Goal: Task Accomplishment & Management: Manage account settings

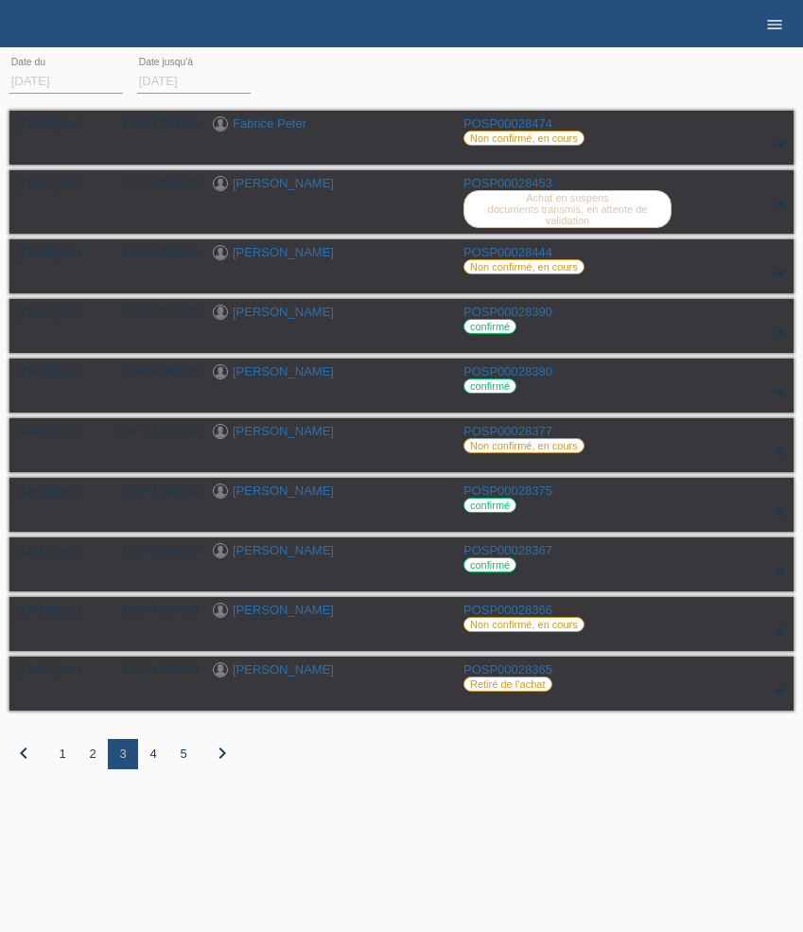
click at [777, 29] on icon "menu" at bounding box center [774, 24] width 19 height 19
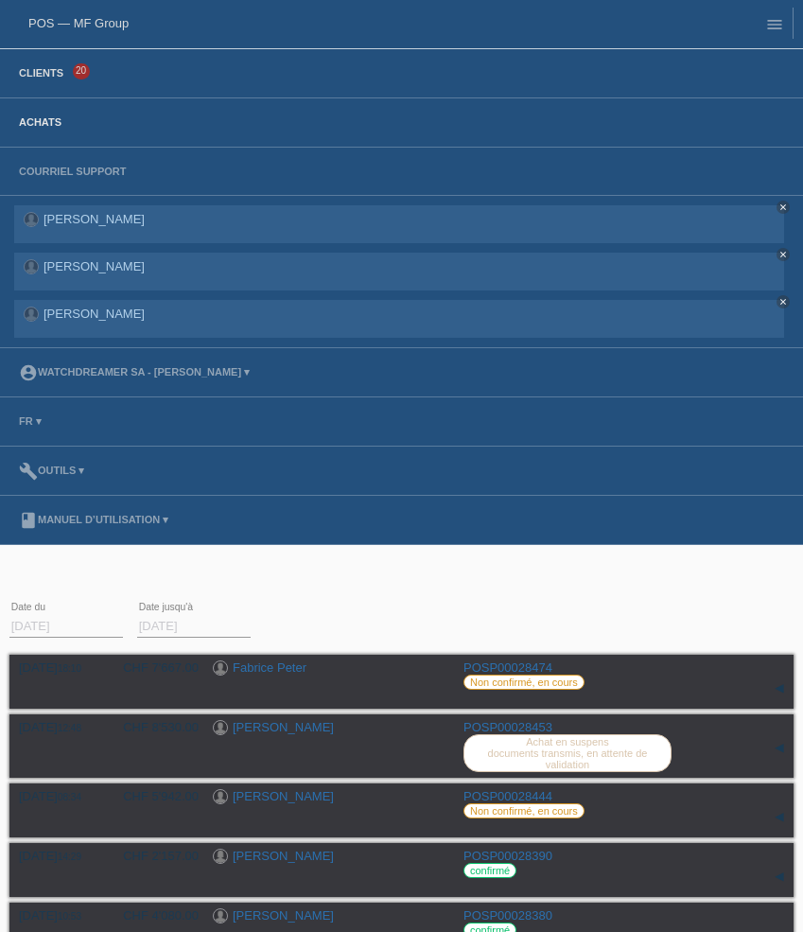
click at [31, 78] on link "Clients" at bounding box center [40, 72] width 63 height 11
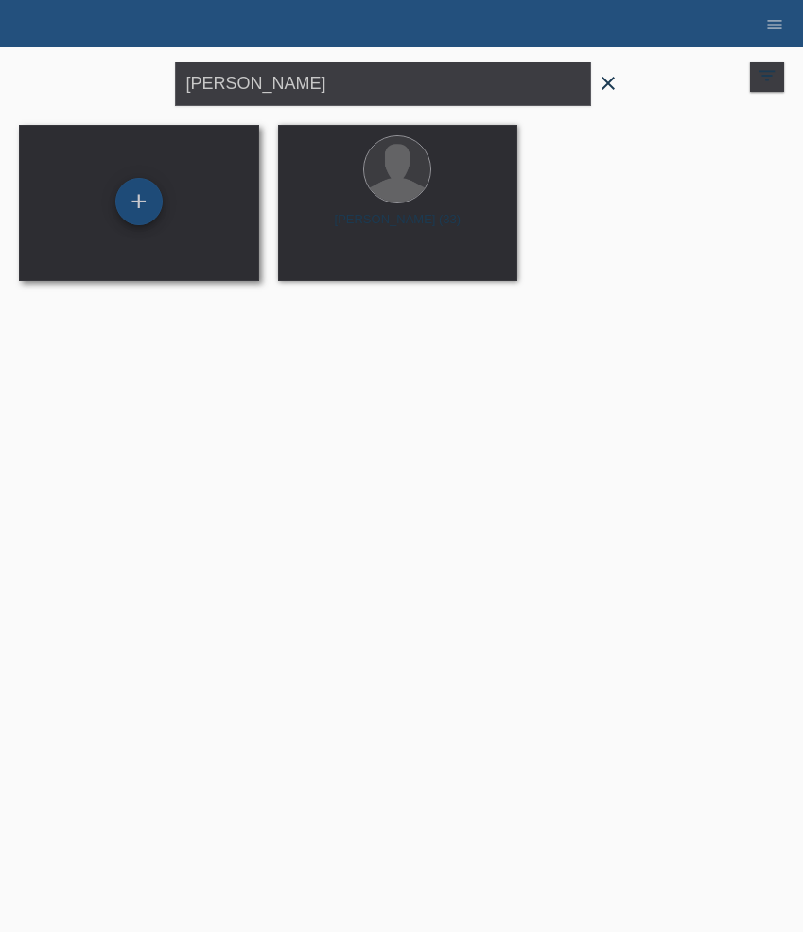
click at [143, 190] on div "+" at bounding box center [138, 201] width 47 height 47
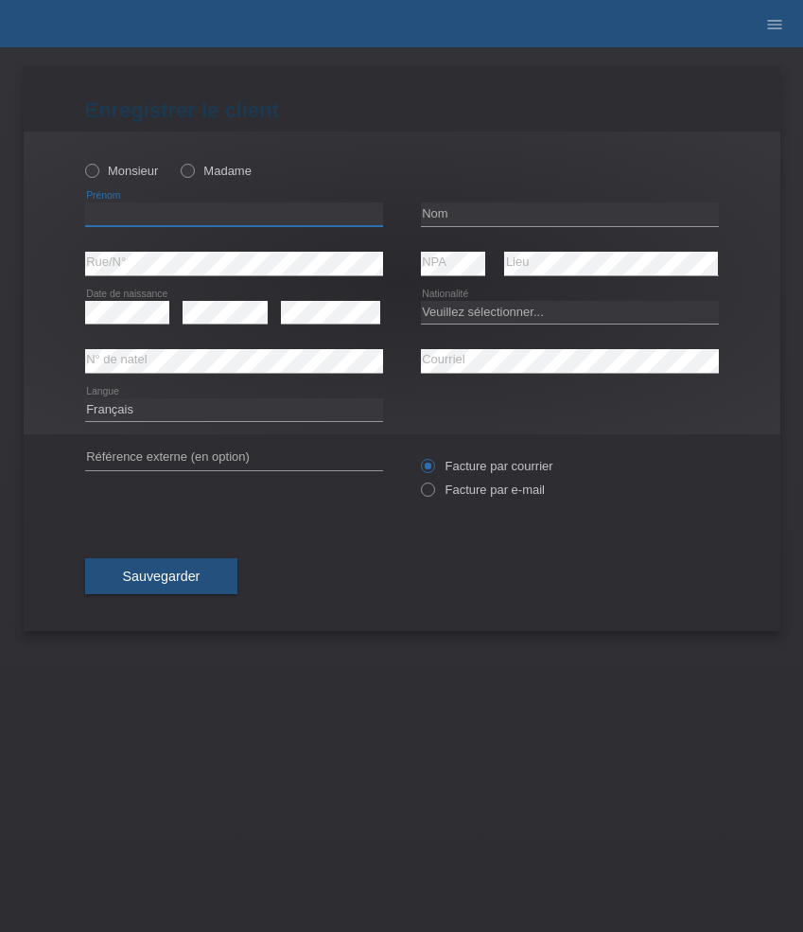
click at [163, 215] on input "text" at bounding box center [234, 214] width 298 height 24
paste input "Avdiraman"
type input "Avdiraman"
click at [139, 174] on label "Monsieur" at bounding box center [122, 171] width 74 height 14
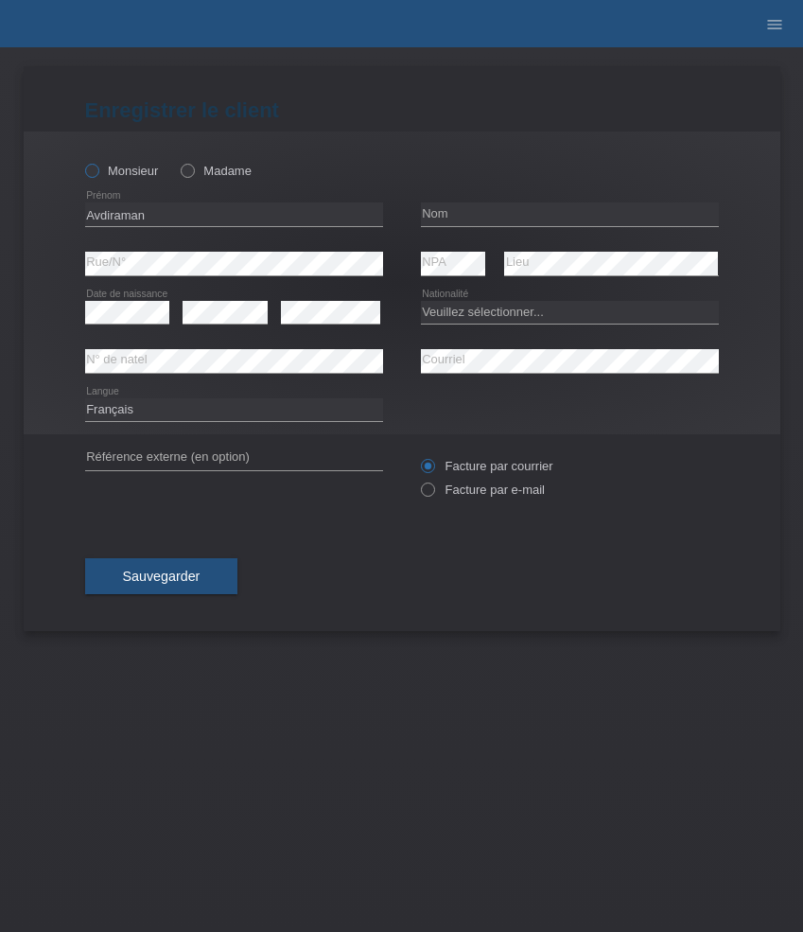
click at [97, 174] on input "Monsieur" at bounding box center [91, 170] width 12 height 12
radio input "true"
click at [457, 209] on input "text" at bounding box center [570, 214] width 298 height 24
paste input "Abazi"
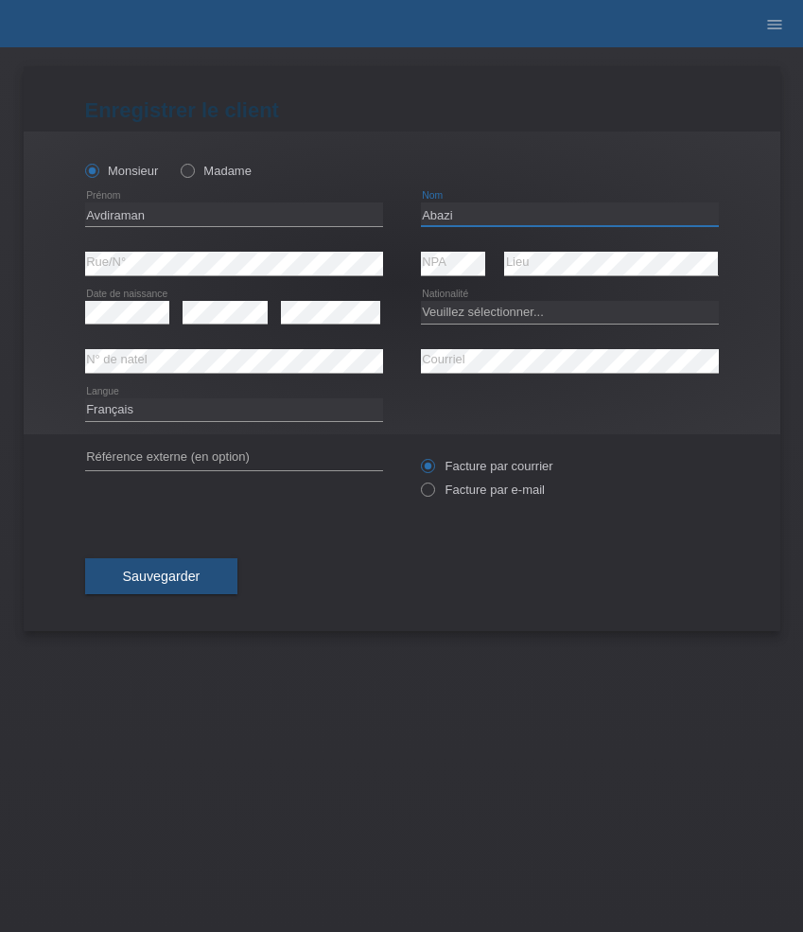
type input "Abazi"
click at [308, 422] on icon at bounding box center [234, 421] width 298 height 1
click at [308, 416] on select "Deutsch Français Italiano English" at bounding box center [234, 409] width 298 height 23
select select "de"
click at [85, 398] on select "Deutsch Français Italiano English" at bounding box center [234, 409] width 298 height 23
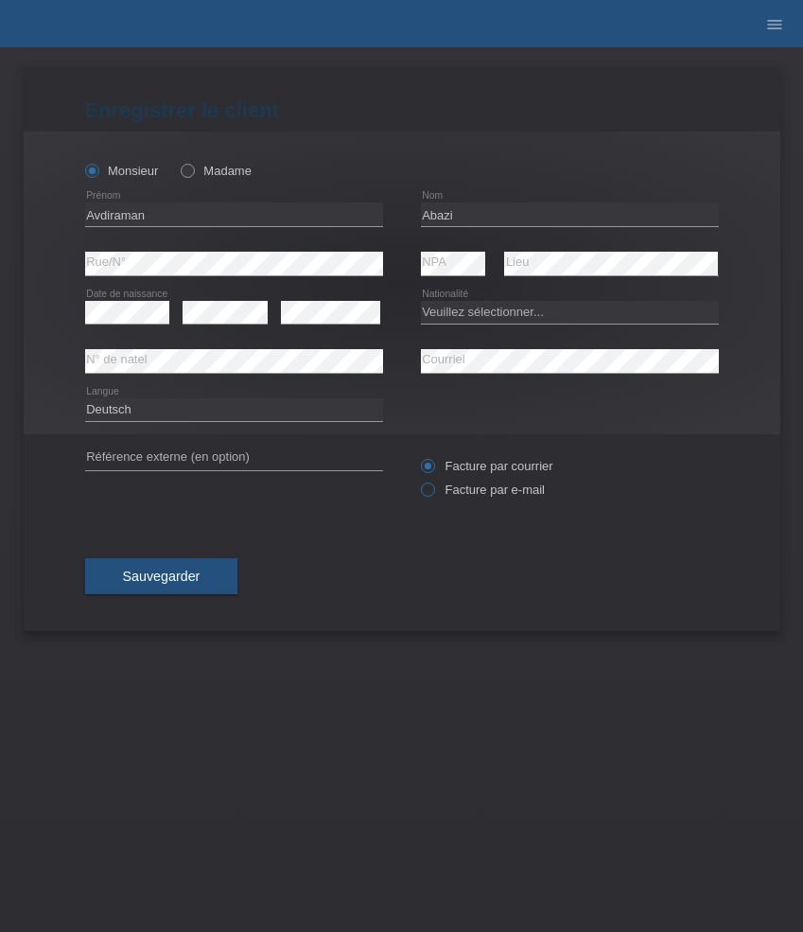
click at [471, 492] on label "Facture par e-mail" at bounding box center [483, 489] width 124 height 14
click at [433, 492] on input "Facture par e-mail" at bounding box center [427, 494] width 12 height 24
radio input "true"
click at [497, 316] on select "Veuillez sélectionner... Suisse Allemagne Autriche Liechtenstein ------------ A…" at bounding box center [570, 312] width 298 height 23
select select "XK"
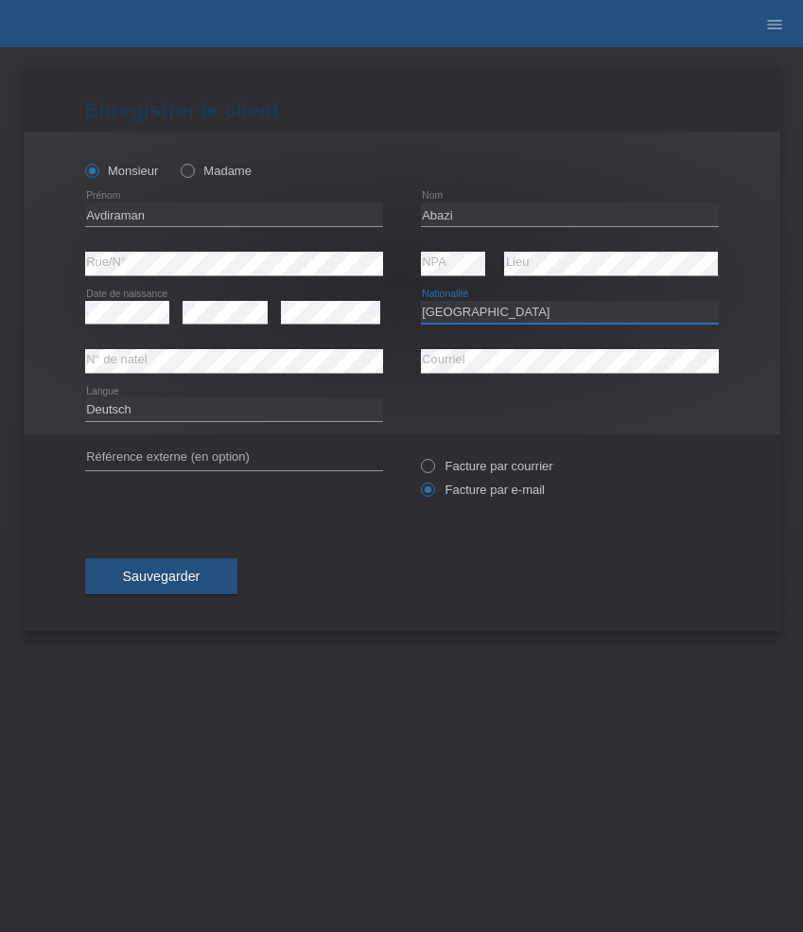
click at [421, 301] on select "Veuillez sélectionner... Suisse Allemagne Autriche Liechtenstein ------------ A…" at bounding box center [570, 312] width 298 height 23
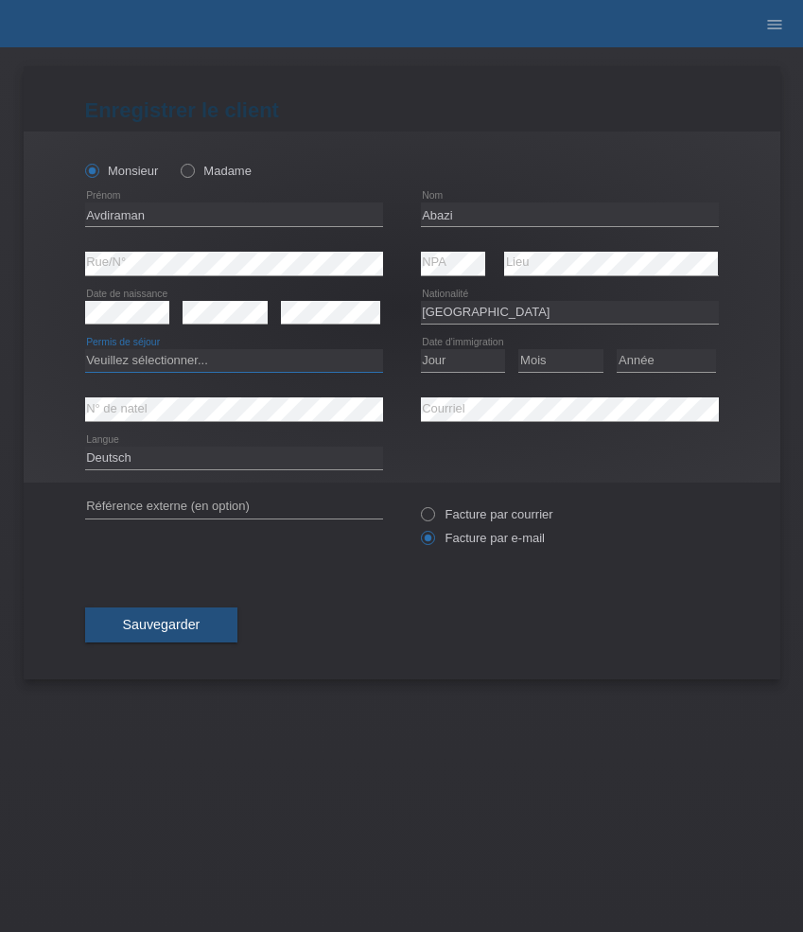
click at [282, 363] on select "Veuillez sélectionner... C B B - Statut de réfugié Autre" at bounding box center [234, 360] width 298 height 23
select select "C"
click at [85, 350] on select "Veuillez sélectionner... C B B - Statut de réfugié Autre" at bounding box center [234, 360] width 298 height 23
click at [443, 365] on select "Jour 01 02 03 04 05 06 07 08 09 10 11" at bounding box center [463, 360] width 85 height 23
select select "18"
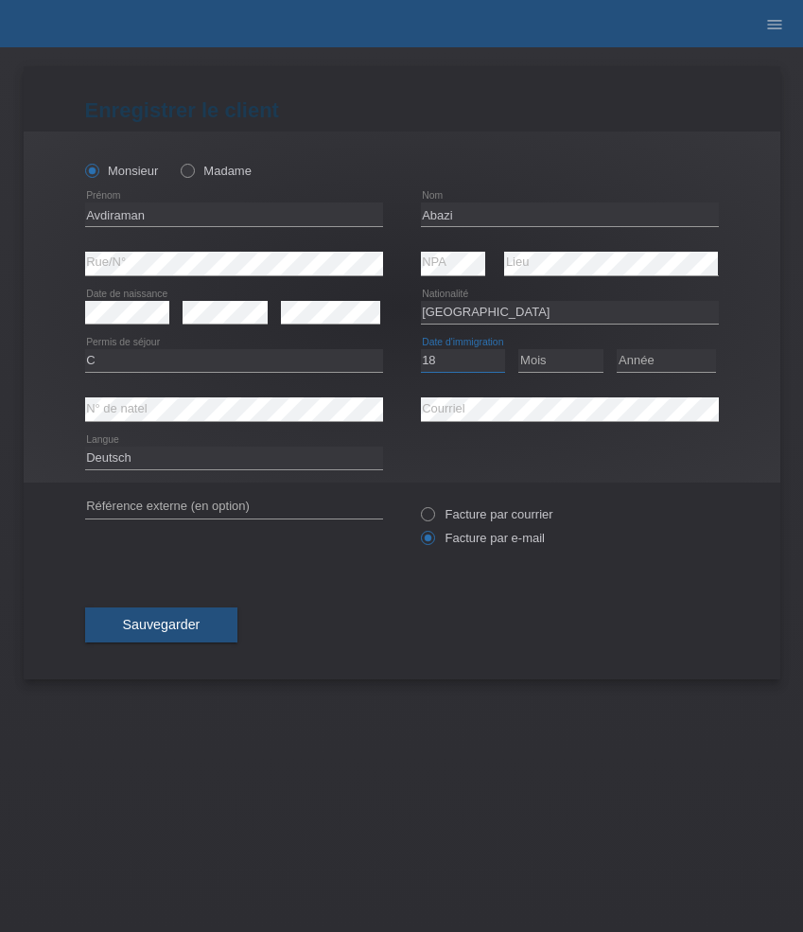
click at [421, 350] on select "Jour 01 02 03 04 05 06 07 08 09 10 11" at bounding box center [463, 360] width 85 height 23
click at [552, 363] on select "Mois 01 02 03 04 05 06 07 08 09 10 11" at bounding box center [560, 360] width 85 height 23
select select "08"
click at [518, 350] on select "Mois 01 02 03 04 05 06 07 08 09 10 11" at bounding box center [560, 360] width 85 height 23
click at [658, 360] on select "Année 2025 2024 2023 2022 2021 2020 2019 2018 2017 2016 2015 2014 2013 2012 201…" at bounding box center [666, 360] width 99 height 23
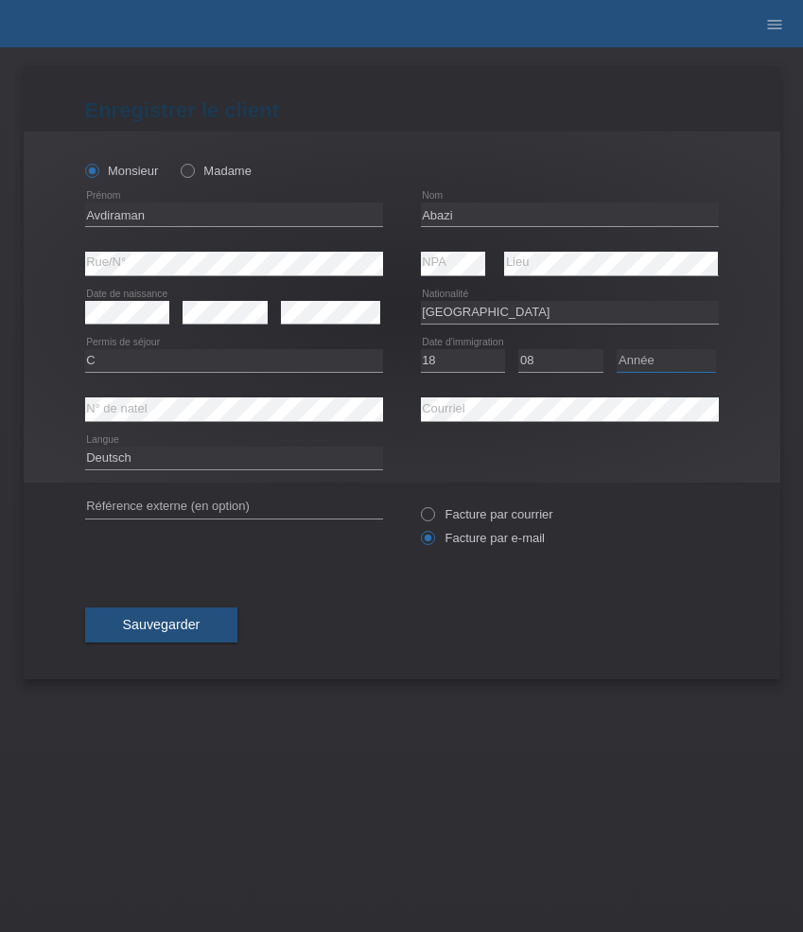
select select "1999"
click at [617, 350] on select "Année 2025 2024 2023 2022 2021 2020 2019 2018 2017 2016 2015 2014 2013 2012 201…" at bounding box center [666, 360] width 99 height 23
click at [464, 310] on select "Veuillez sélectionner... Suisse Allemagne Autriche Liechtenstein ------------ A…" at bounding box center [570, 312] width 298 height 23
select select "MK"
click at [421, 301] on select "Veuillez sélectionner... Suisse Allemagne Autriche Liechtenstein ------------ A…" at bounding box center [570, 312] width 298 height 23
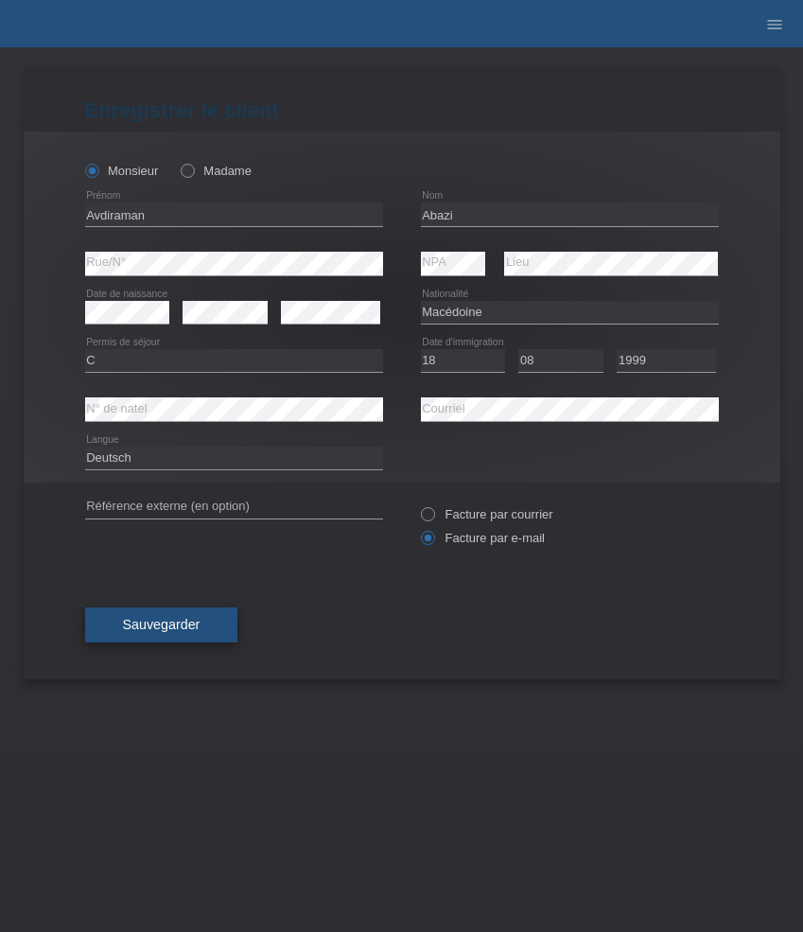
click at [177, 627] on span "Sauvegarder" at bounding box center [162, 624] width 78 height 15
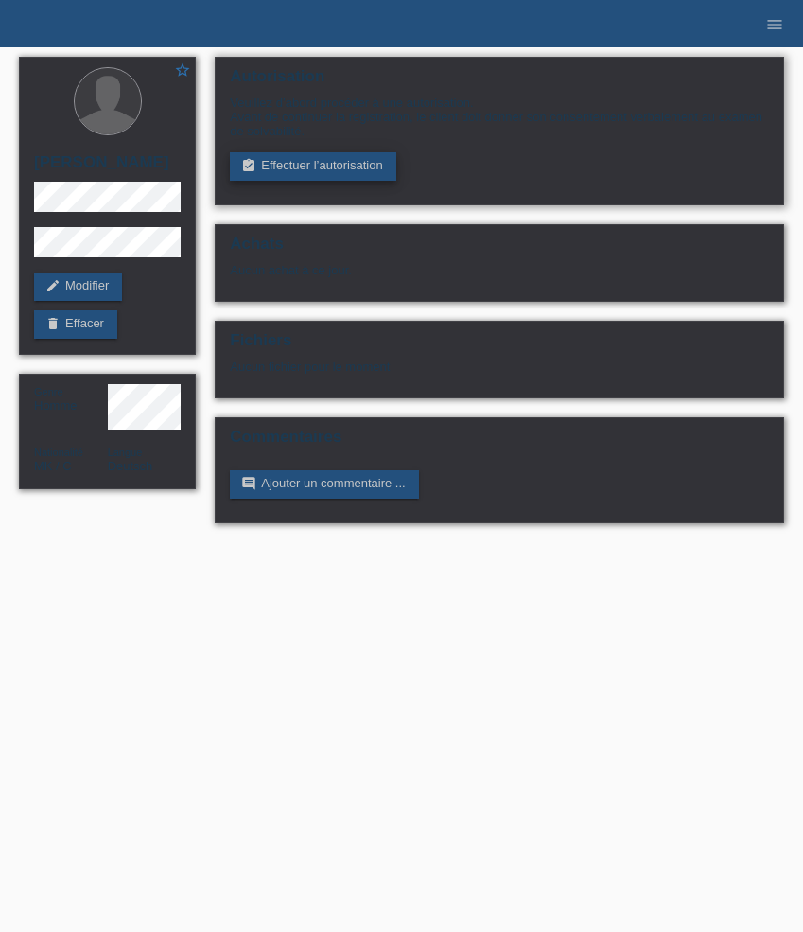
click at [275, 170] on link "assignment_turned_in Effectuer l’autorisation" at bounding box center [313, 166] width 166 height 28
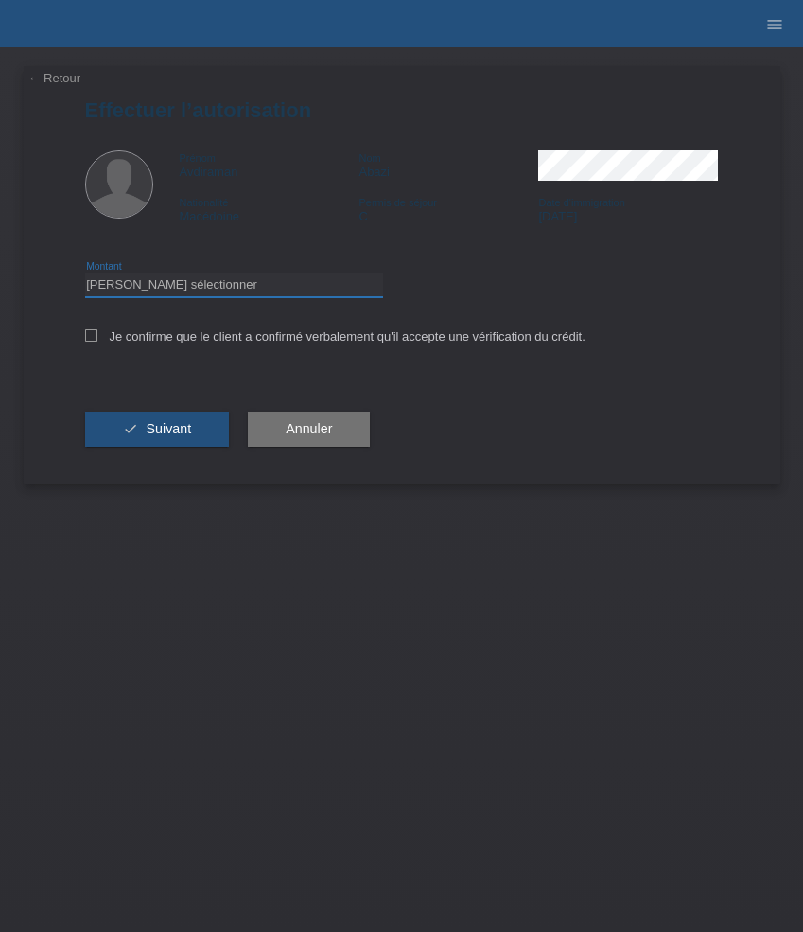
click at [312, 294] on select "Veuillez sélectionner CHF 1.00 - CHF 499.00 CHF 500.00 - CHF 1'999.00 CHF 2'000…" at bounding box center [234, 284] width 298 height 23
select select "3"
click at [85, 276] on select "Veuillez sélectionner CHF 1.00 - CHF 499.00 CHF 500.00 - CHF 1'999.00 CHF 2'000…" at bounding box center [234, 284] width 298 height 23
click at [218, 340] on label "Je confirme que le client a confirmé verbalement qu'il accepte une vérification…" at bounding box center [335, 336] width 500 height 14
click at [97, 340] on input "Je confirme que le client a confirmé verbalement qu'il accepte une vérification…" at bounding box center [91, 335] width 12 height 12
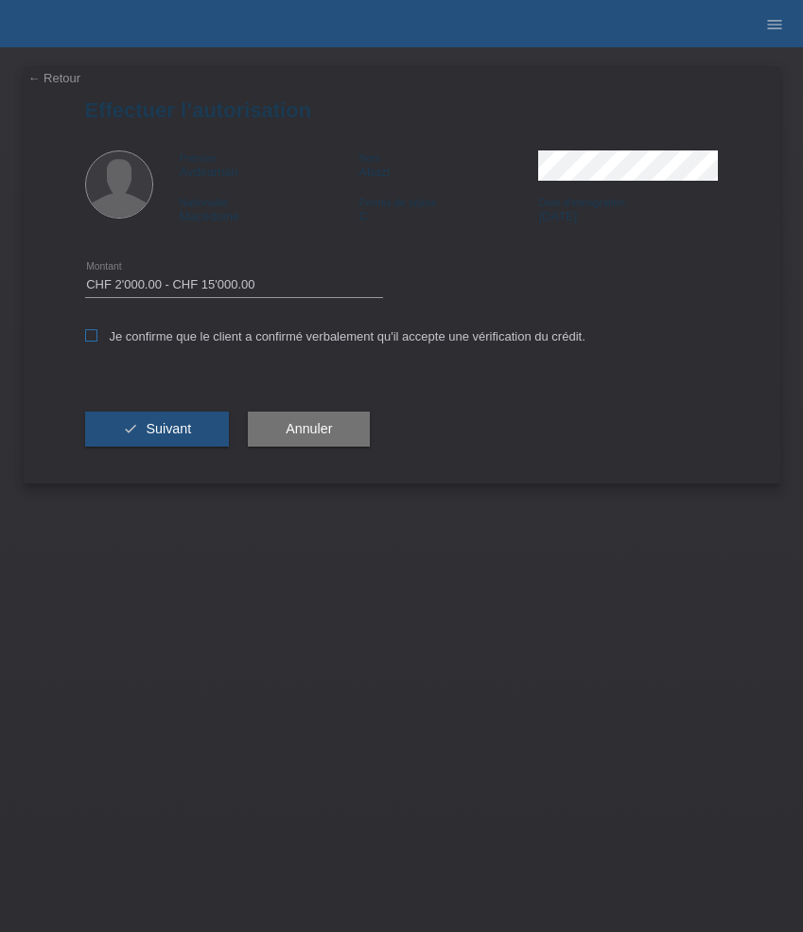
checkbox input "true"
click at [205, 450] on div "check Suivant" at bounding box center [157, 430] width 145 height 110
click at [194, 437] on button "check Suivant" at bounding box center [157, 430] width 145 height 36
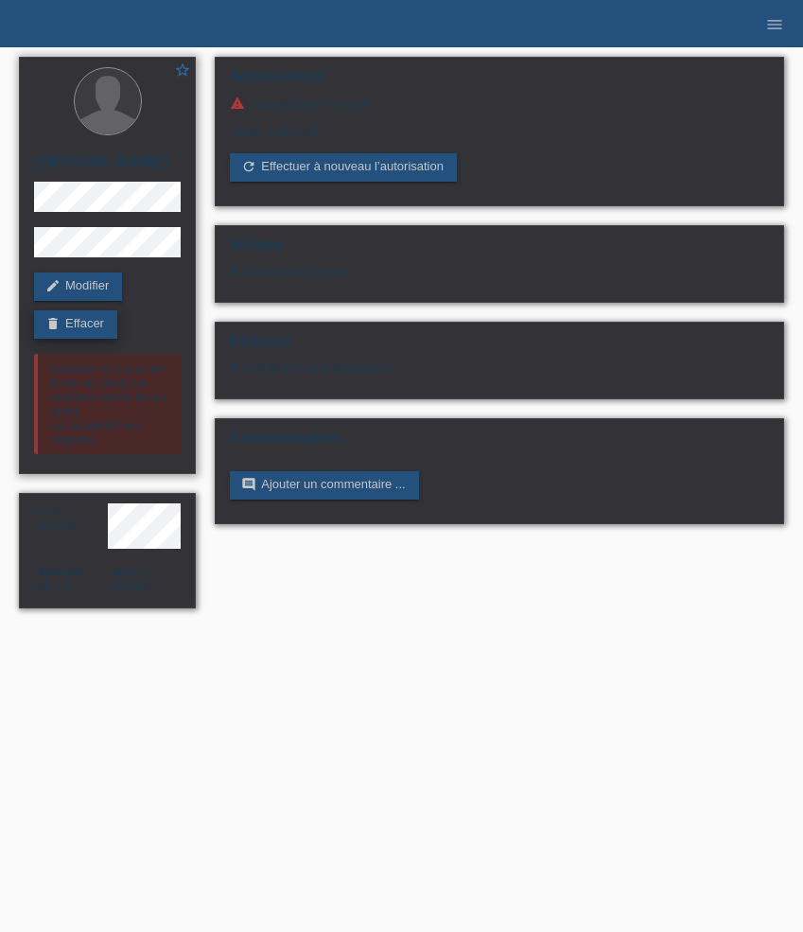
click at [98, 326] on link "delete Effacer" at bounding box center [75, 324] width 83 height 28
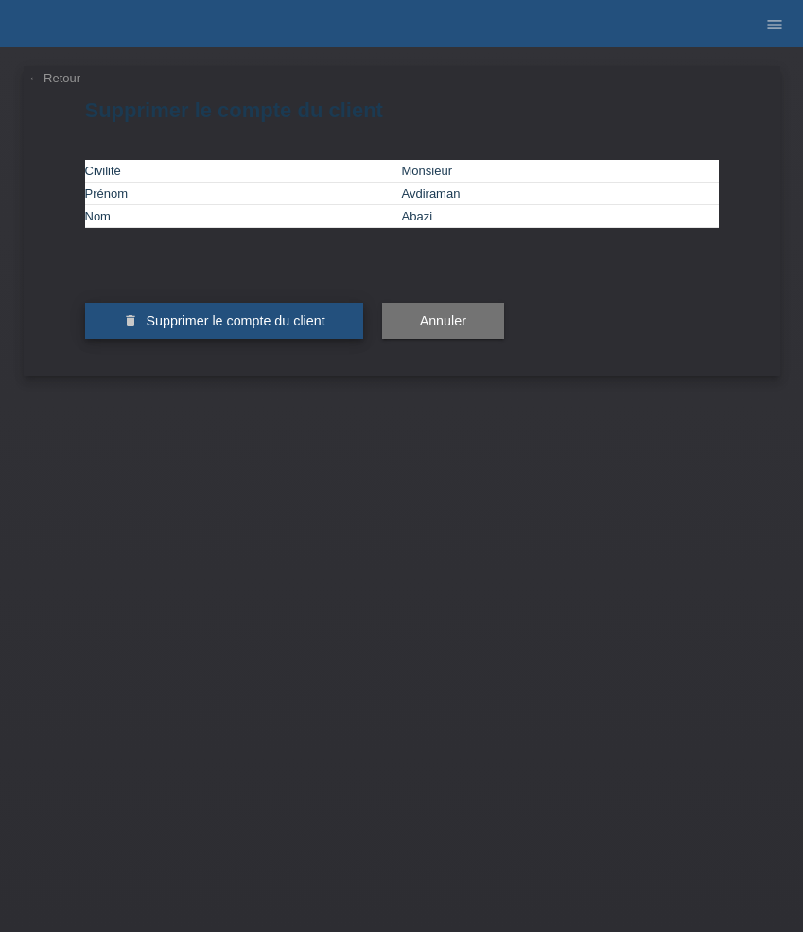
click at [215, 328] on span "Supprimer le compte du client" at bounding box center [235, 320] width 179 height 15
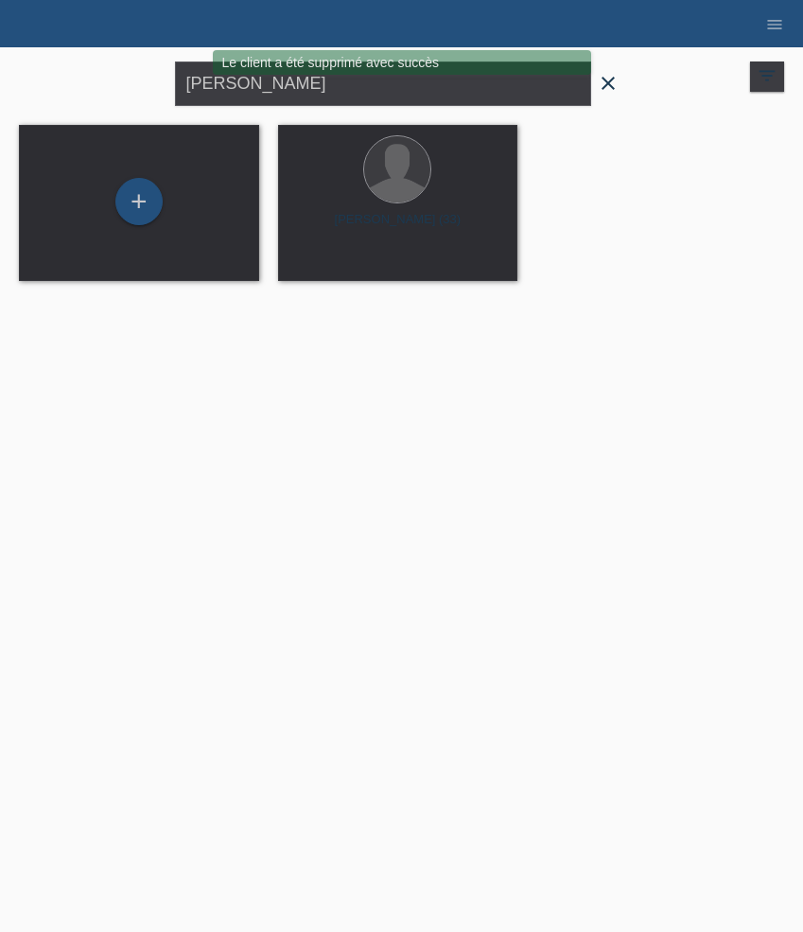
click at [605, 79] on div "Le client a été supprimé avec succès" at bounding box center [402, 64] width 482 height 29
click at [610, 80] on icon "close" at bounding box center [608, 83] width 23 height 23
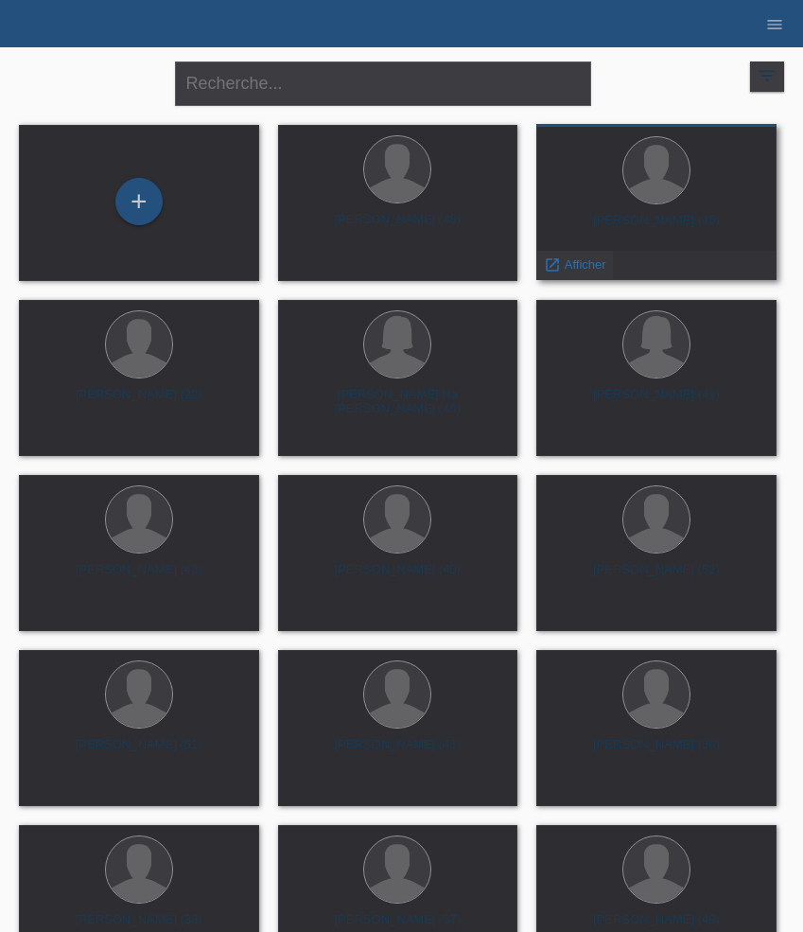
click at [578, 270] on span "Afficher" at bounding box center [586, 264] width 42 height 14
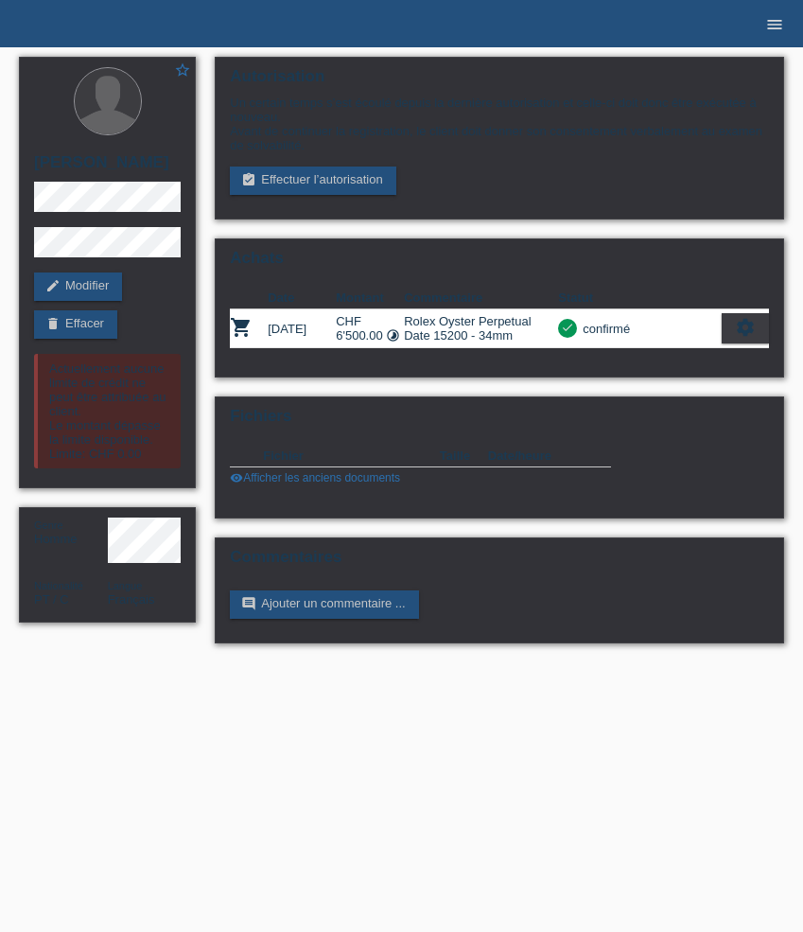
click at [776, 18] on icon "menu" at bounding box center [774, 24] width 19 height 19
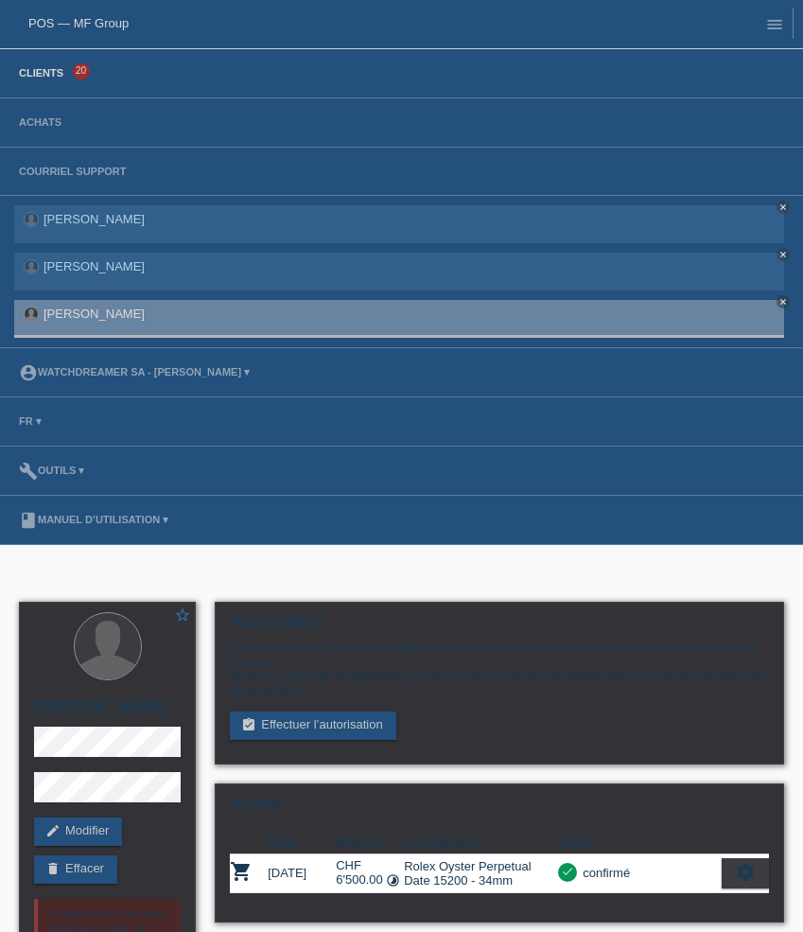
click at [55, 72] on link "Clients" at bounding box center [40, 72] width 63 height 11
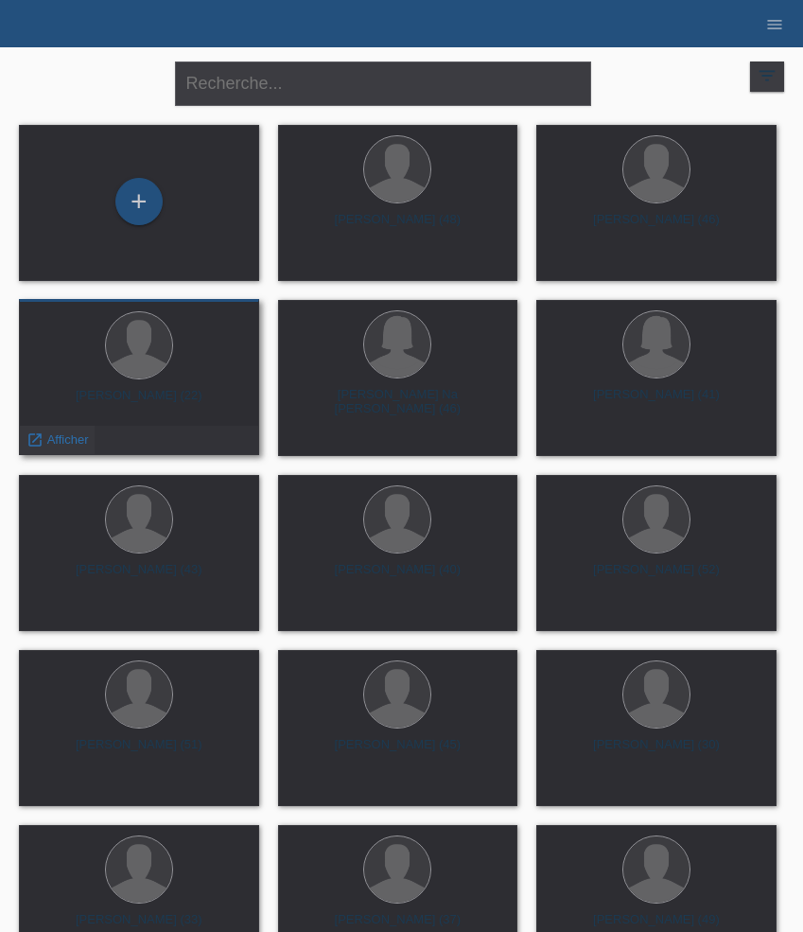
click at [81, 432] on span "Afficher" at bounding box center [68, 439] width 42 height 14
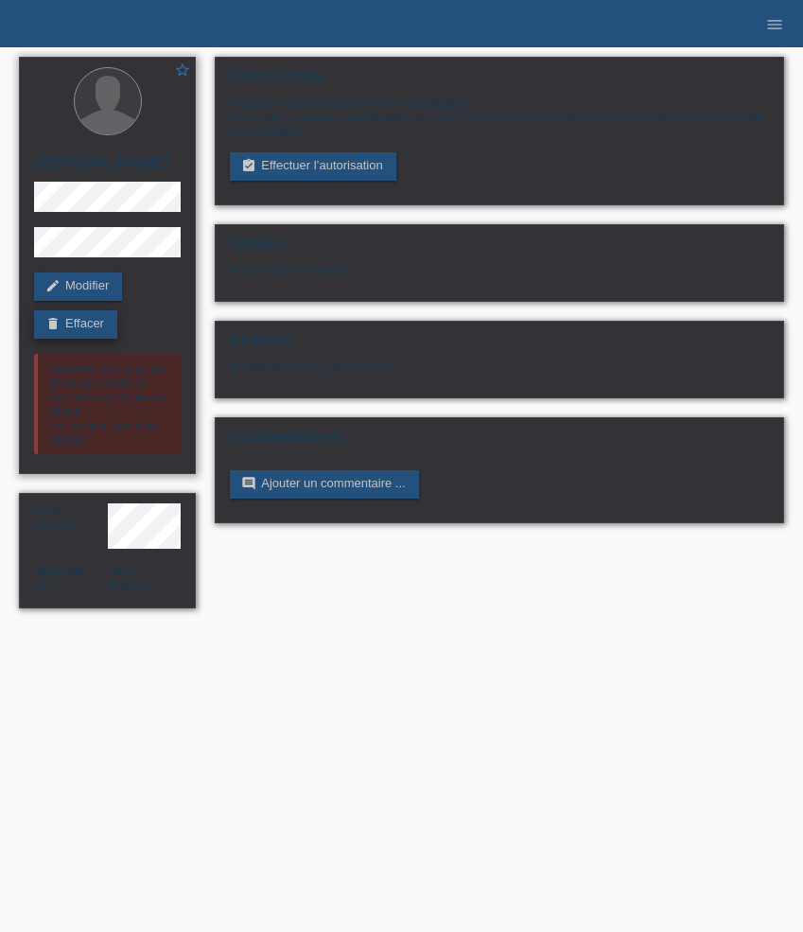
click at [88, 322] on link "delete Effacer" at bounding box center [75, 324] width 83 height 28
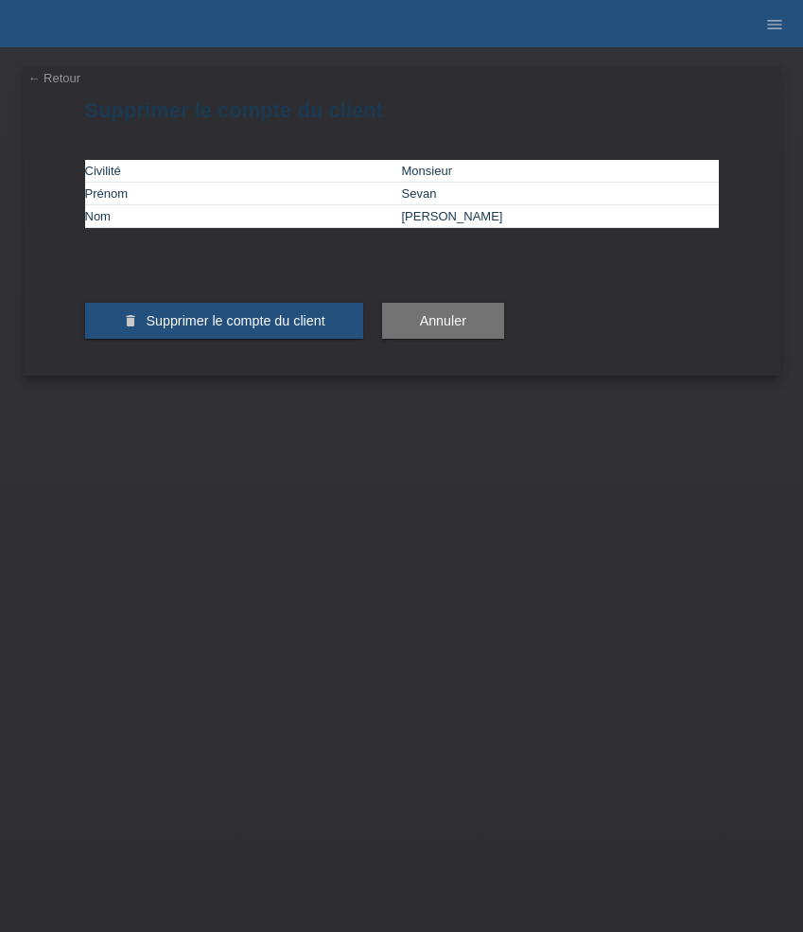
click at [168, 375] on div "delete Supprimer le compte du client" at bounding box center [224, 321] width 278 height 110
click at [169, 328] on span "Supprimer le compte du client" at bounding box center [235, 320] width 179 height 15
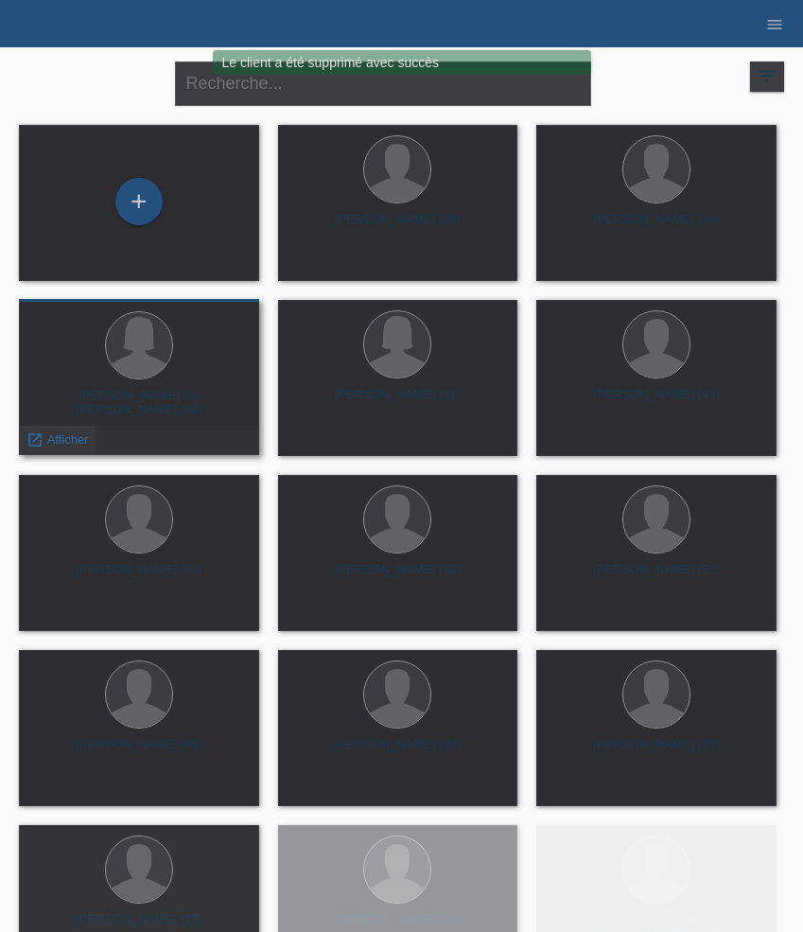
click at [70, 435] on span "Afficher" at bounding box center [68, 439] width 42 height 14
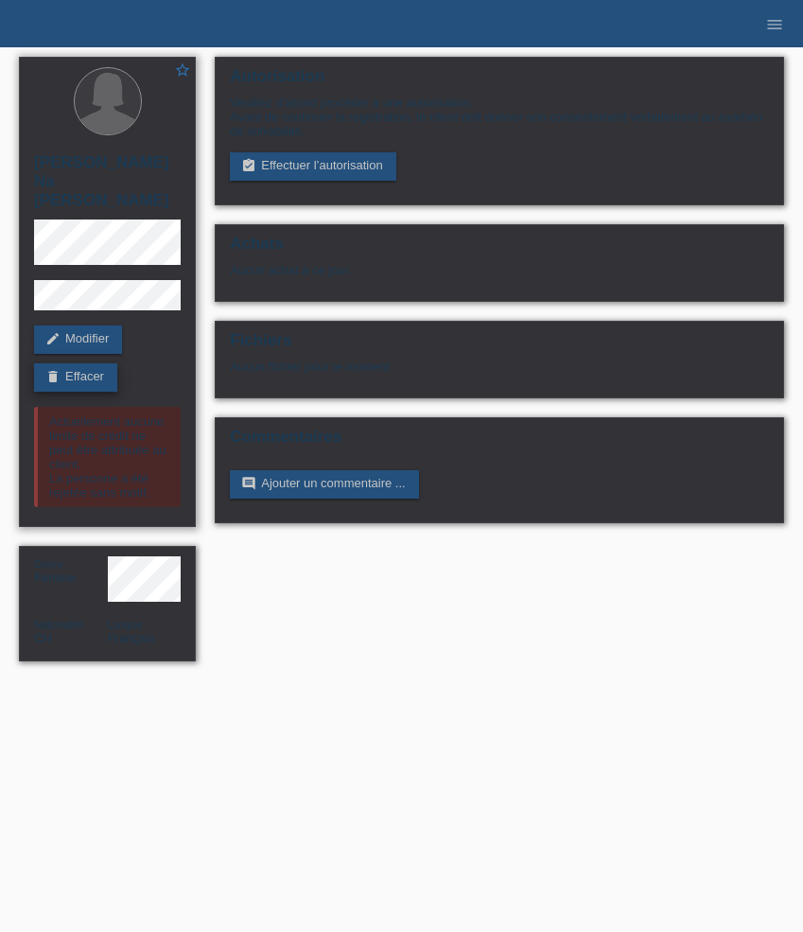
click at [97, 363] on link "delete Effacer" at bounding box center [75, 377] width 83 height 28
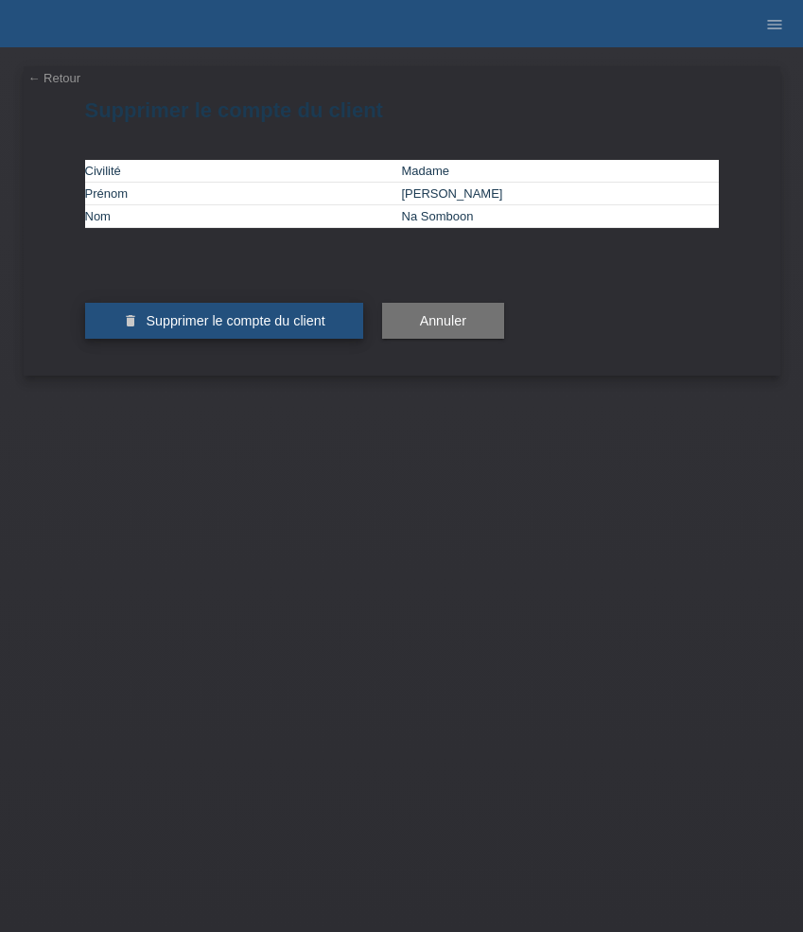
click at [133, 339] on button "delete Supprimer le compte du client" at bounding box center [224, 321] width 278 height 36
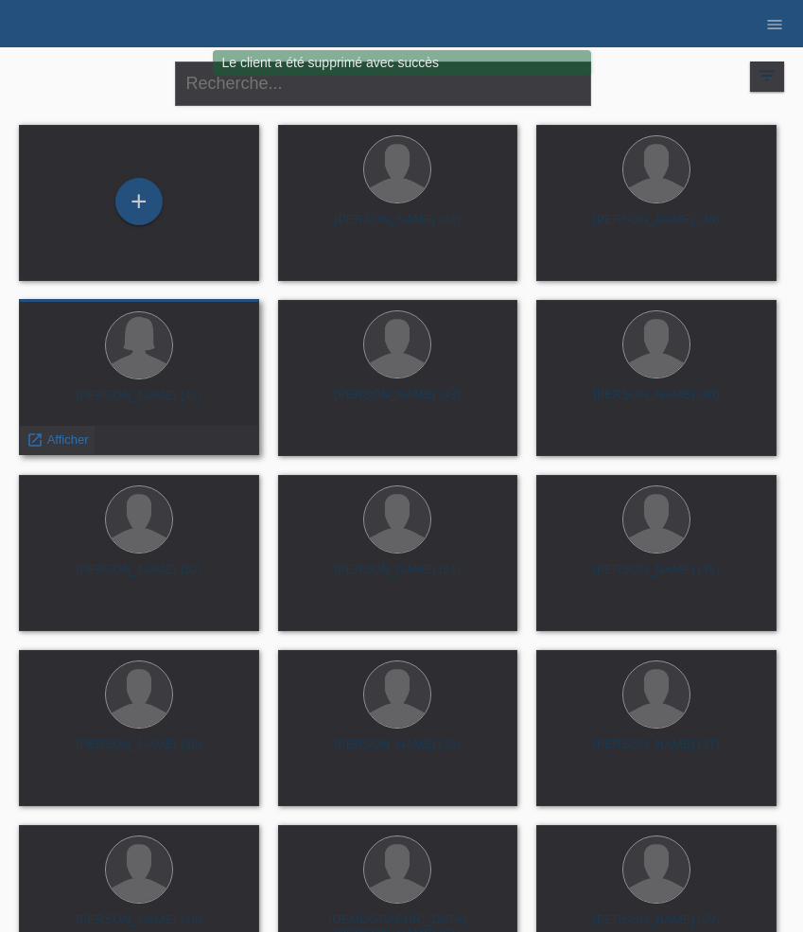
click at [60, 436] on span "Afficher" at bounding box center [68, 439] width 42 height 14
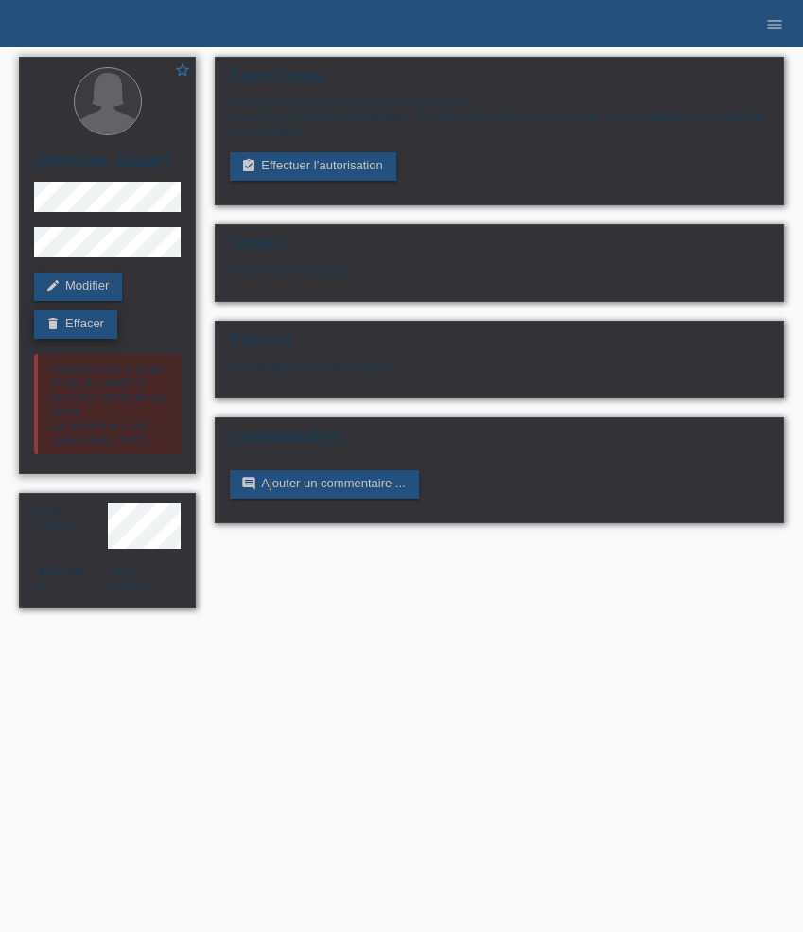
click at [88, 328] on link "delete Effacer" at bounding box center [75, 324] width 83 height 28
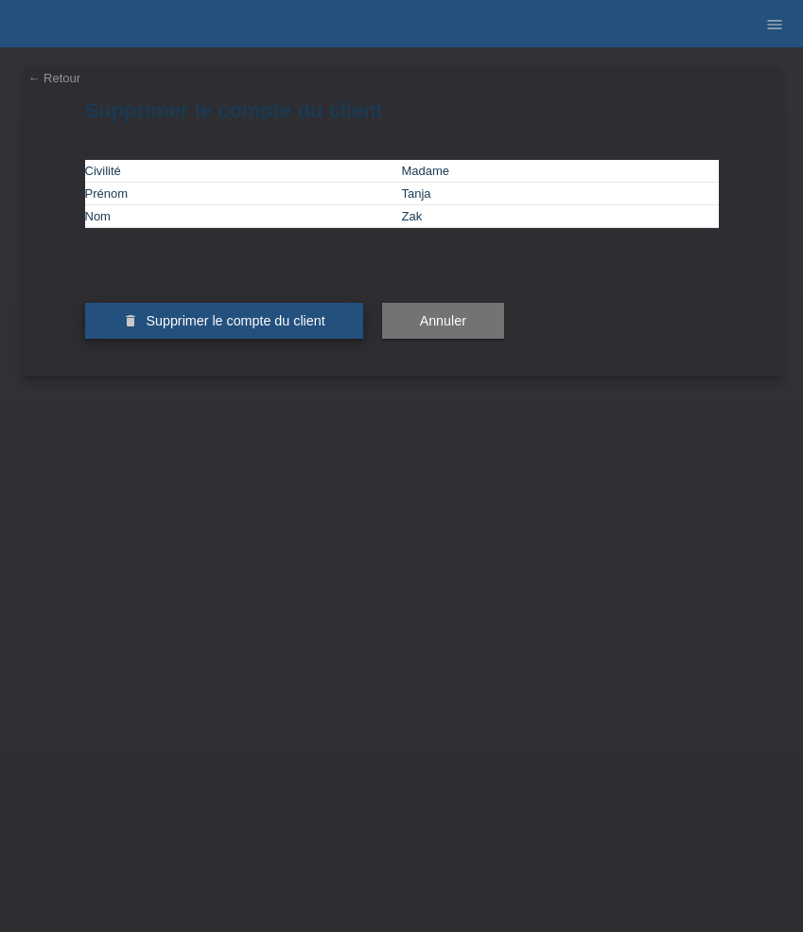
click at [162, 339] on button "delete Supprimer le compte du client" at bounding box center [224, 321] width 278 height 36
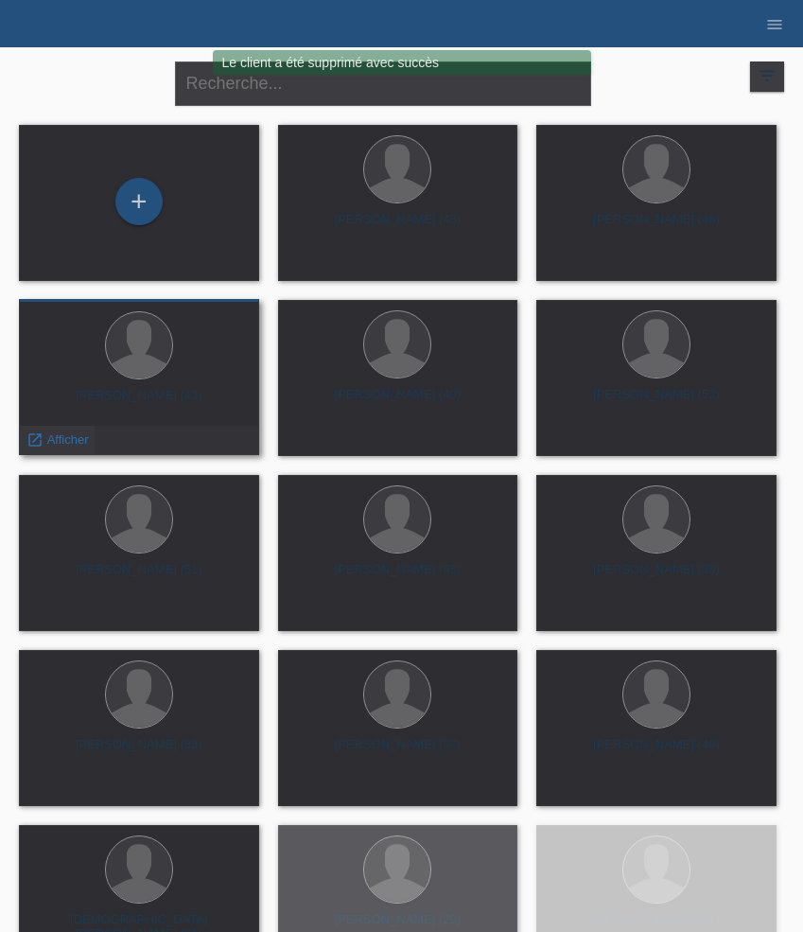
click at [59, 437] on span "Afficher" at bounding box center [68, 439] width 42 height 14
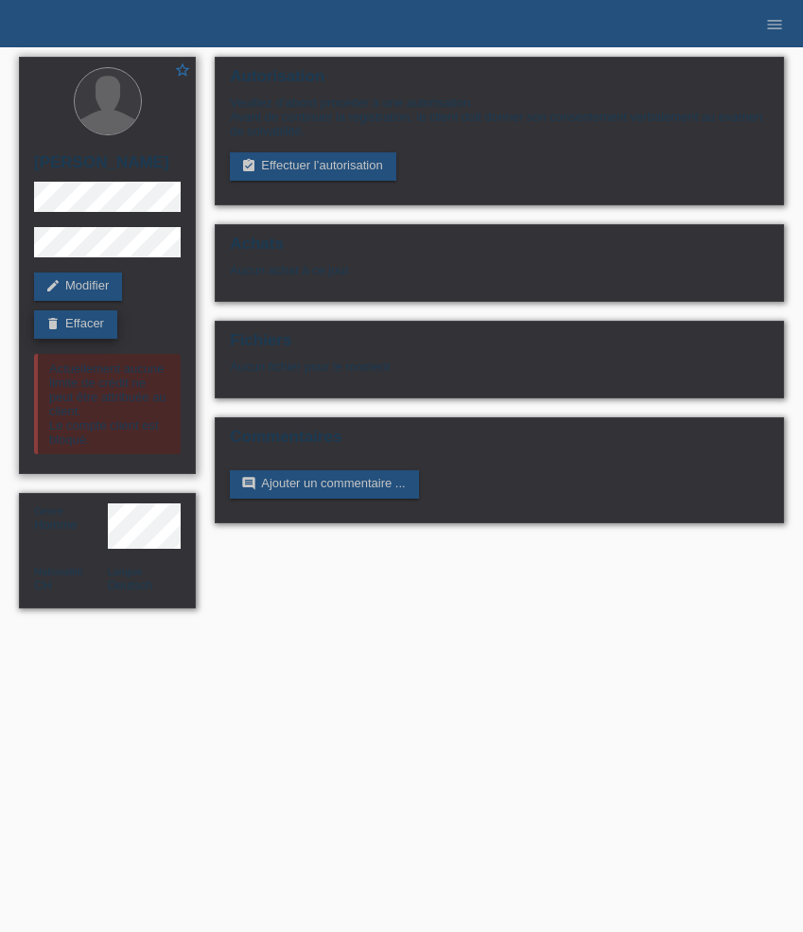
click at [97, 313] on link "delete Effacer" at bounding box center [75, 324] width 83 height 28
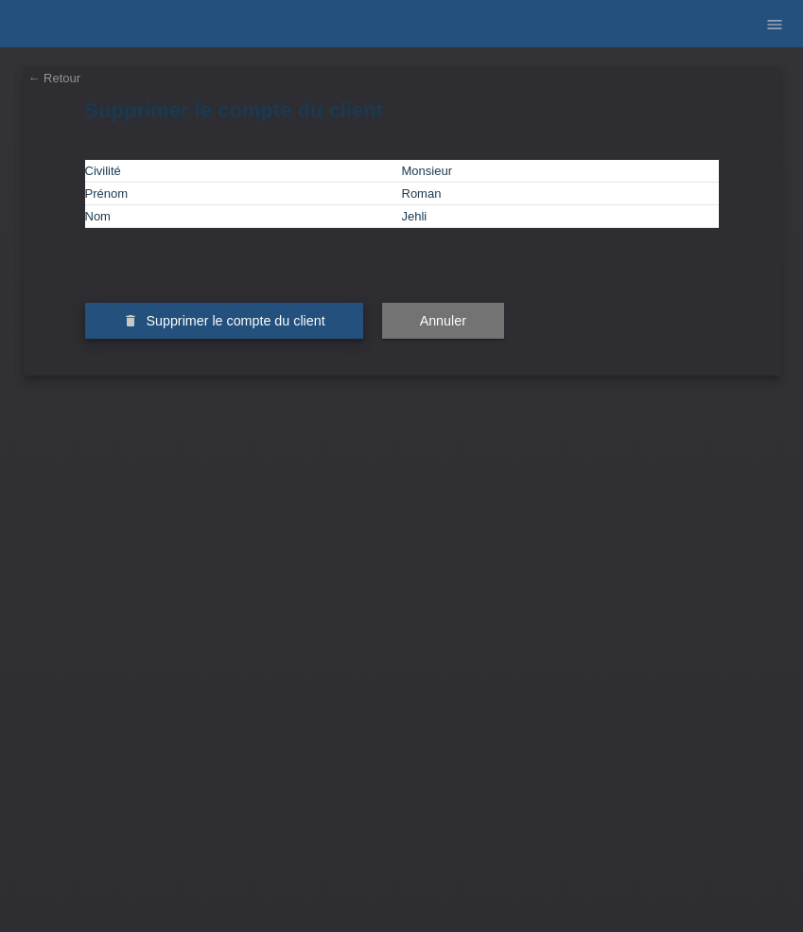
click at [160, 328] on span "Supprimer le compte du client" at bounding box center [235, 320] width 179 height 15
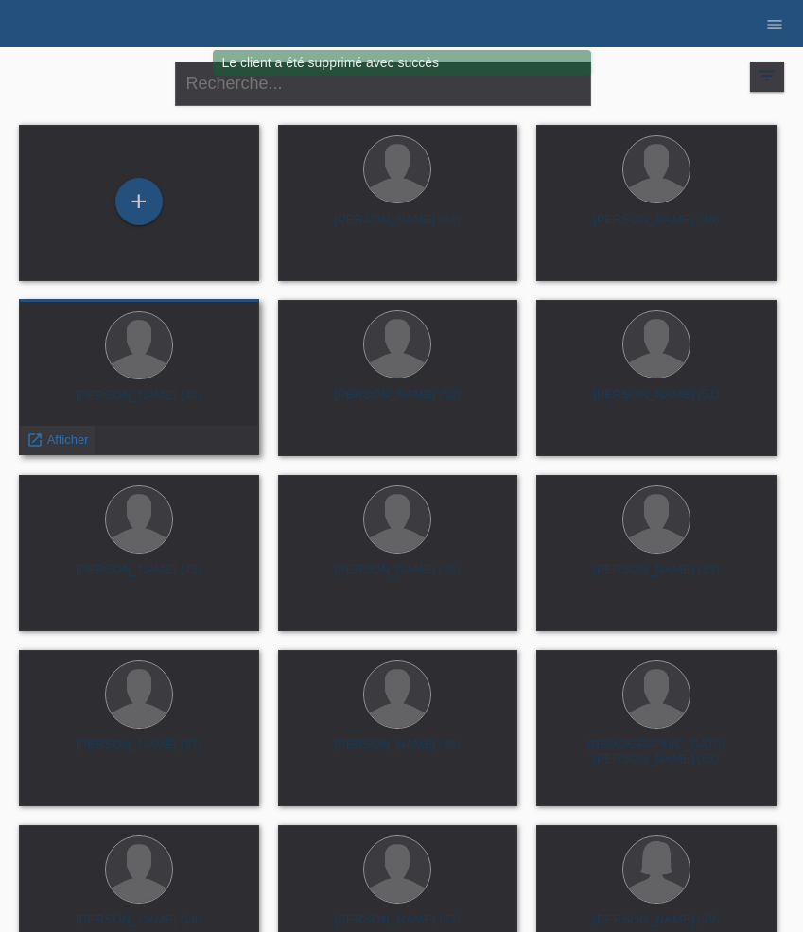
click at [61, 435] on span "Afficher" at bounding box center [68, 439] width 42 height 14
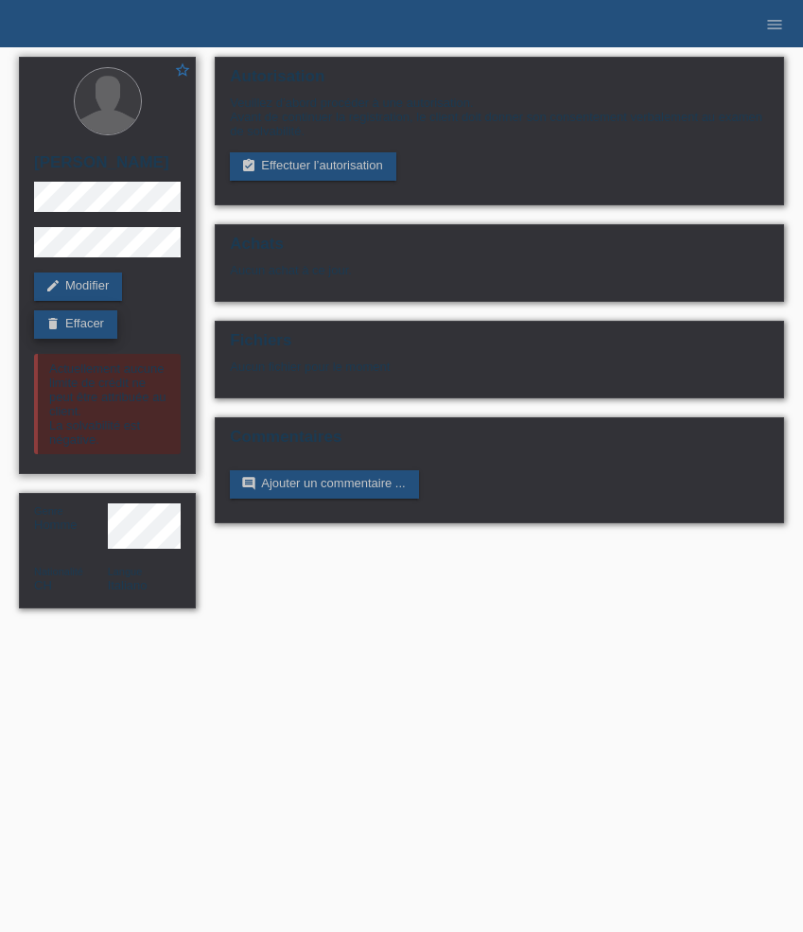
click at [97, 332] on link "delete Effacer" at bounding box center [75, 324] width 83 height 28
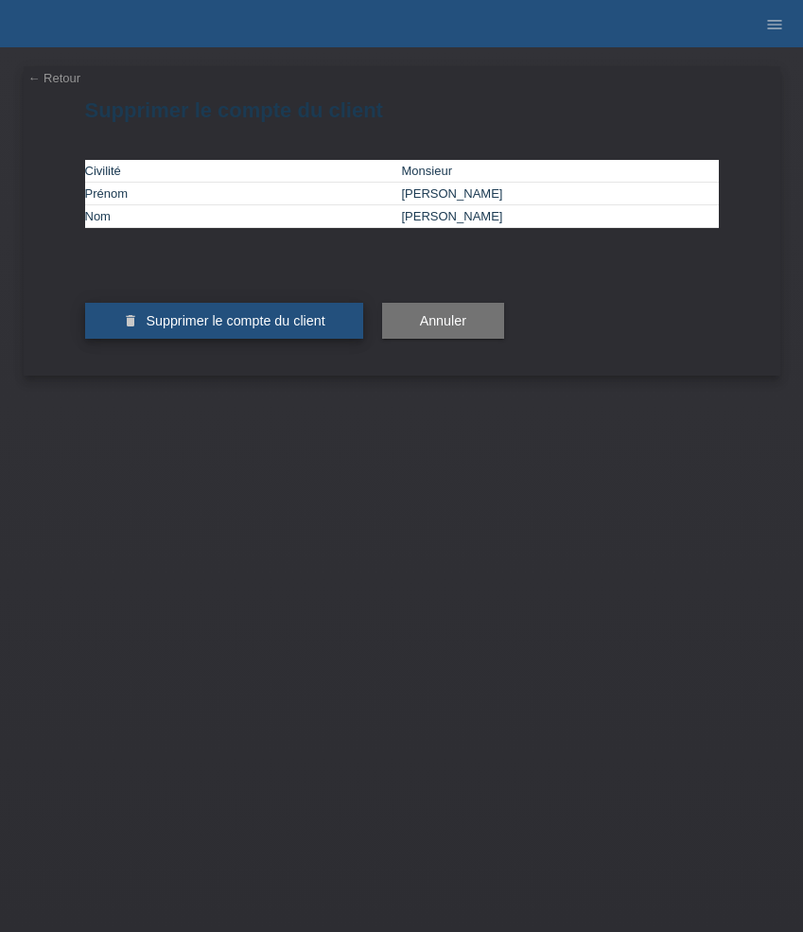
click at [151, 328] on span "Supprimer le compte du client" at bounding box center [235, 320] width 179 height 15
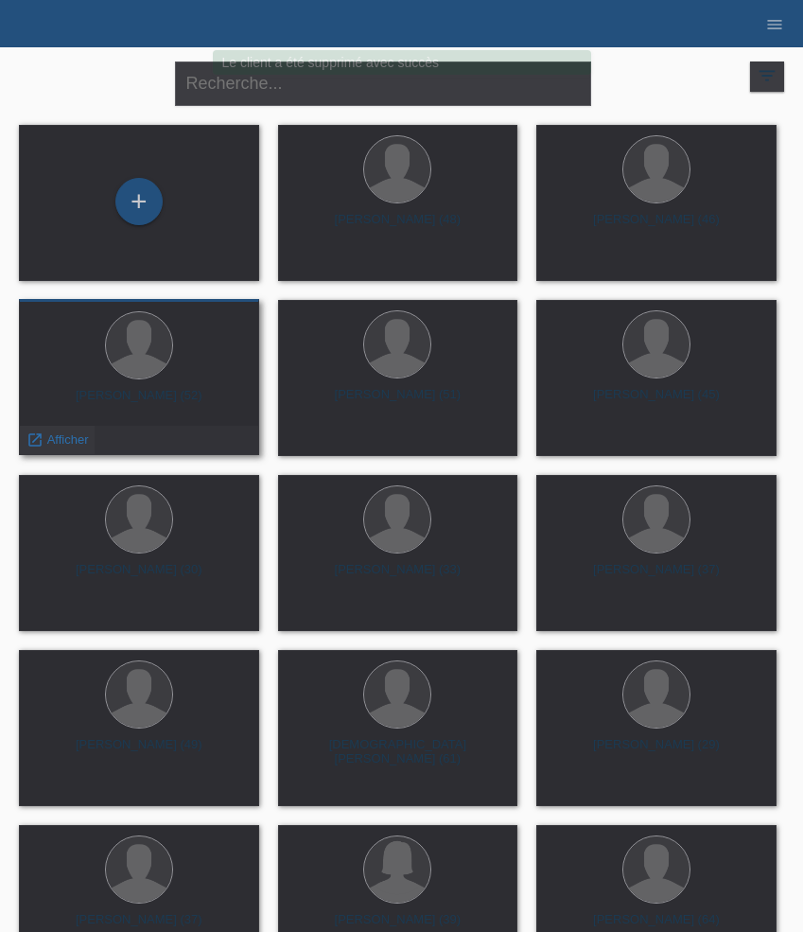
click at [63, 441] on span "Afficher" at bounding box center [68, 439] width 42 height 14
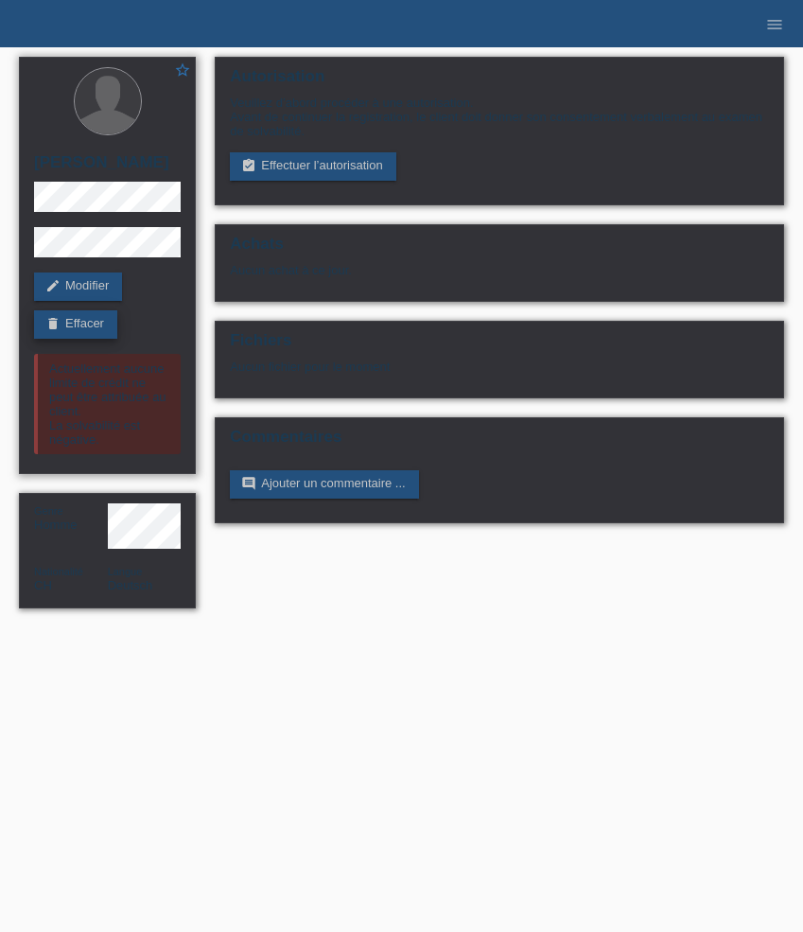
click at [92, 326] on link "delete Effacer" at bounding box center [75, 324] width 83 height 28
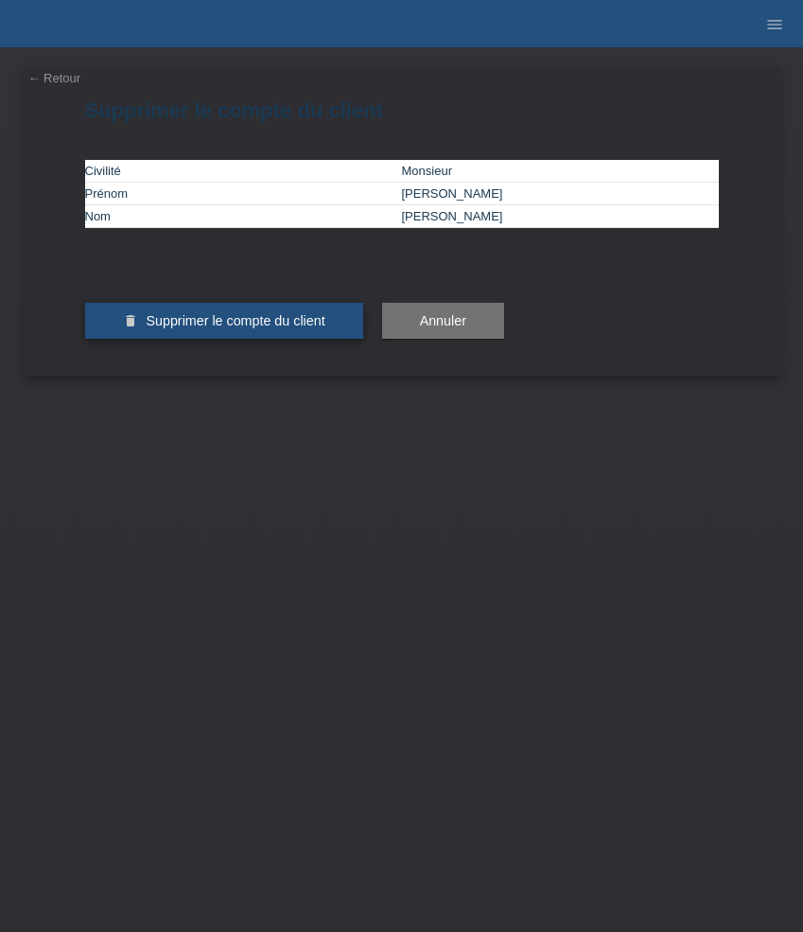
click at [177, 328] on span "Supprimer le compte du client" at bounding box center [235, 320] width 179 height 15
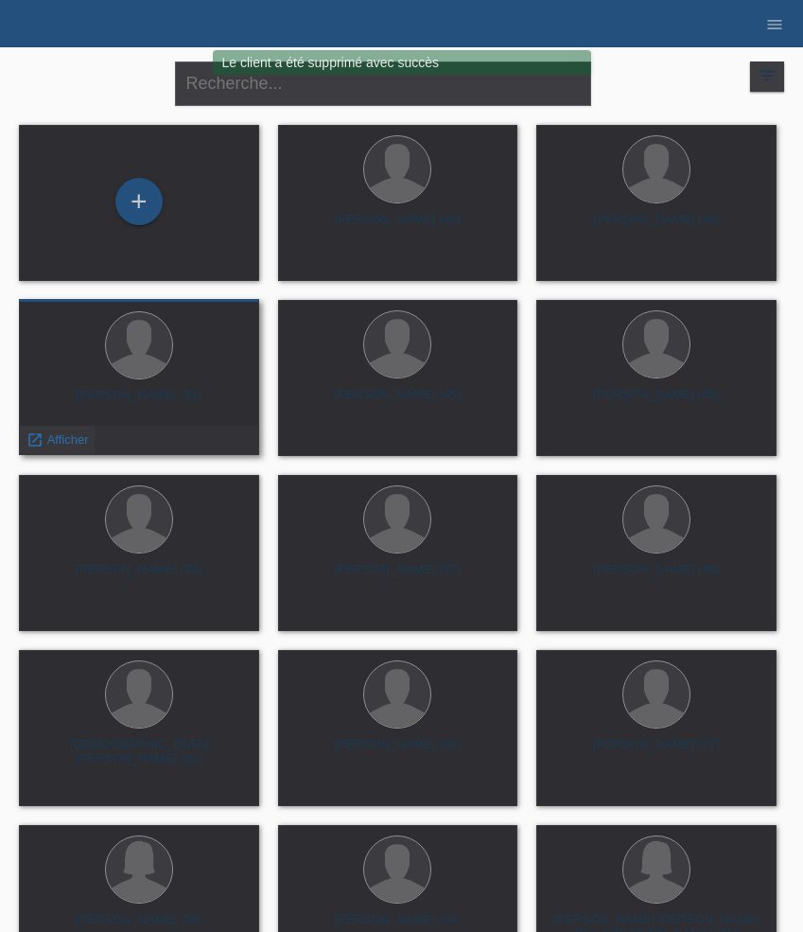
click at [61, 437] on span "Afficher" at bounding box center [68, 439] width 42 height 14
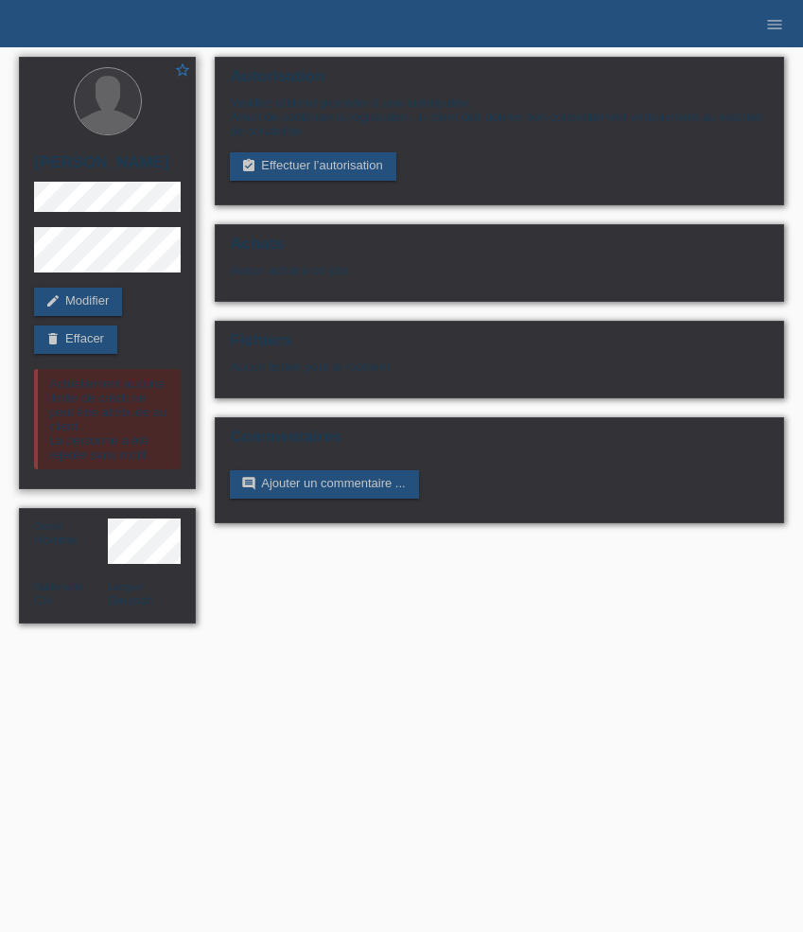
click at [89, 356] on div "star_border Stephan Oppliger edit Modifier delete Effacer Actuellement aucune l…" at bounding box center [107, 273] width 177 height 432
click at [89, 349] on link "delete Effacer" at bounding box center [75, 339] width 83 height 28
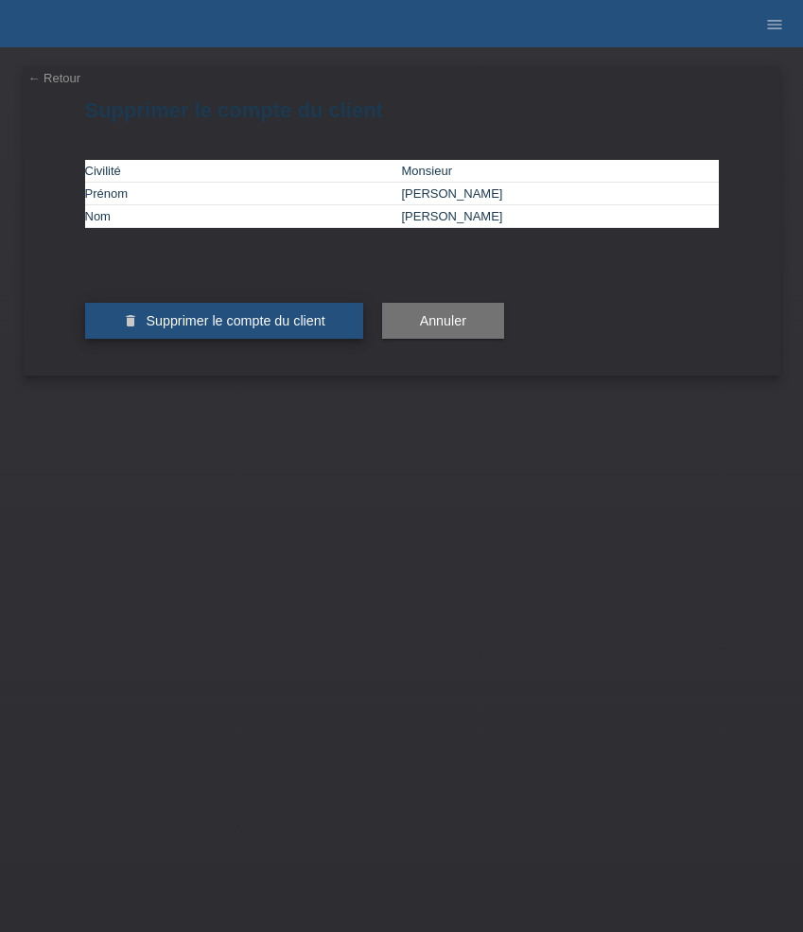
click at [162, 328] on span "Supprimer le compte du client" at bounding box center [235, 320] width 179 height 15
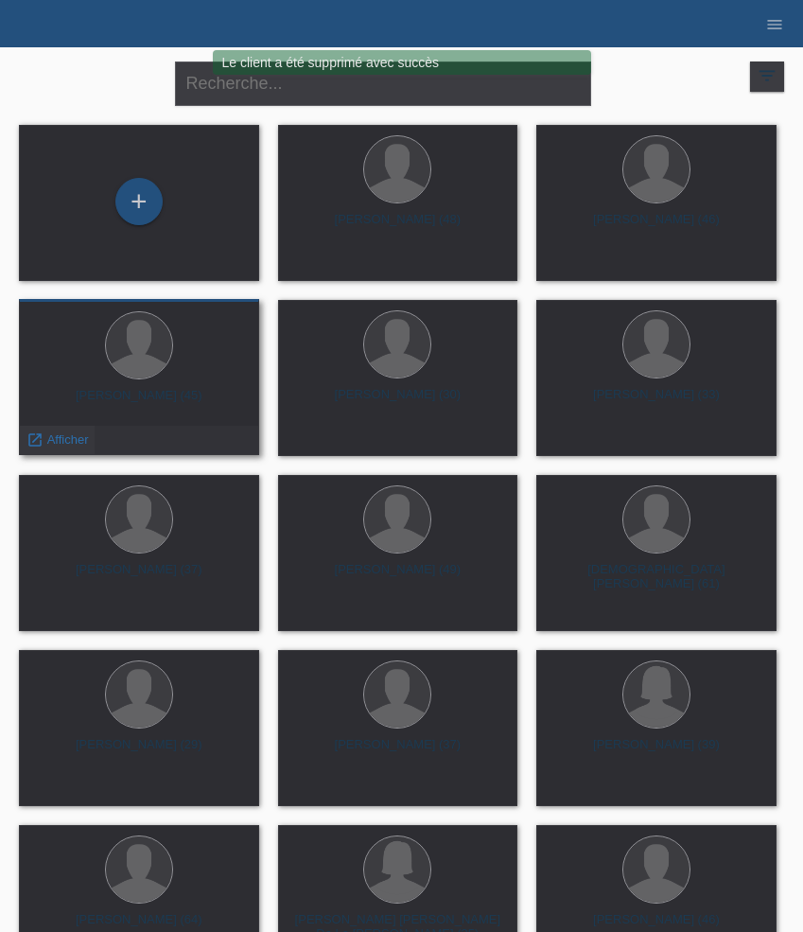
click at [67, 437] on span "Afficher" at bounding box center [68, 439] width 42 height 14
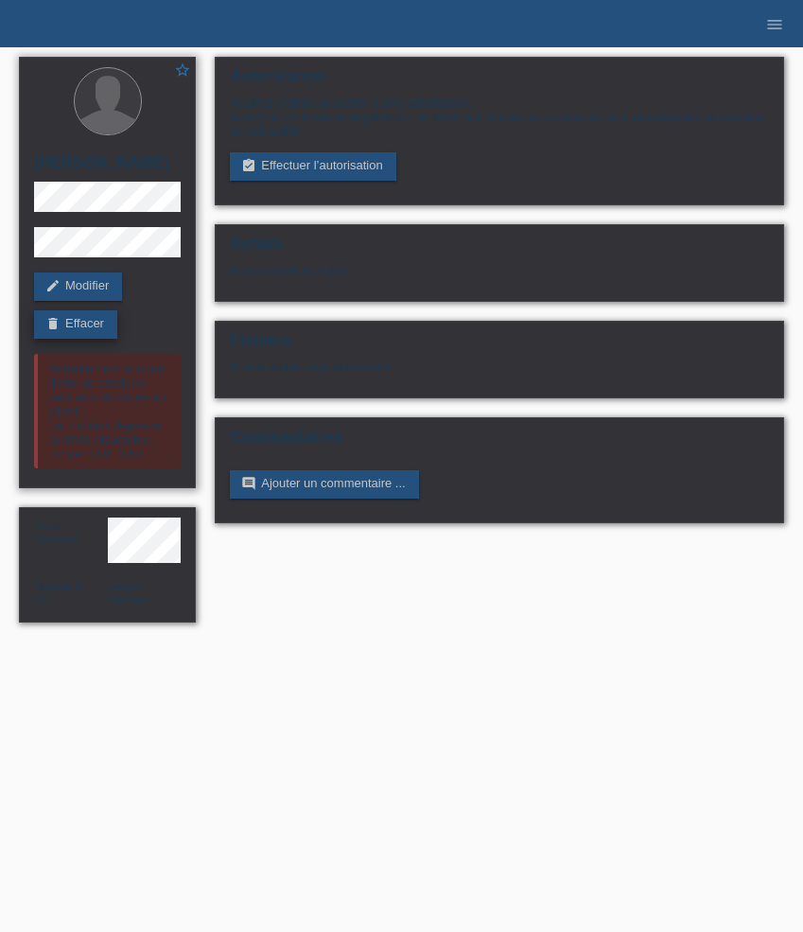
click at [95, 328] on link "delete Effacer" at bounding box center [75, 324] width 83 height 28
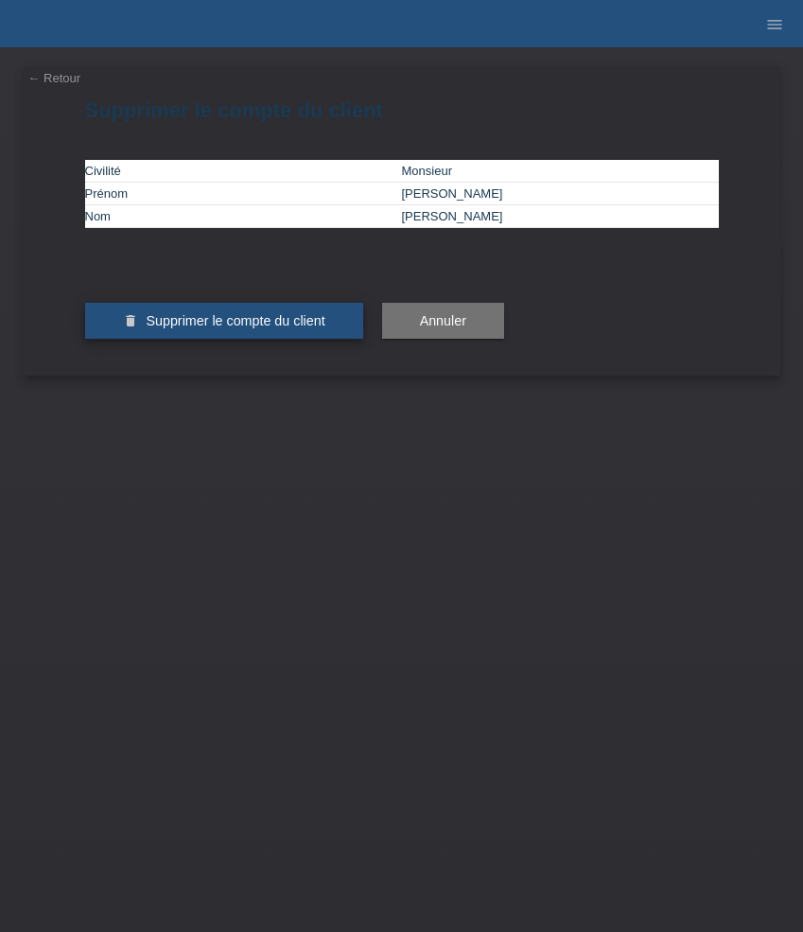
click at [163, 339] on button "delete Supprimer le compte du client" at bounding box center [224, 321] width 278 height 36
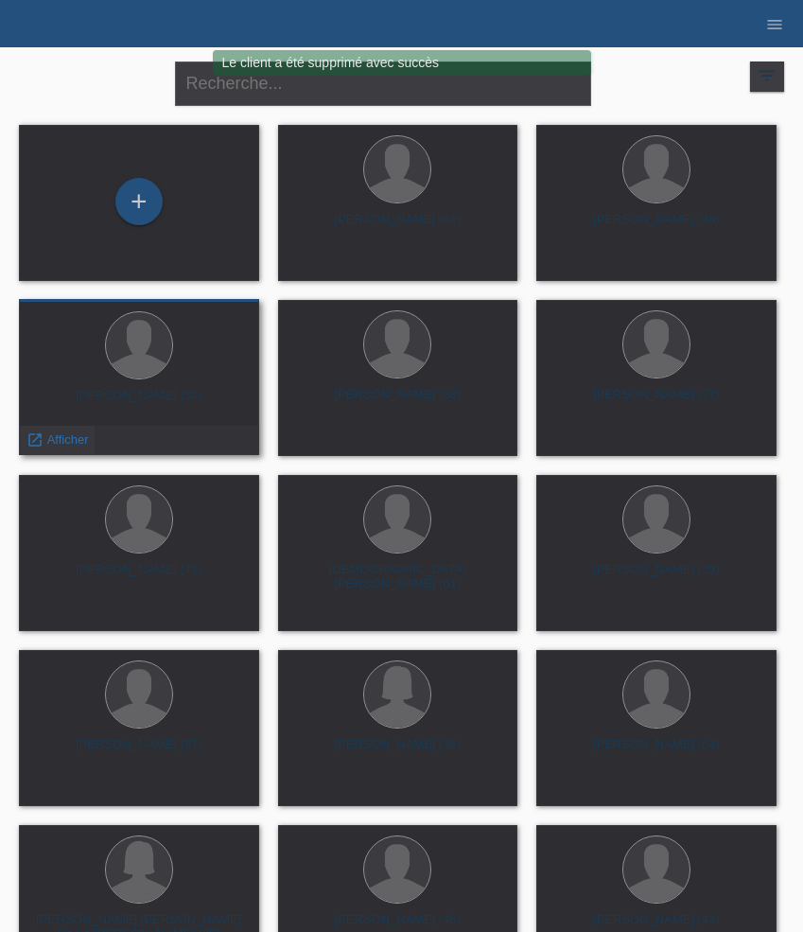
click at [64, 437] on span "Afficher" at bounding box center [68, 439] width 42 height 14
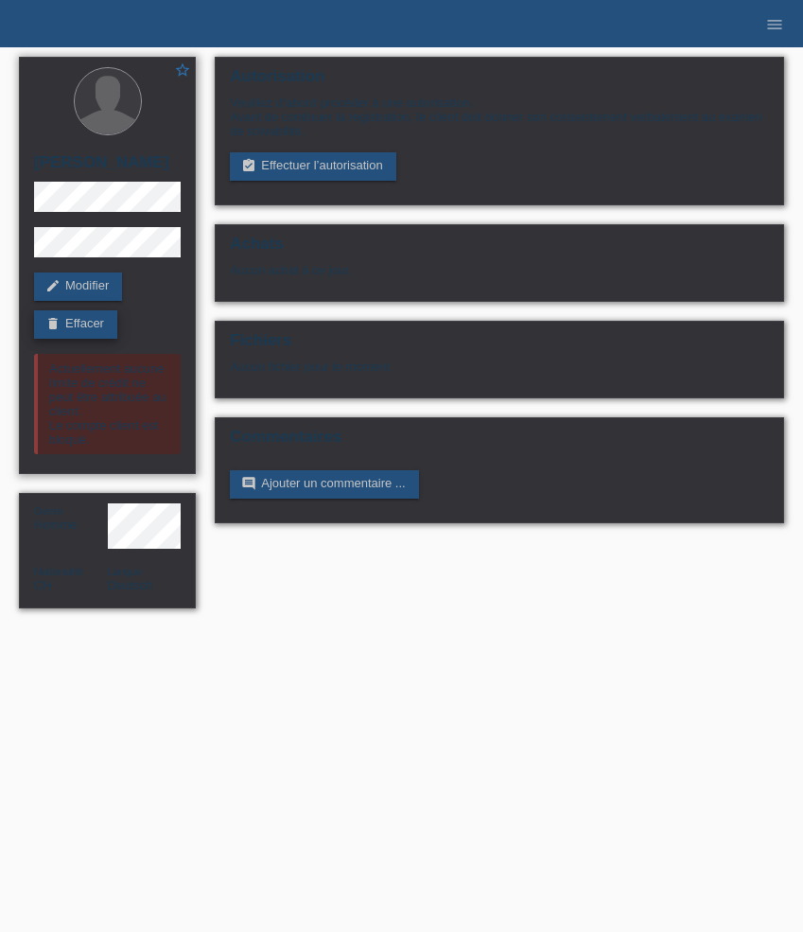
click at [89, 339] on link "delete Effacer" at bounding box center [75, 324] width 83 height 28
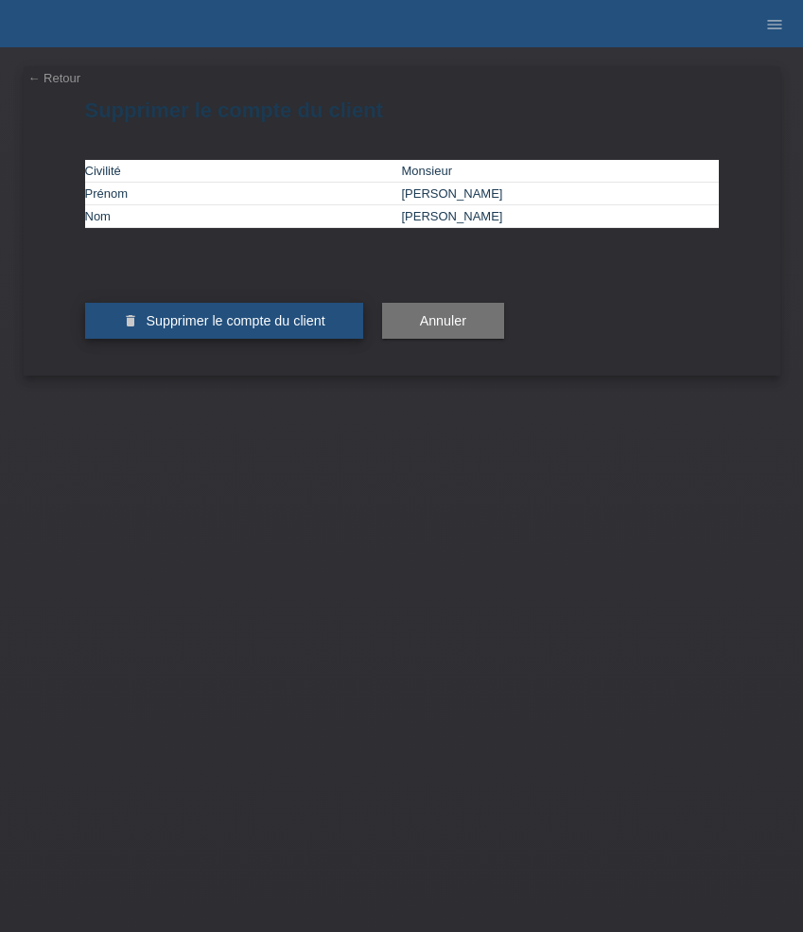
click at [151, 328] on span "Supprimer le compte du client" at bounding box center [235, 320] width 179 height 15
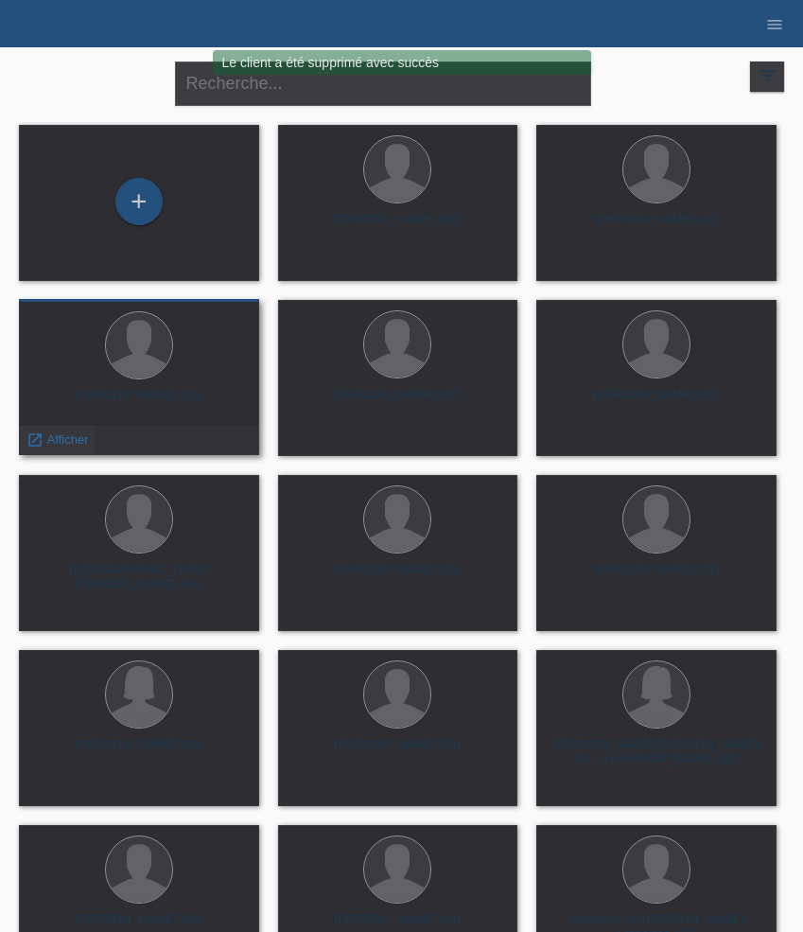
click at [62, 439] on span "Afficher" at bounding box center [68, 439] width 42 height 14
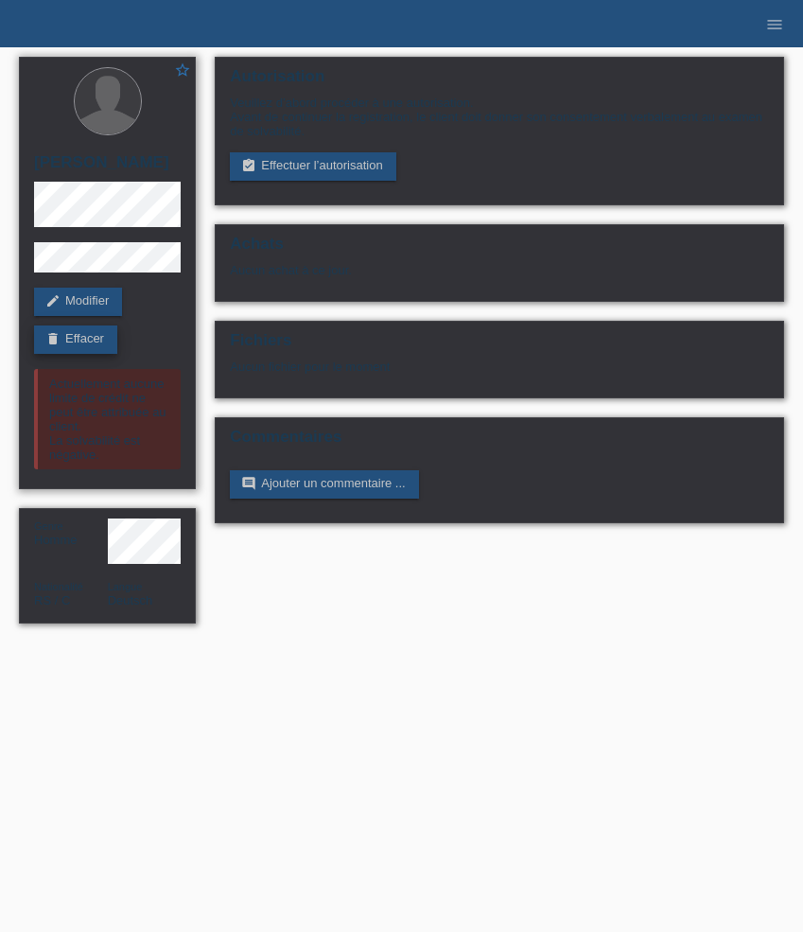
click at [64, 343] on link "delete Effacer" at bounding box center [75, 339] width 83 height 28
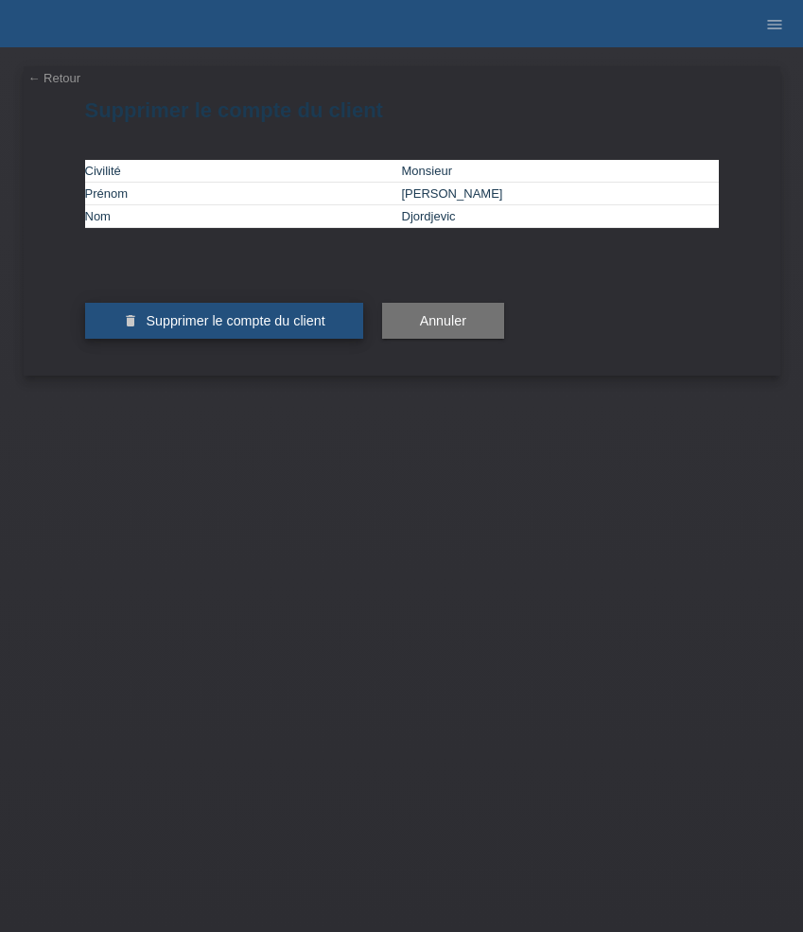
click at [171, 328] on span "Supprimer le compte du client" at bounding box center [235, 320] width 179 height 15
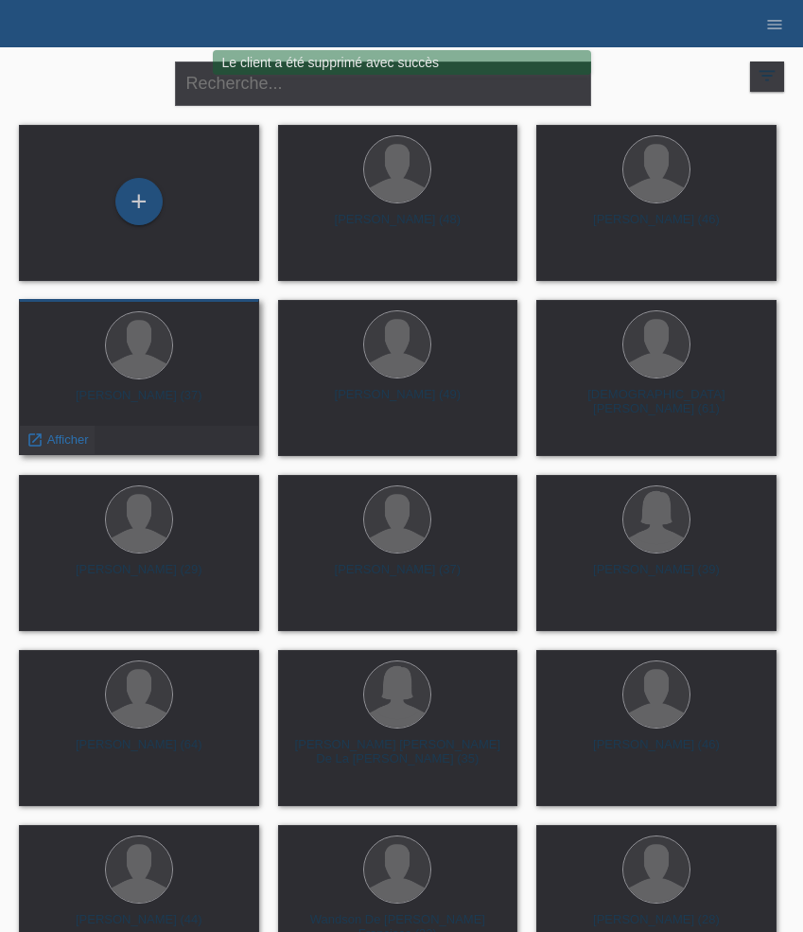
click at [59, 434] on span "Afficher" at bounding box center [68, 439] width 42 height 14
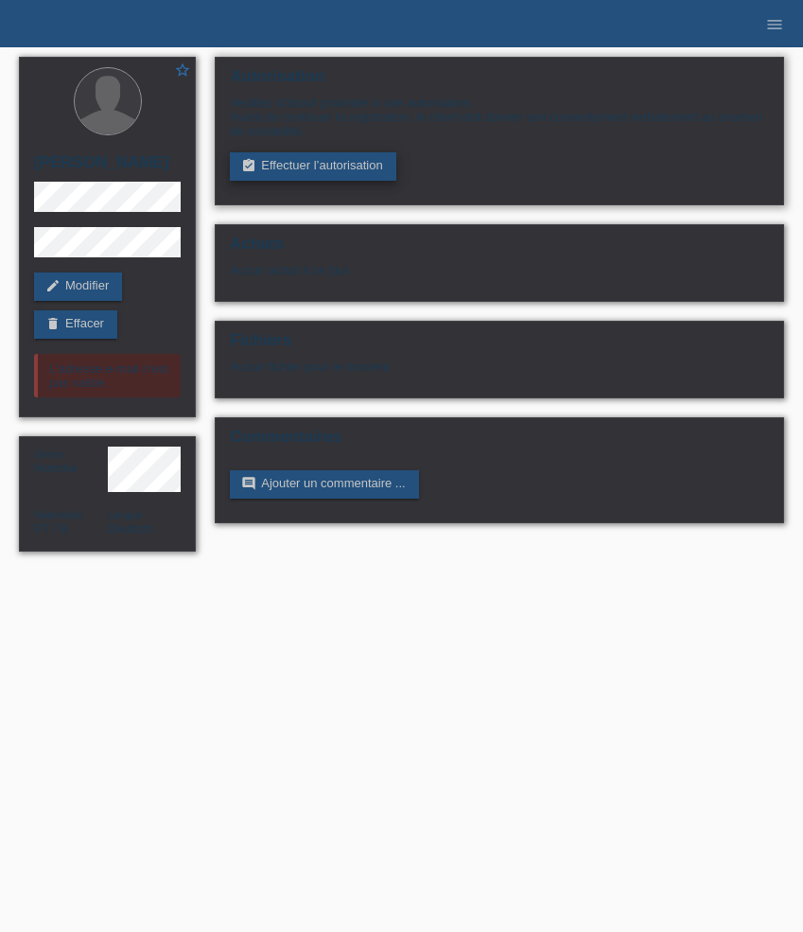
click at [317, 158] on link "assignment_turned_in Effectuer l’autorisation" at bounding box center [313, 166] width 166 height 28
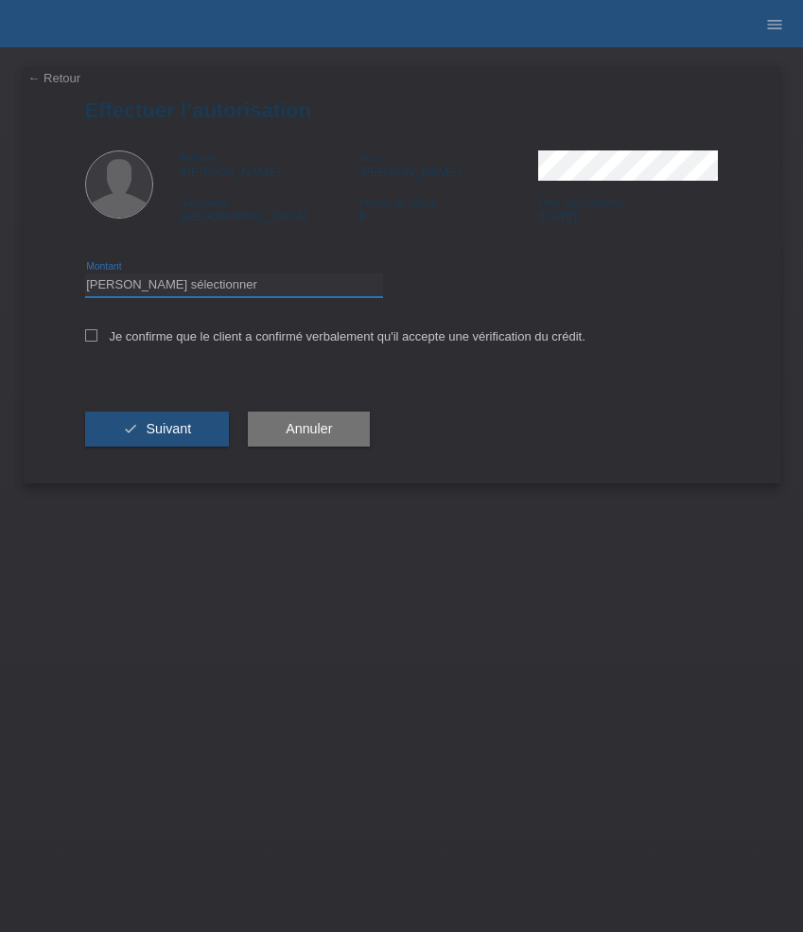
click at [219, 289] on select "Veuillez sélectionner CHF 1.00 - CHF 499.00 CHF 500.00 - CHF 1'999.00 CHF 2'000…" at bounding box center [234, 284] width 298 height 23
select select "3"
click at [85, 276] on select "Veuillez sélectionner CHF 1.00 - CHF 499.00 CHF 500.00 - CHF 1'999.00 CHF 2'000…" at bounding box center [234, 284] width 298 height 23
click at [185, 342] on label "Je confirme que le client a confirmé verbalement qu'il accepte une vérification…" at bounding box center [335, 336] width 500 height 14
click at [97, 342] on input "Je confirme que le client a confirmé verbalement qu'il accepte une vérification…" at bounding box center [91, 335] width 12 height 12
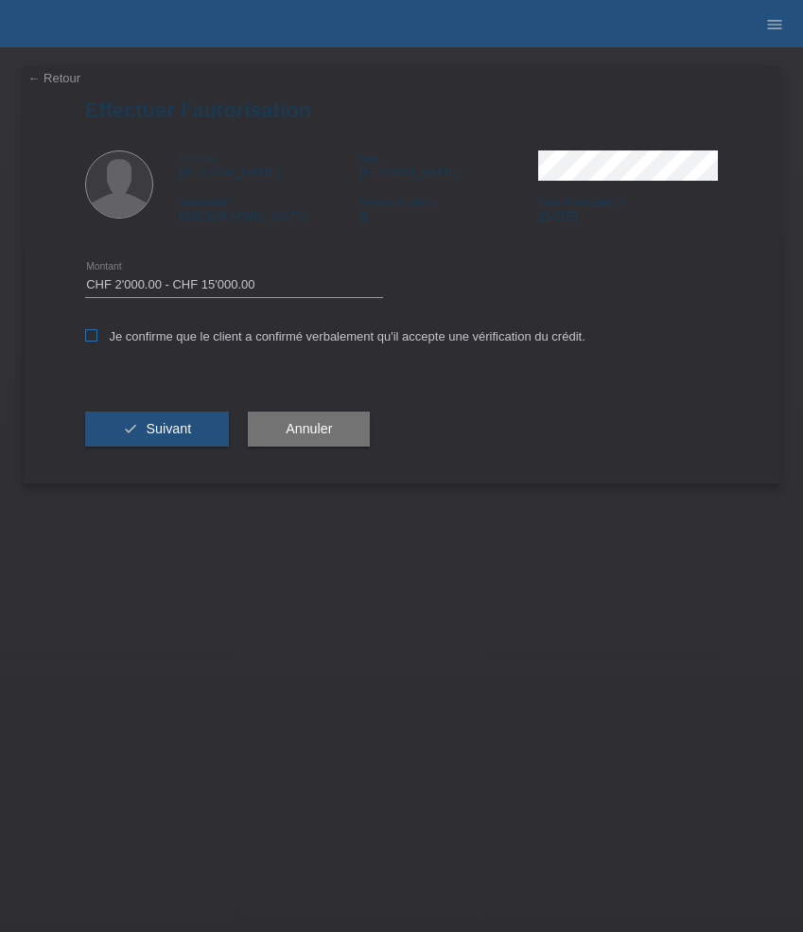
checkbox input "true"
click at [185, 424] on button "check Suivant" at bounding box center [157, 430] width 145 height 36
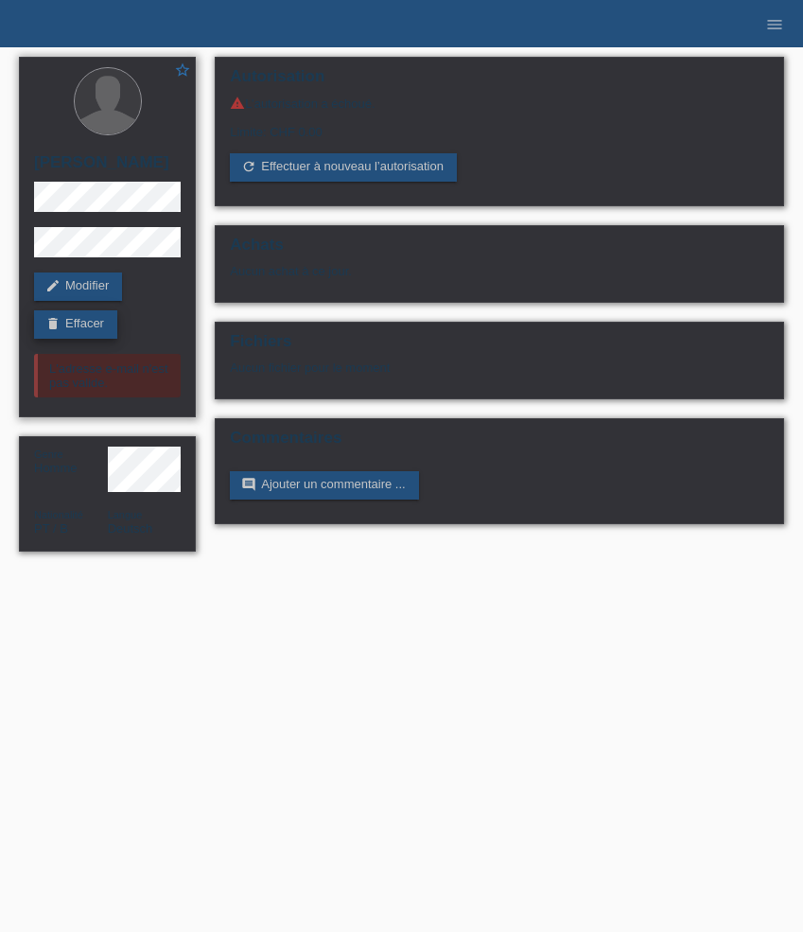
click at [98, 324] on link "delete Effacer" at bounding box center [75, 324] width 83 height 28
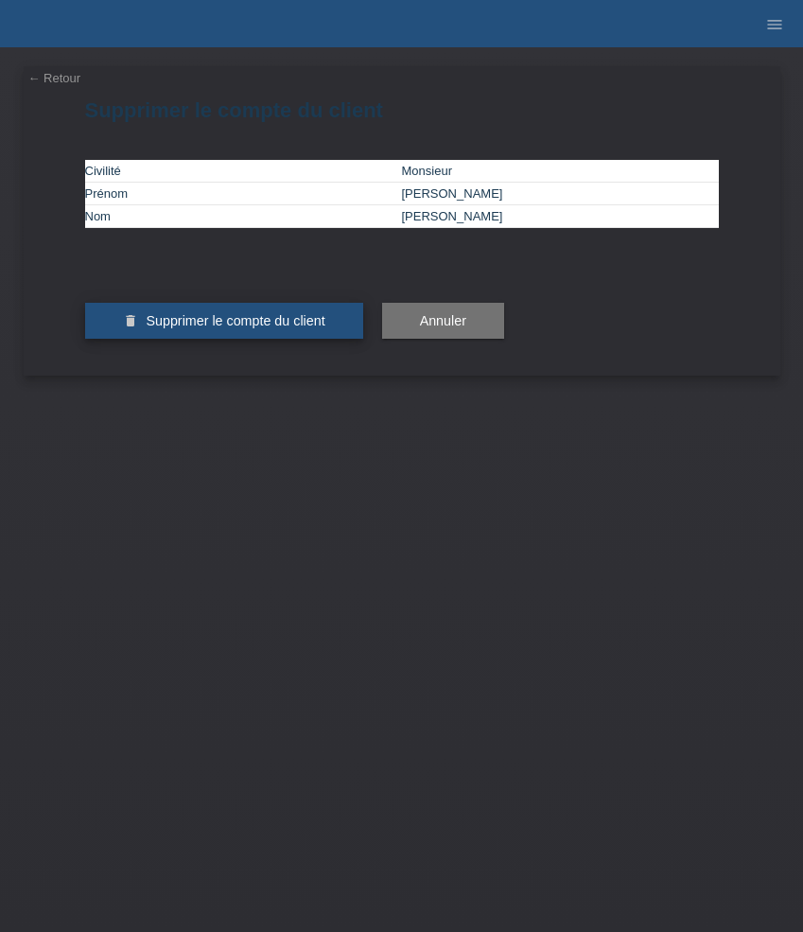
click at [160, 339] on button "delete Supprimer le compte du client" at bounding box center [224, 321] width 278 height 36
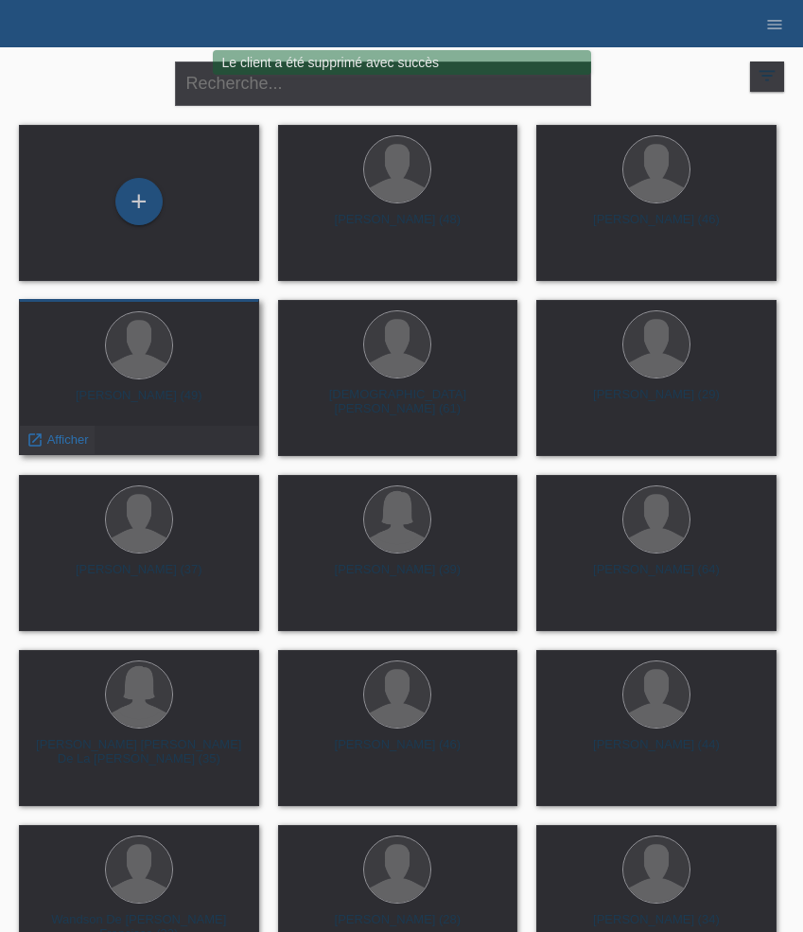
click at [58, 433] on span "Afficher" at bounding box center [68, 439] width 42 height 14
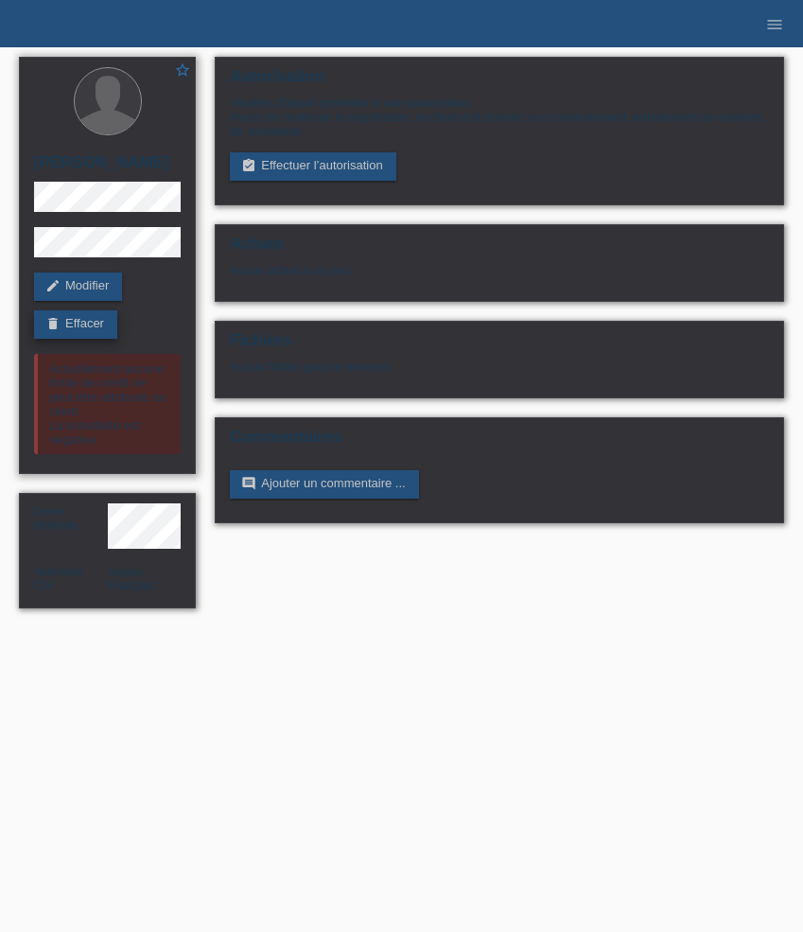
click at [106, 339] on link "delete Effacer" at bounding box center [75, 324] width 83 height 28
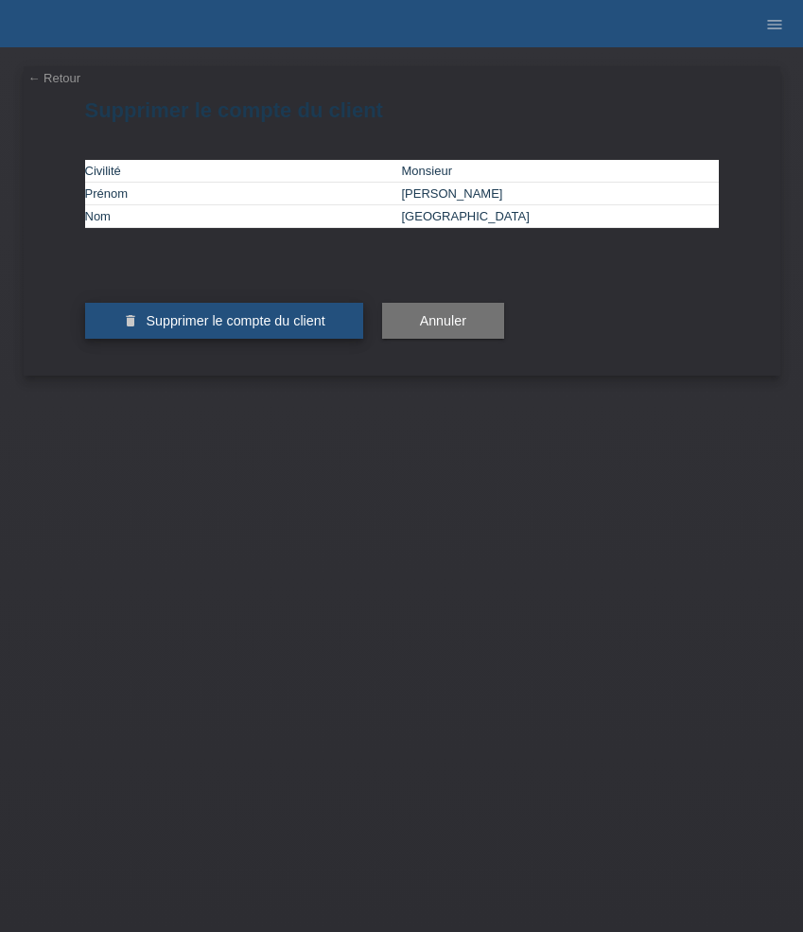
click at [195, 339] on button "delete Supprimer le compte du client" at bounding box center [224, 321] width 278 height 36
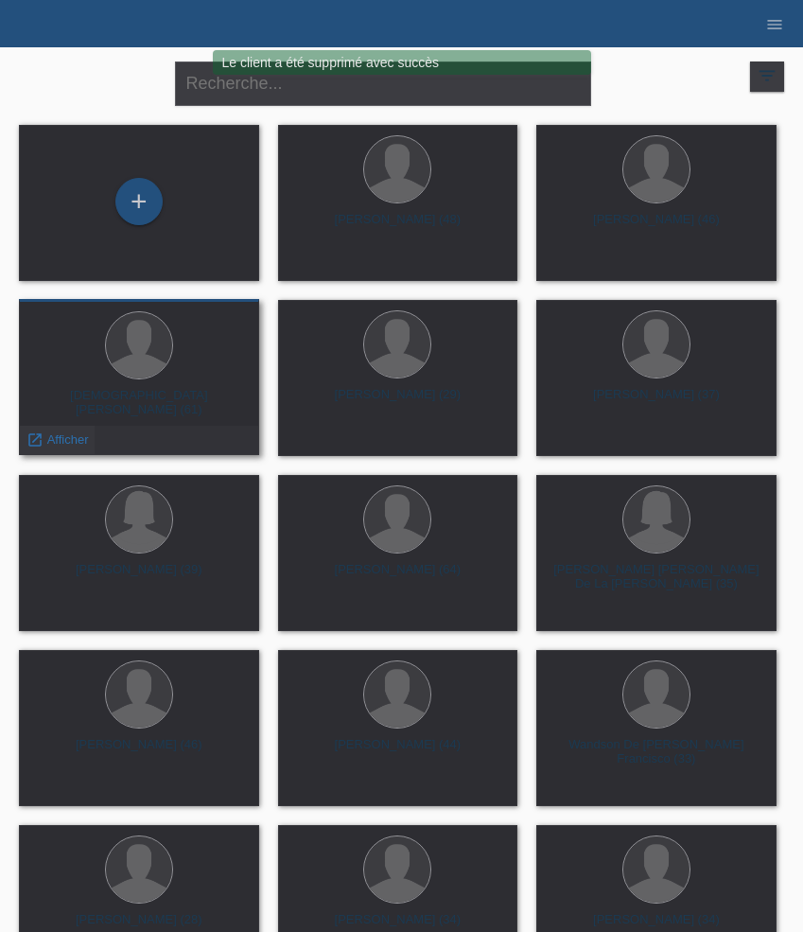
click at [68, 433] on span "Afficher" at bounding box center [68, 439] width 42 height 14
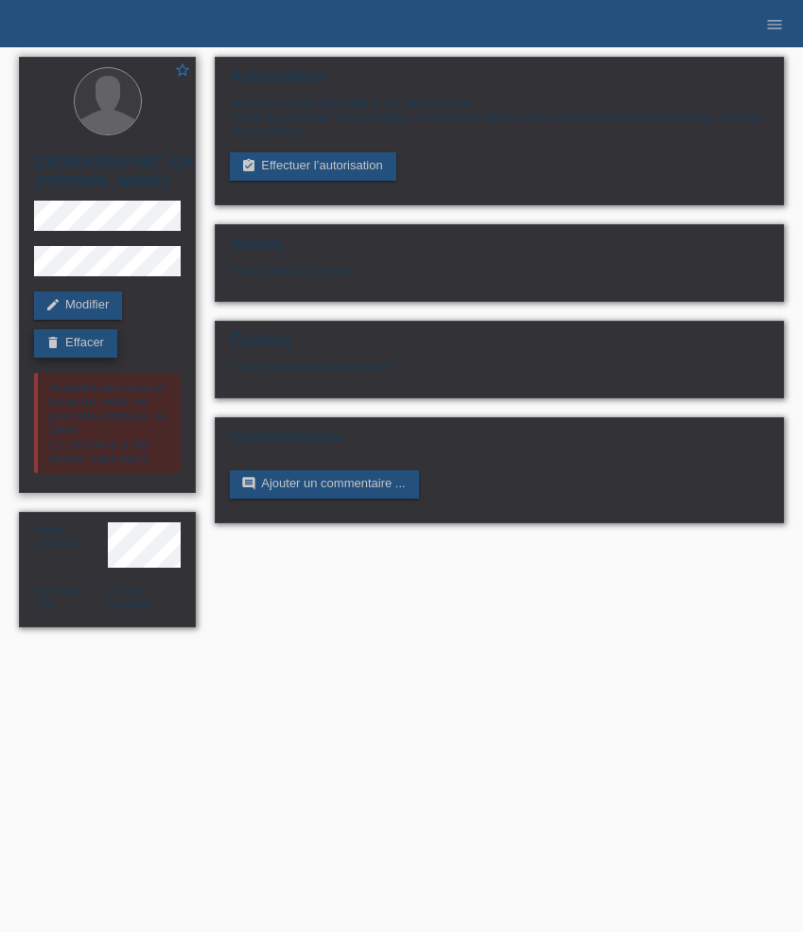
click at [86, 329] on link "delete Effacer" at bounding box center [75, 343] width 83 height 28
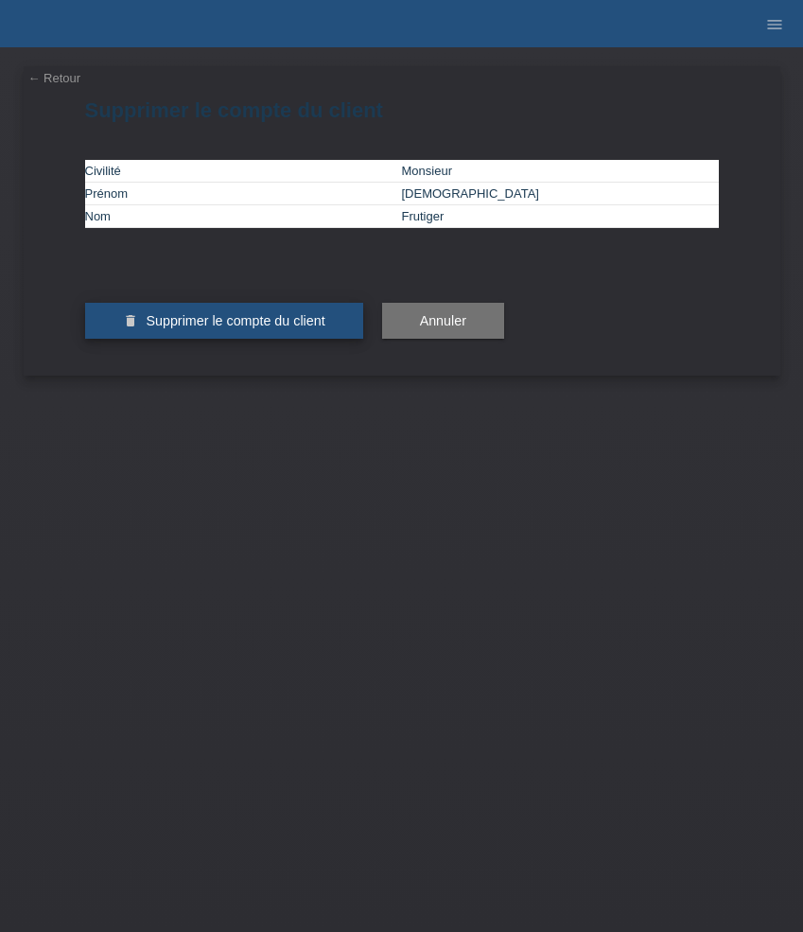
click at [172, 328] on span "Supprimer le compte du client" at bounding box center [235, 320] width 179 height 15
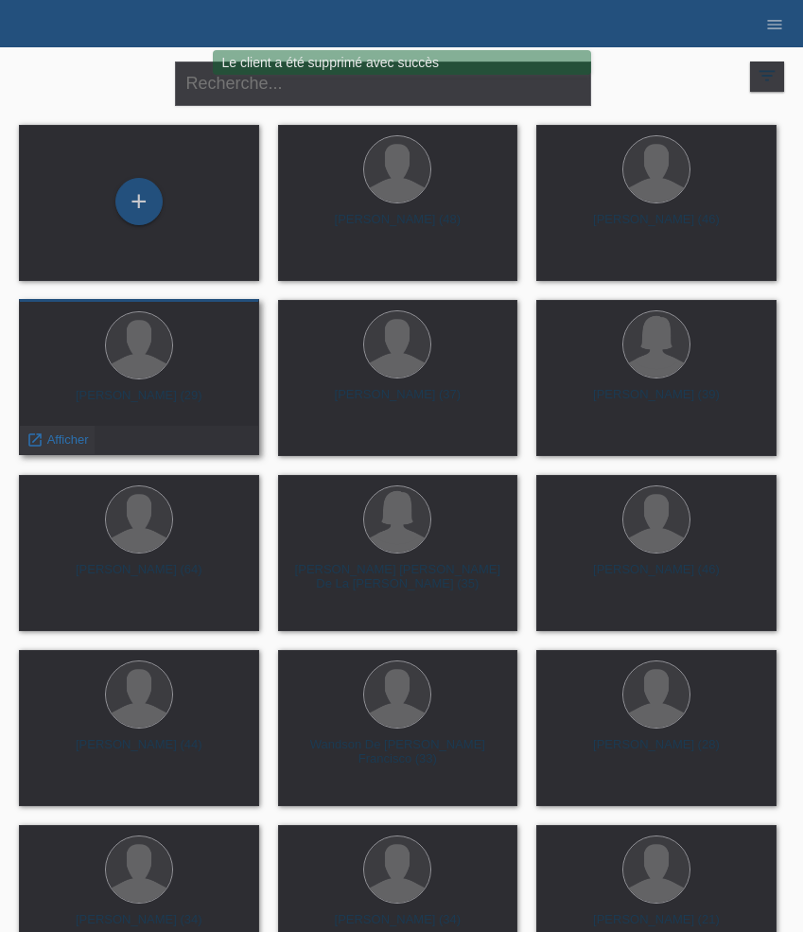
click at [74, 436] on span "Afficher" at bounding box center [68, 439] width 42 height 14
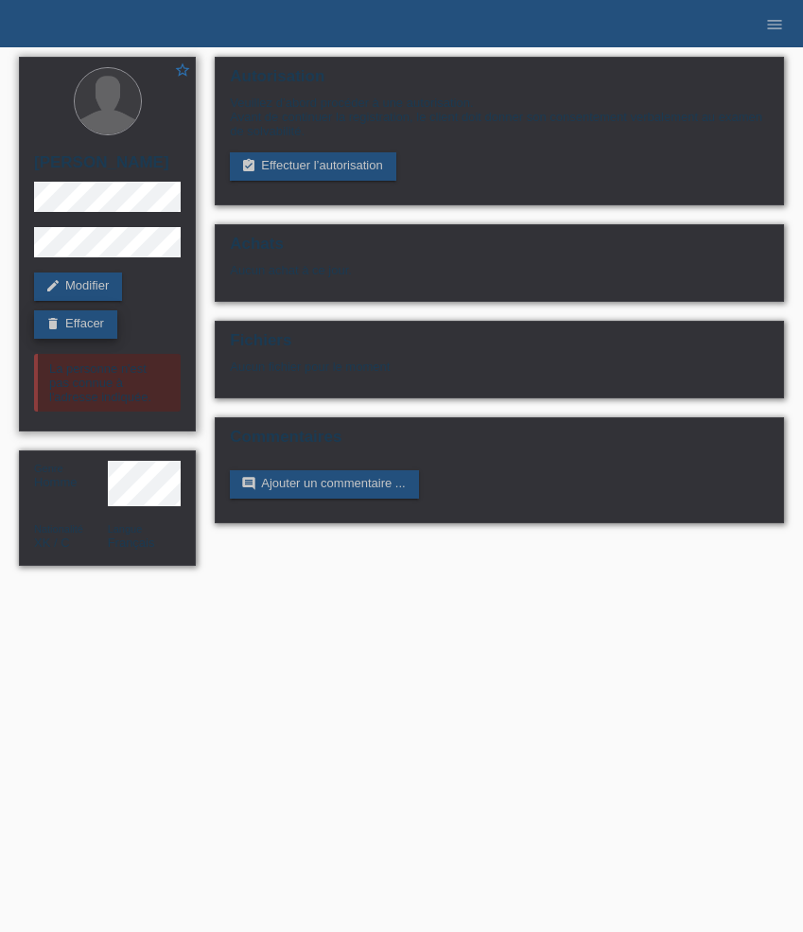
click at [96, 328] on link "delete Effacer" at bounding box center [75, 324] width 83 height 28
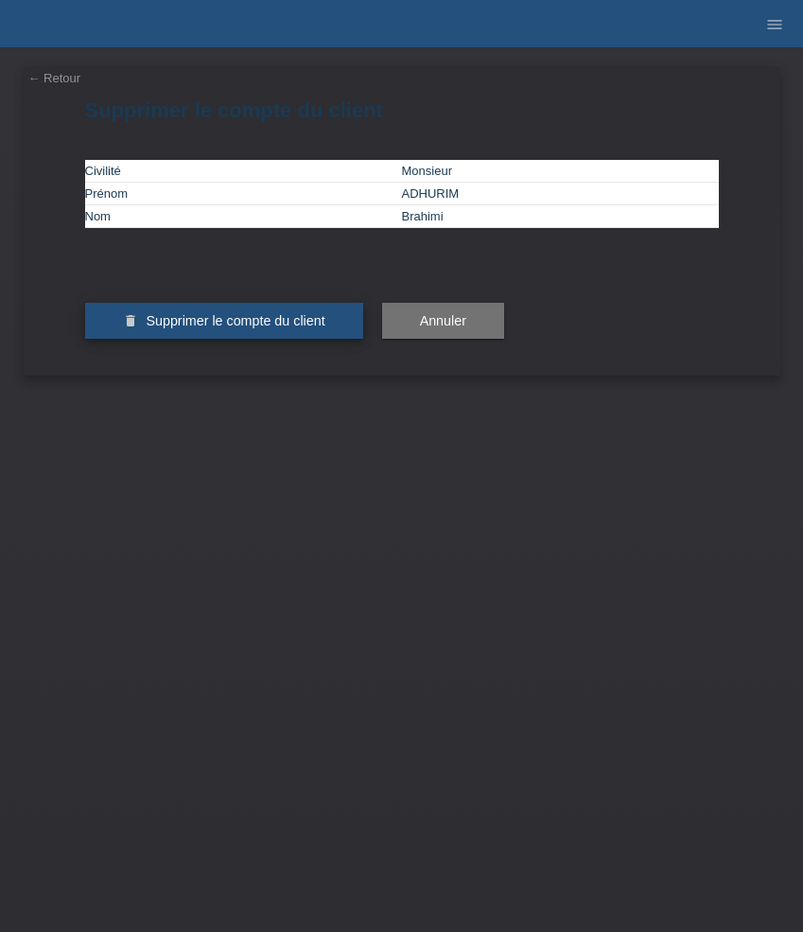
click at [162, 328] on span "Supprimer le compte du client" at bounding box center [235, 320] width 179 height 15
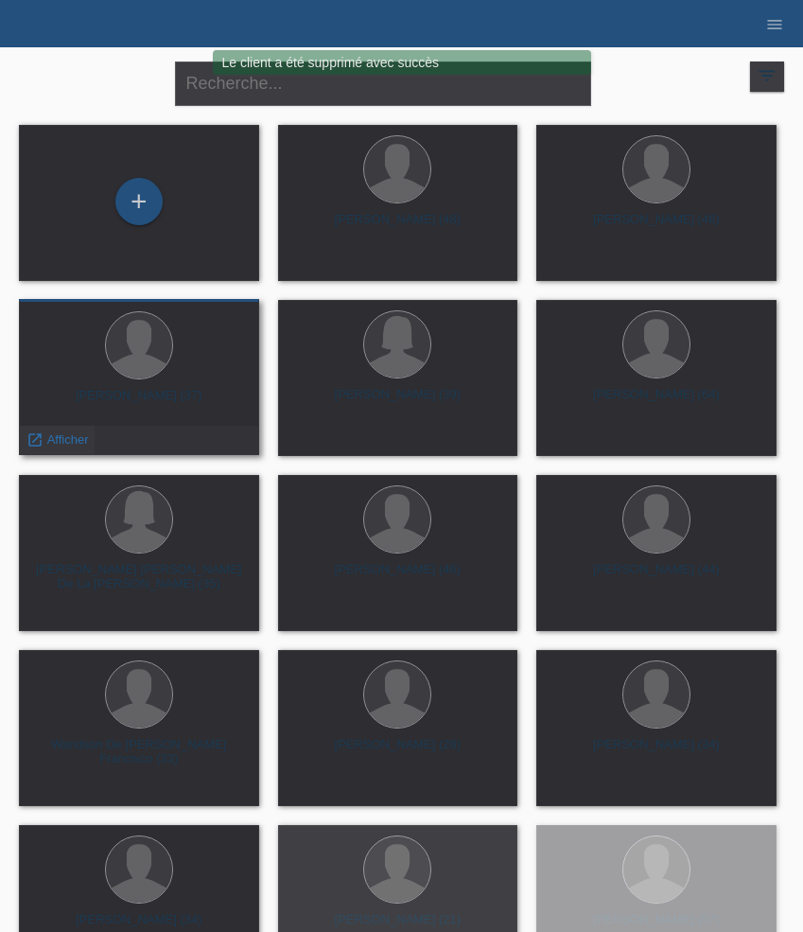
click at [50, 436] on span "Afficher" at bounding box center [68, 439] width 42 height 14
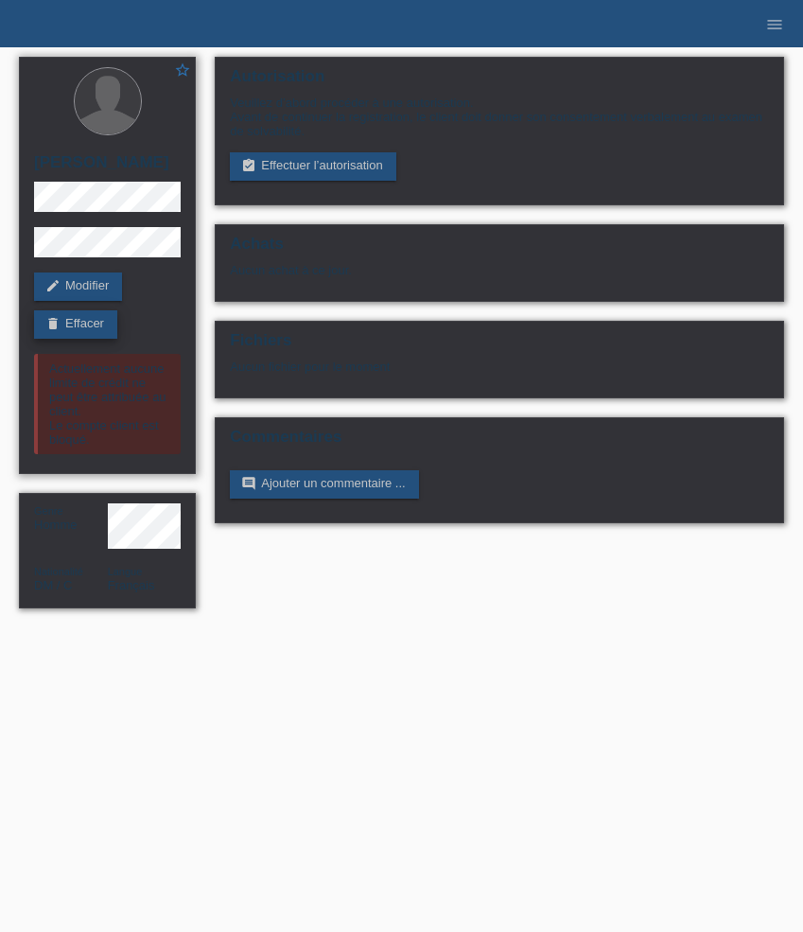
click at [85, 336] on link "delete Effacer" at bounding box center [75, 324] width 83 height 28
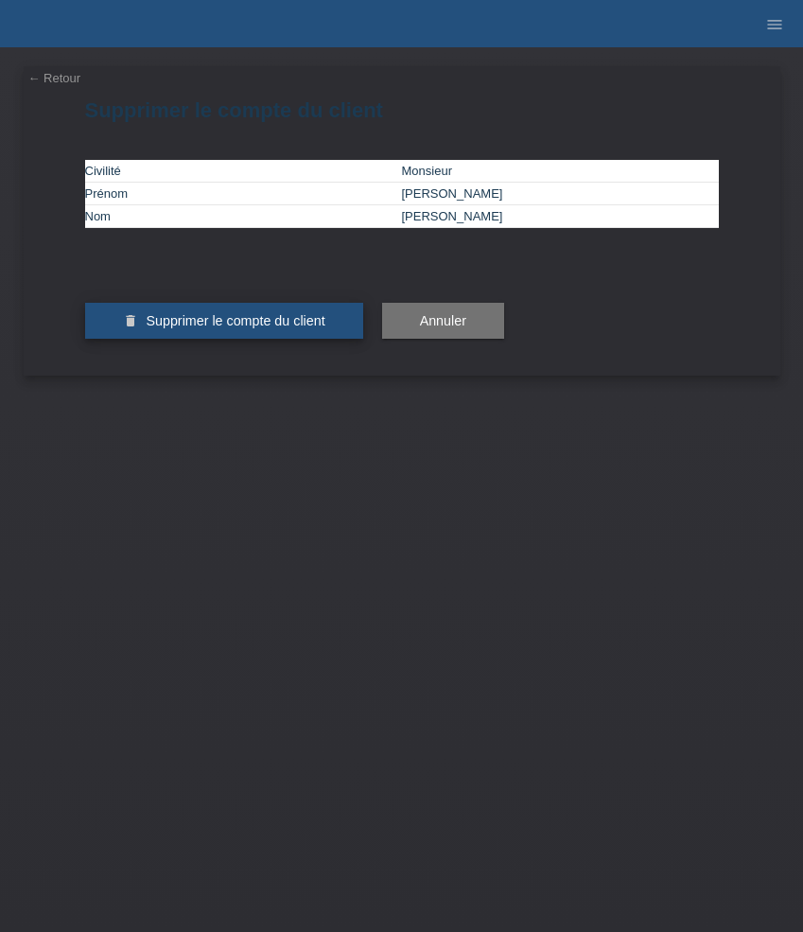
click at [164, 339] on button "delete Supprimer le compte du client" at bounding box center [224, 321] width 278 height 36
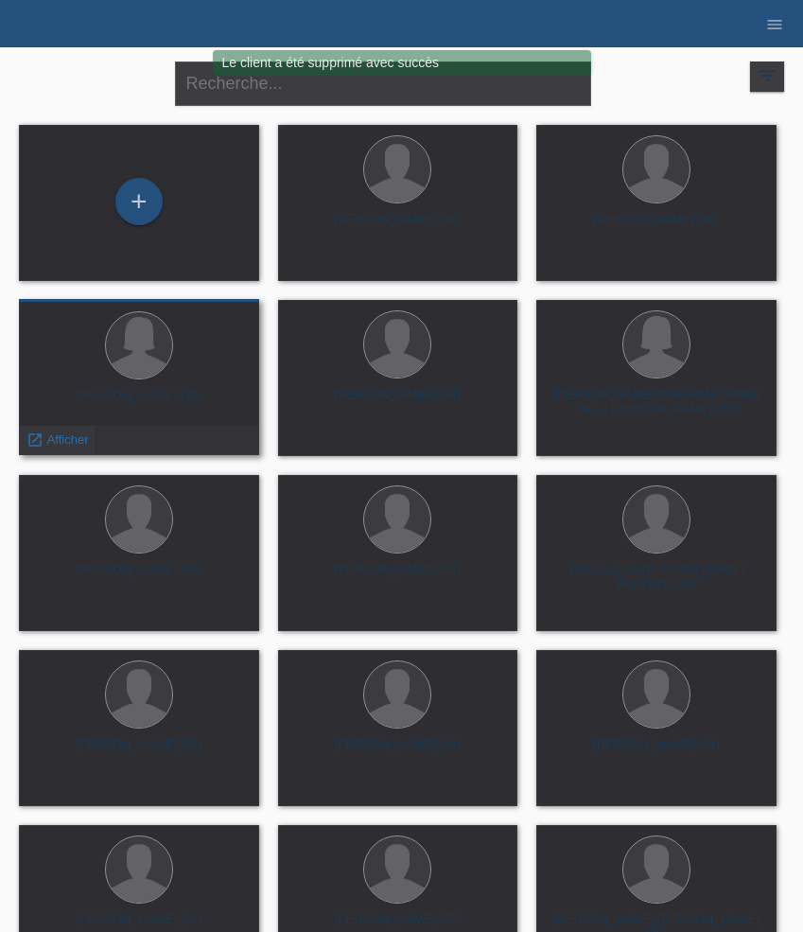
click at [65, 435] on span "Afficher" at bounding box center [68, 439] width 42 height 14
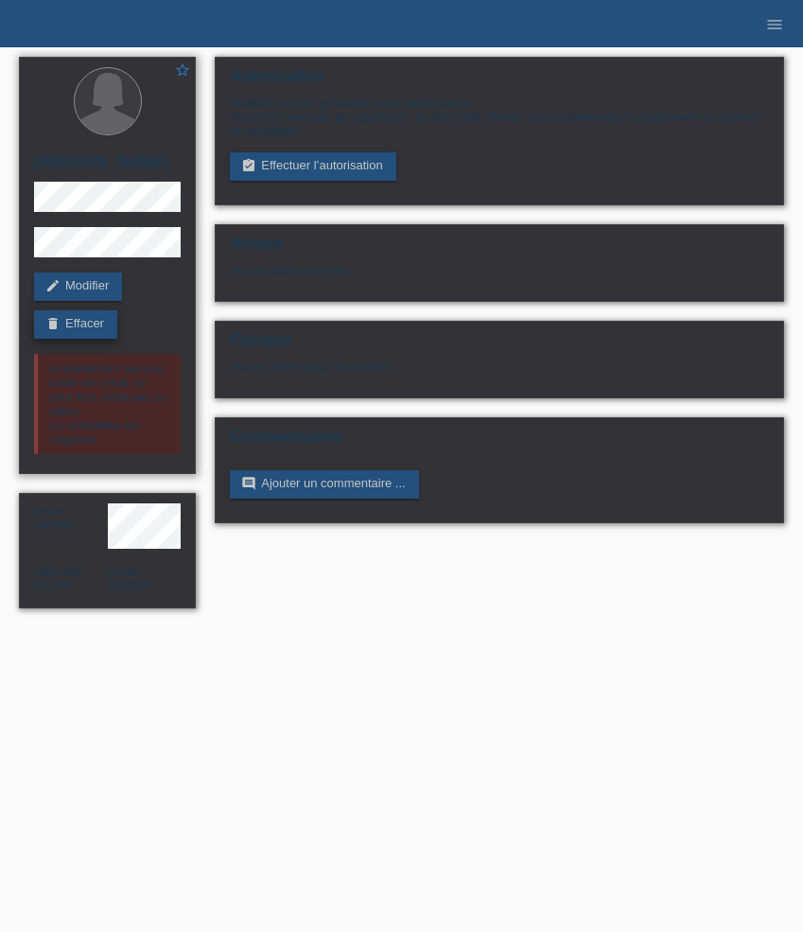
click at [99, 329] on link "delete Effacer" at bounding box center [75, 324] width 83 height 28
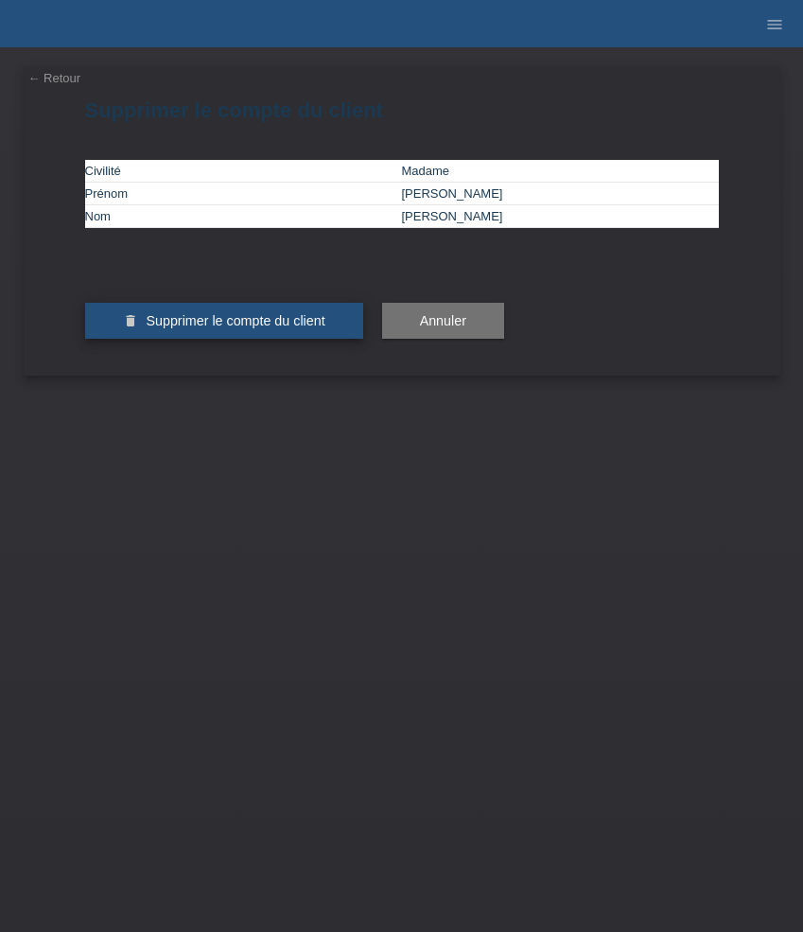
click at [179, 328] on span "Supprimer le compte du client" at bounding box center [235, 320] width 179 height 15
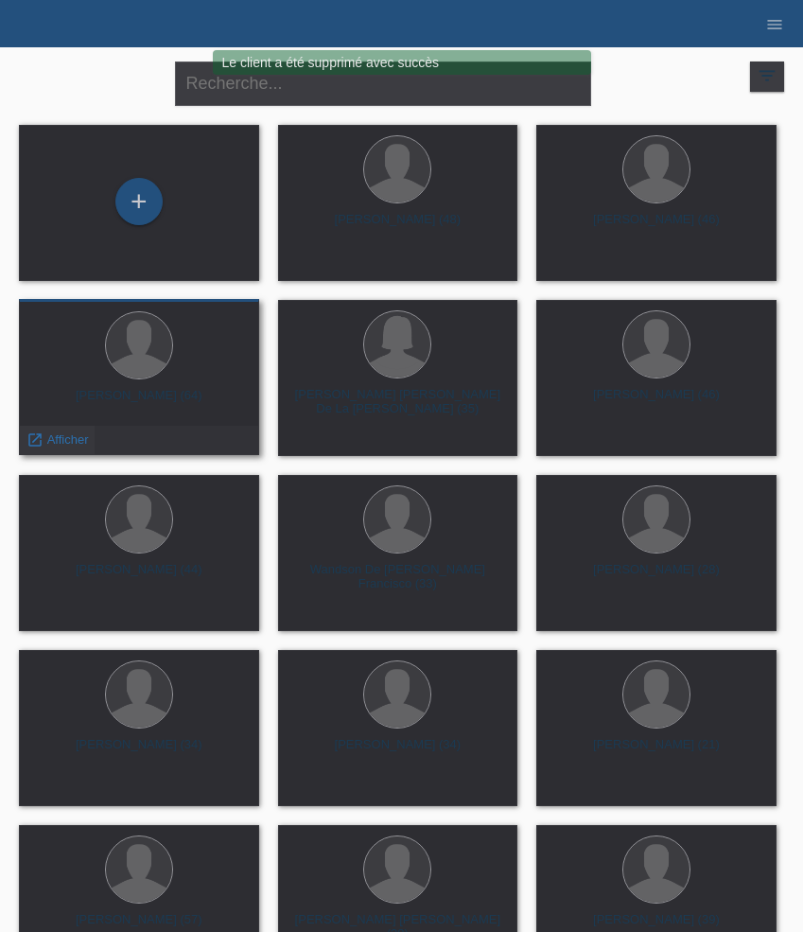
click at [73, 433] on span "Afficher" at bounding box center [68, 439] width 42 height 14
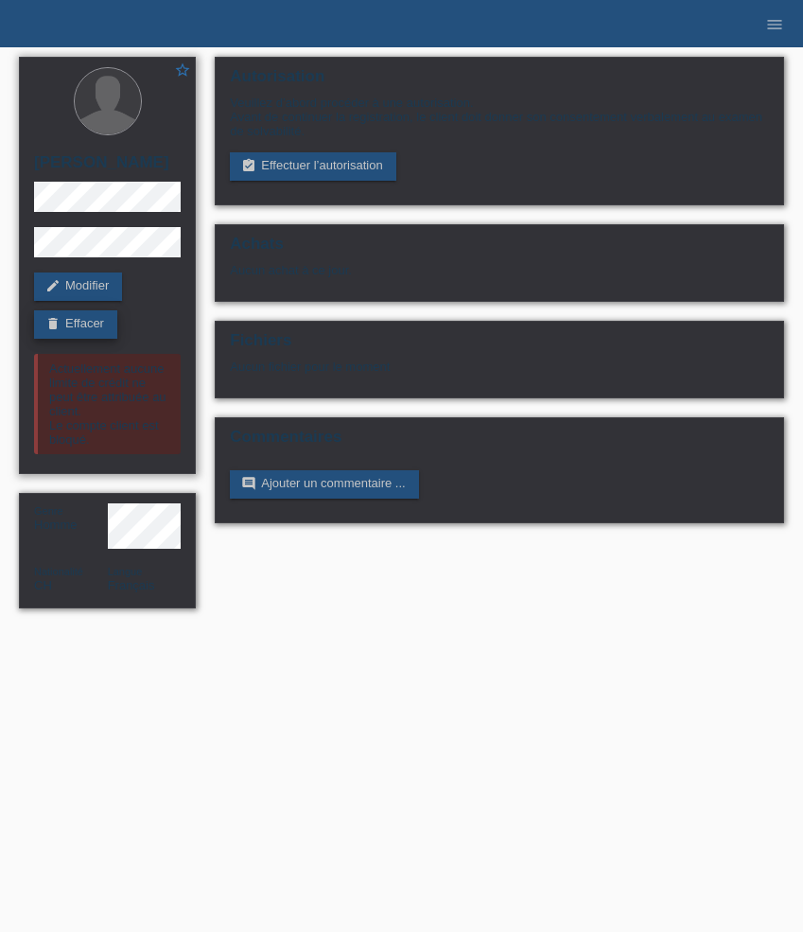
click at [89, 330] on link "delete Effacer" at bounding box center [75, 324] width 83 height 28
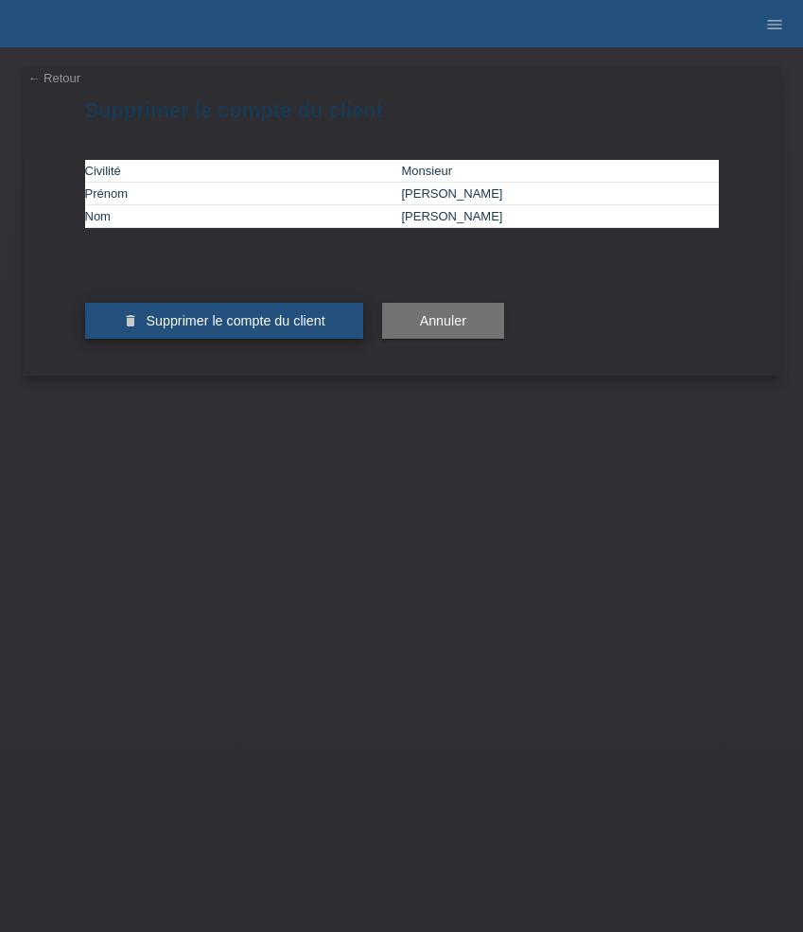
click at [188, 328] on span "Supprimer le compte du client" at bounding box center [235, 320] width 179 height 15
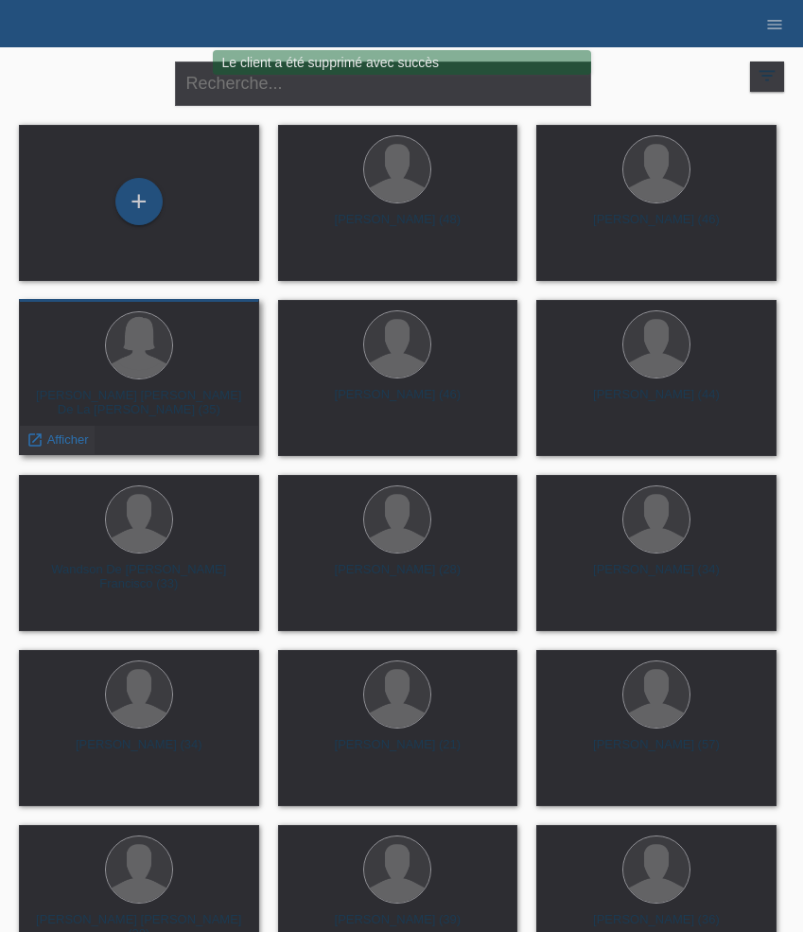
click at [69, 436] on span "Afficher" at bounding box center [68, 439] width 42 height 14
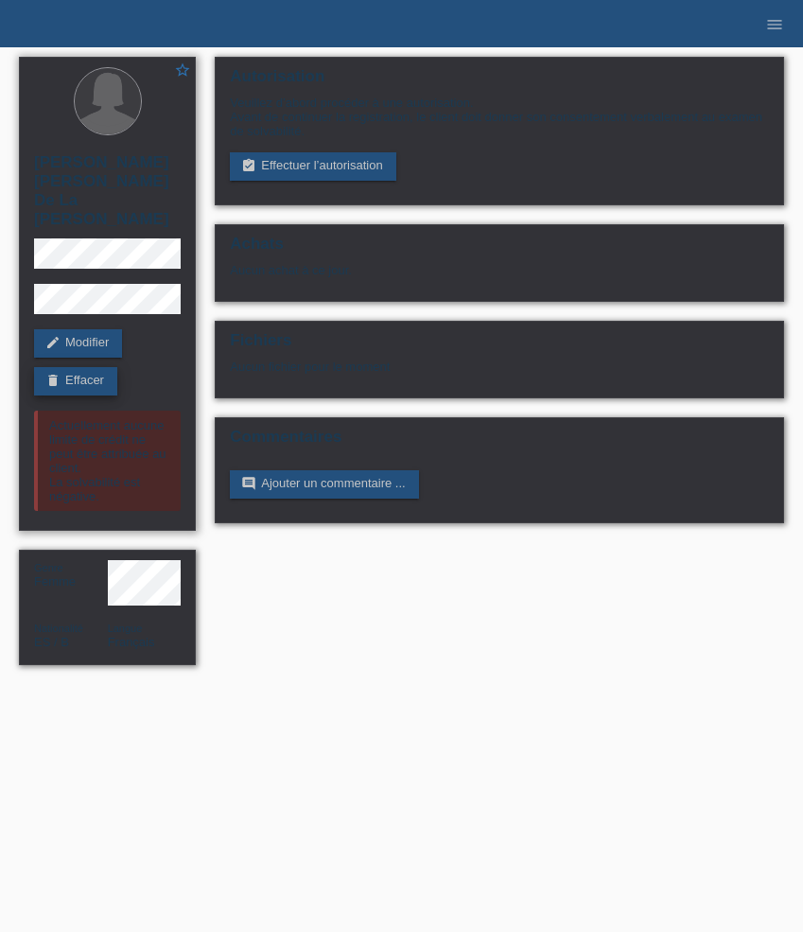
click at [96, 367] on link "delete Effacer" at bounding box center [75, 381] width 83 height 28
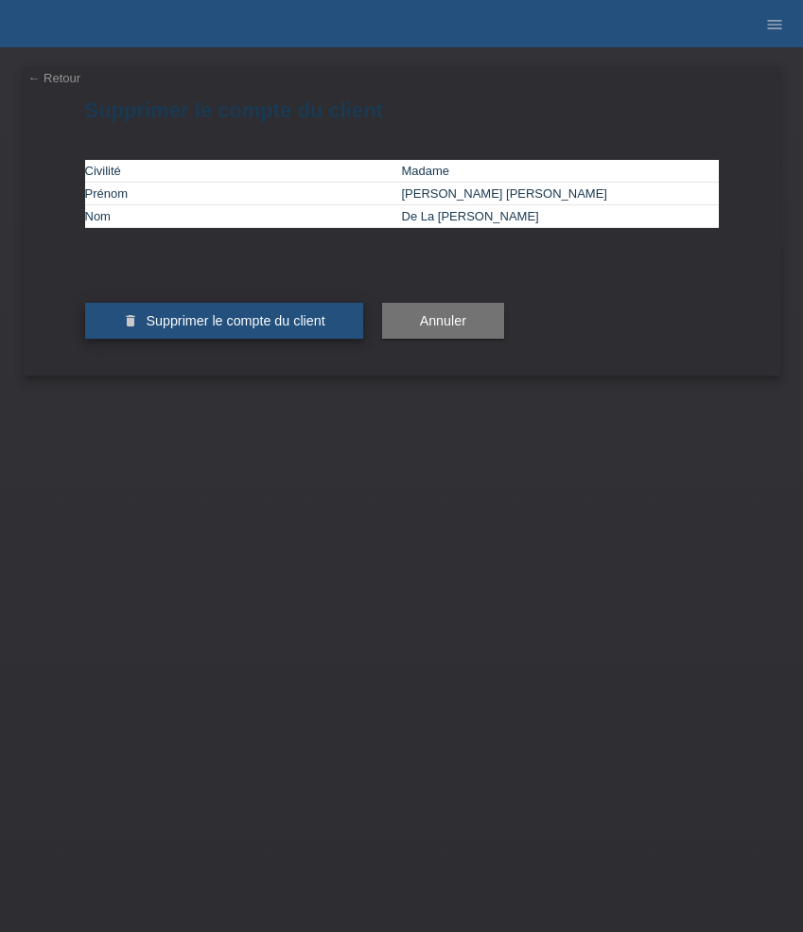
click at [167, 339] on button "delete Supprimer le compte du client" at bounding box center [224, 321] width 278 height 36
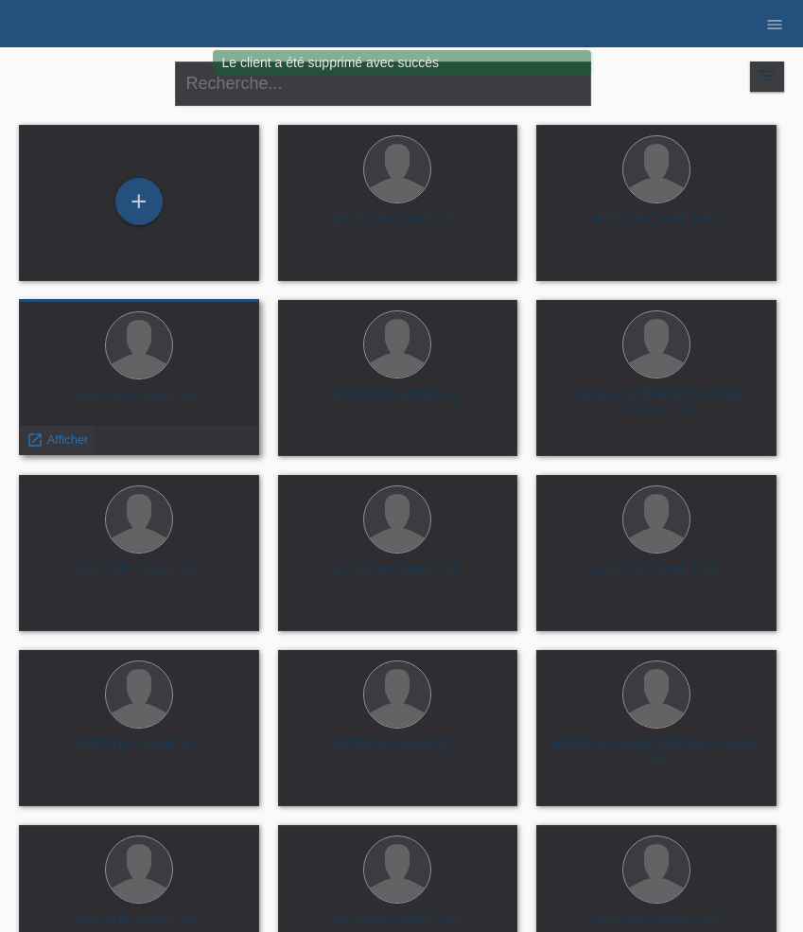
click at [73, 437] on span "Afficher" at bounding box center [68, 439] width 42 height 14
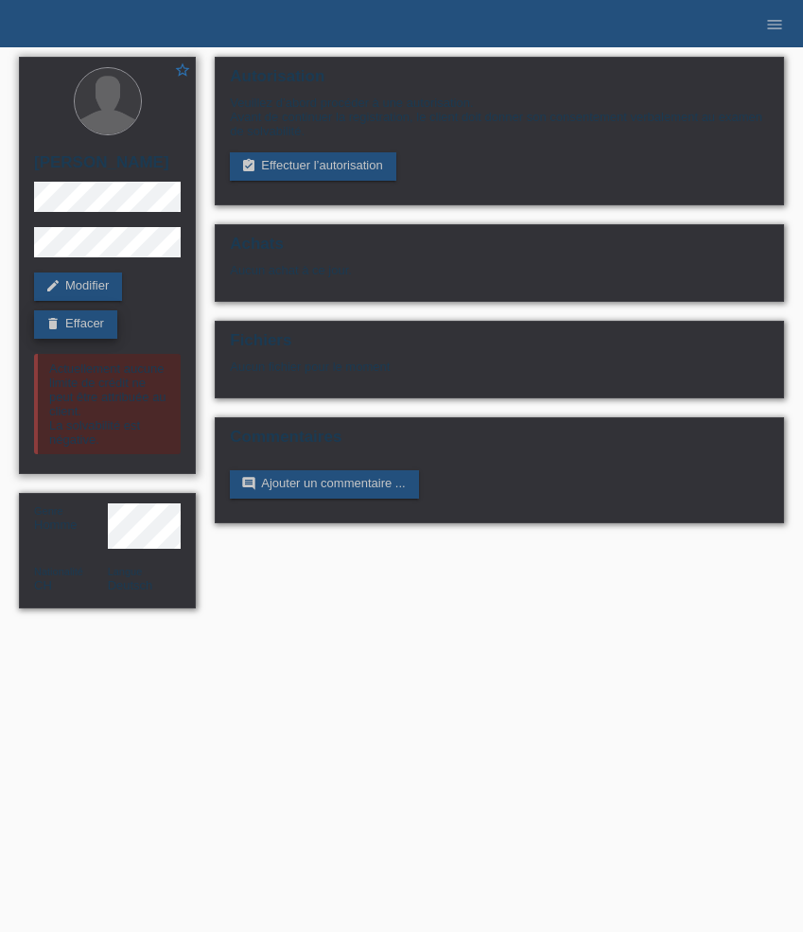
click at [96, 333] on link "delete Effacer" at bounding box center [75, 324] width 83 height 28
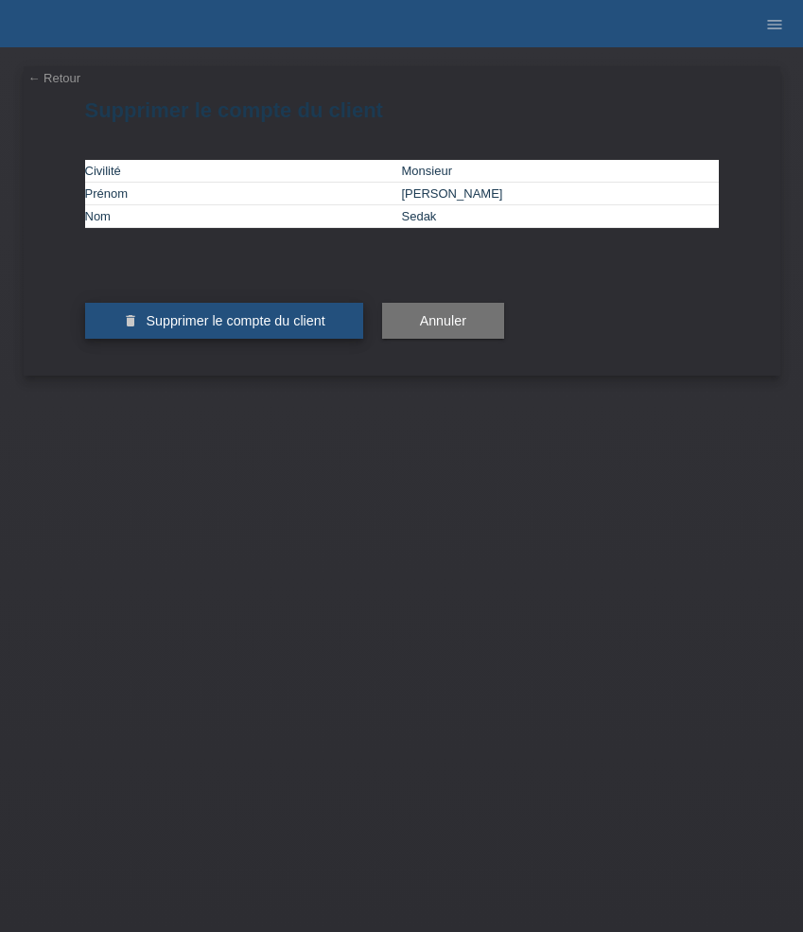
click at [173, 328] on span "Supprimer le compte du client" at bounding box center [235, 320] width 179 height 15
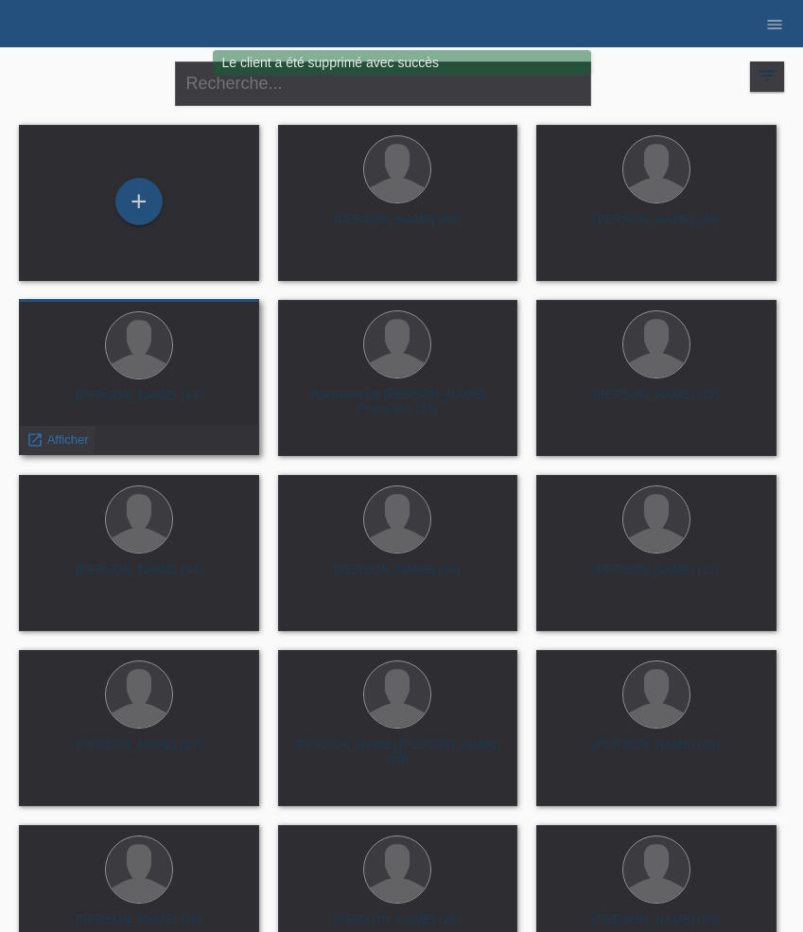
click at [62, 435] on span "Afficher" at bounding box center [68, 439] width 42 height 14
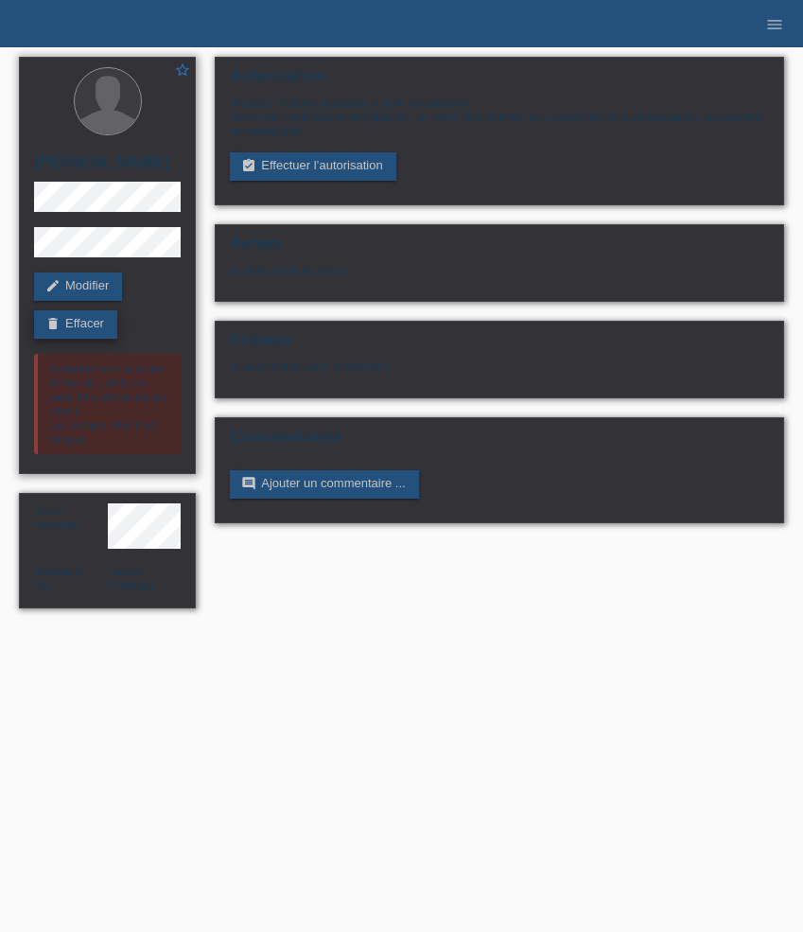
click at [90, 326] on link "delete Effacer" at bounding box center [75, 324] width 83 height 28
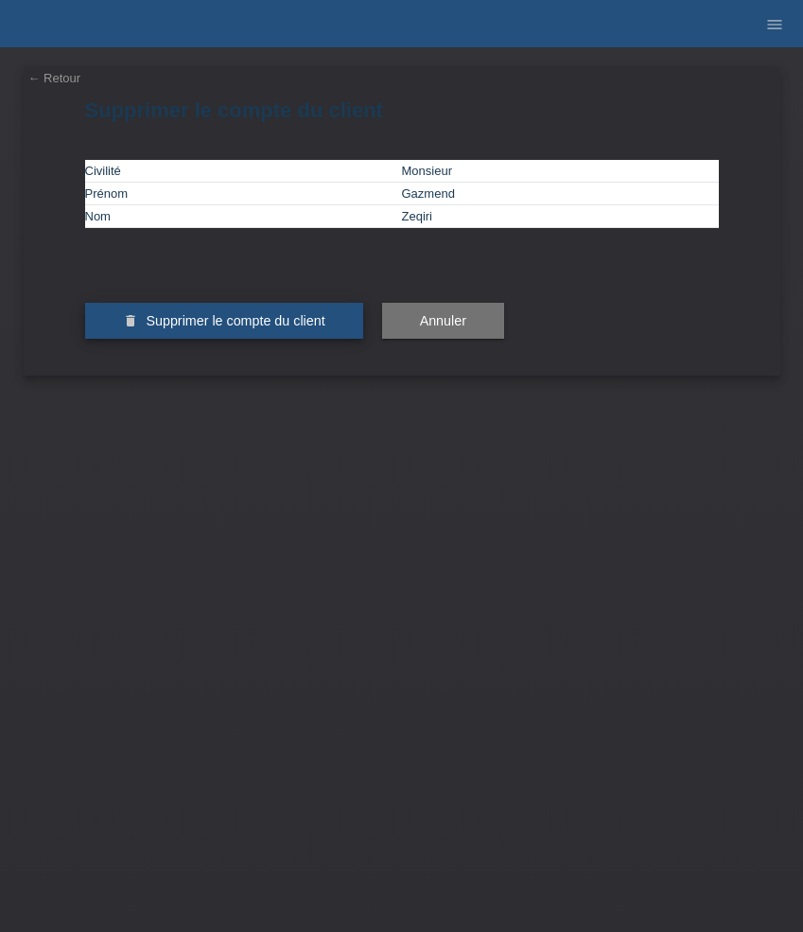
click at [197, 339] on button "delete Supprimer le compte du client" at bounding box center [224, 321] width 278 height 36
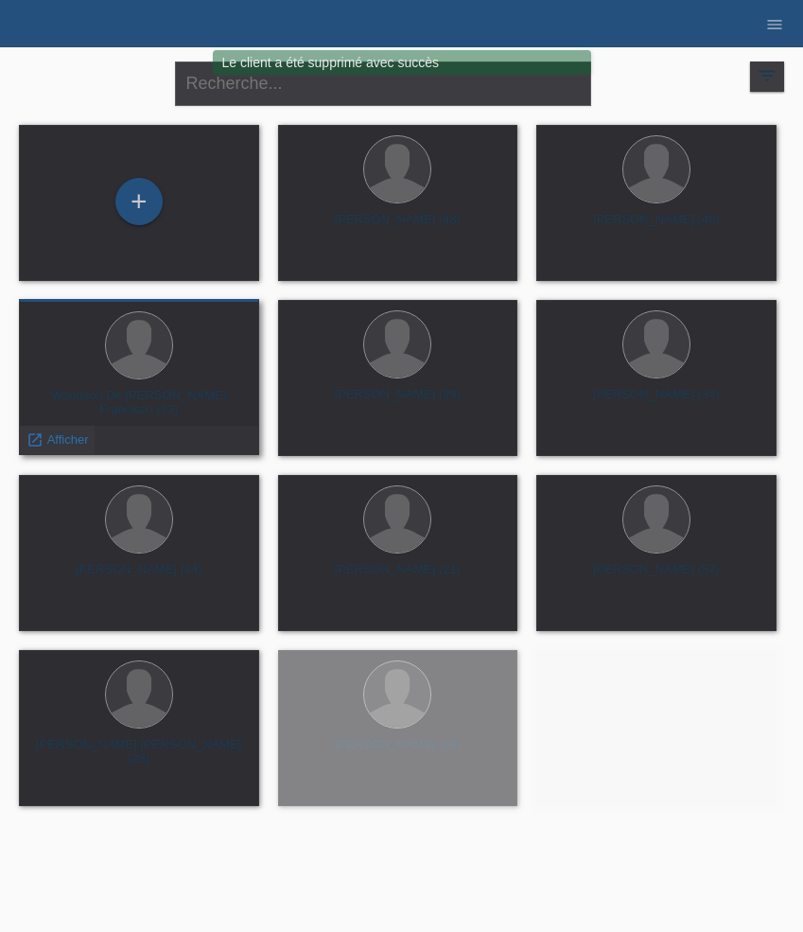
click at [70, 442] on span "Afficher" at bounding box center [68, 439] width 42 height 14
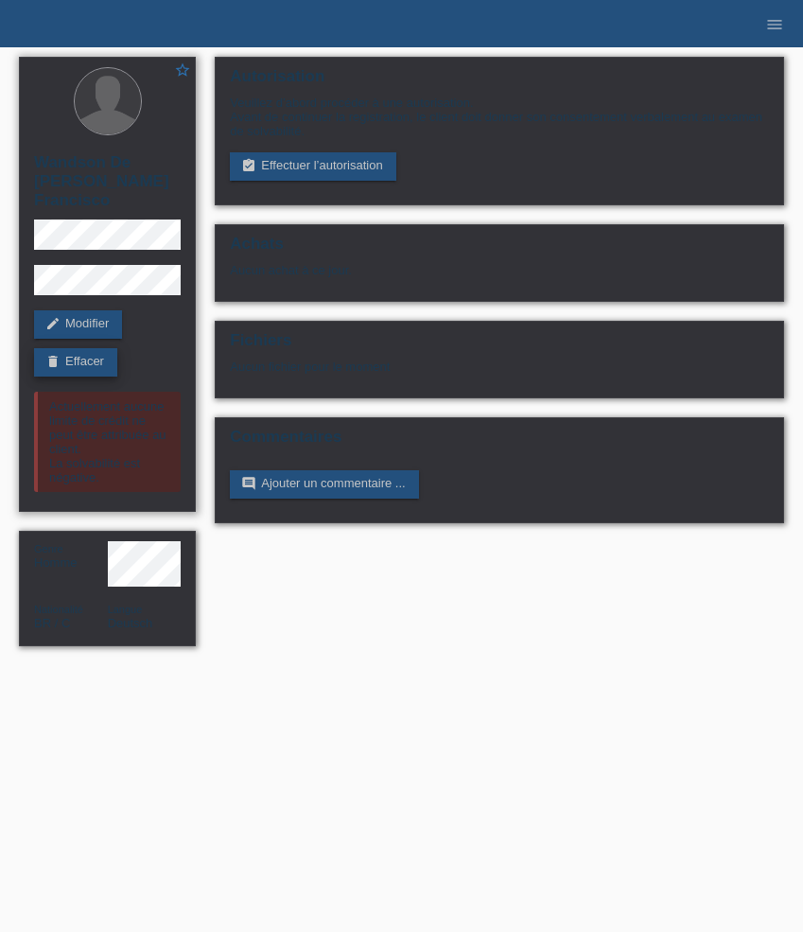
click at [97, 348] on link "delete Effacer" at bounding box center [75, 362] width 83 height 28
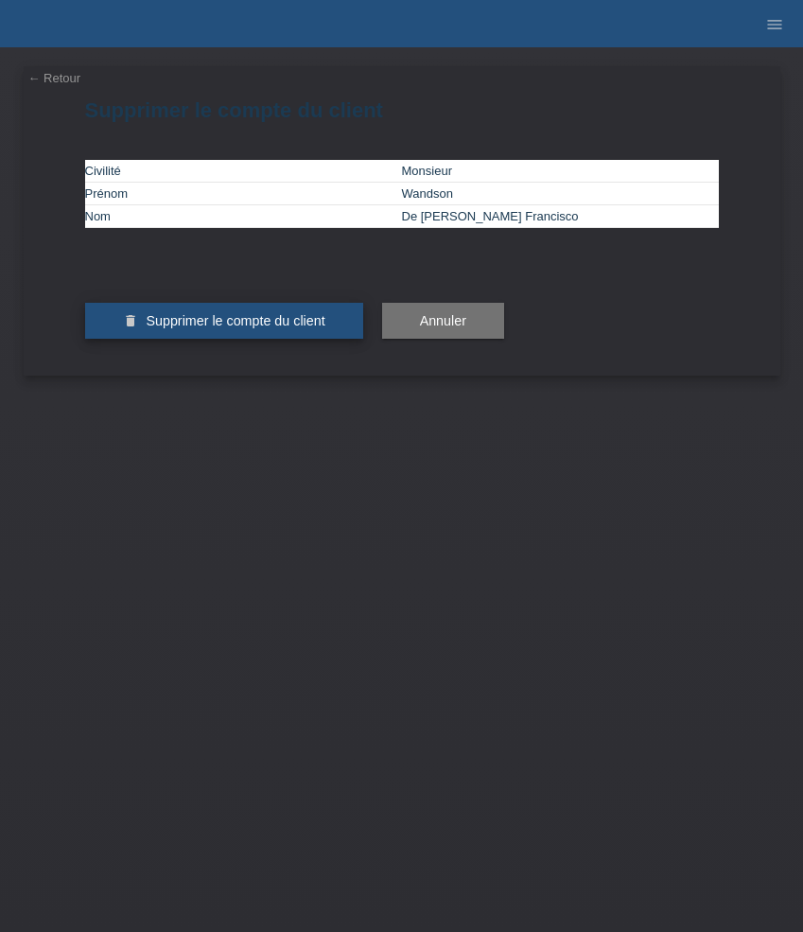
click at [167, 328] on span "Supprimer le compte du client" at bounding box center [235, 320] width 179 height 15
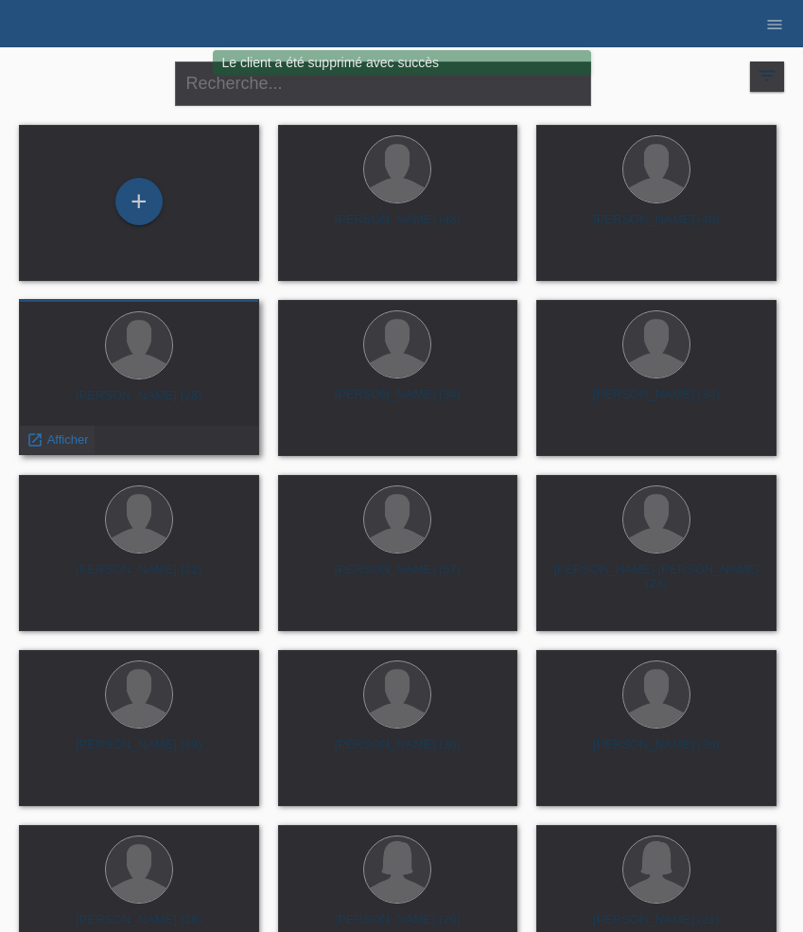
click at [47, 443] on span "Afficher" at bounding box center [68, 439] width 42 height 14
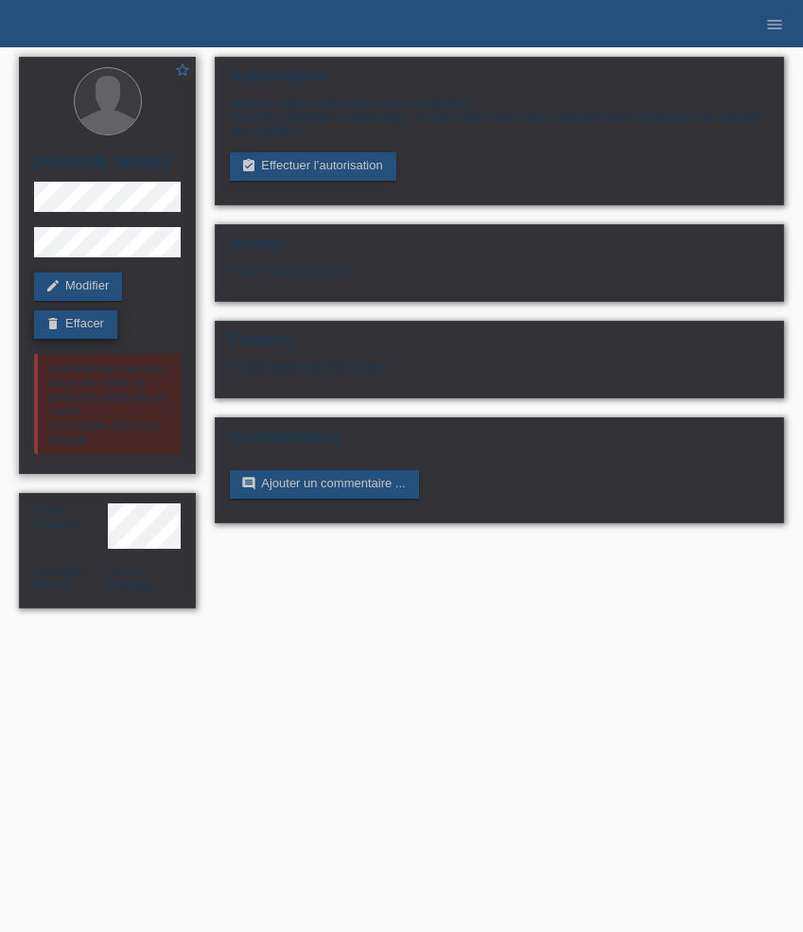
click at [103, 339] on link "delete Effacer" at bounding box center [75, 324] width 83 height 28
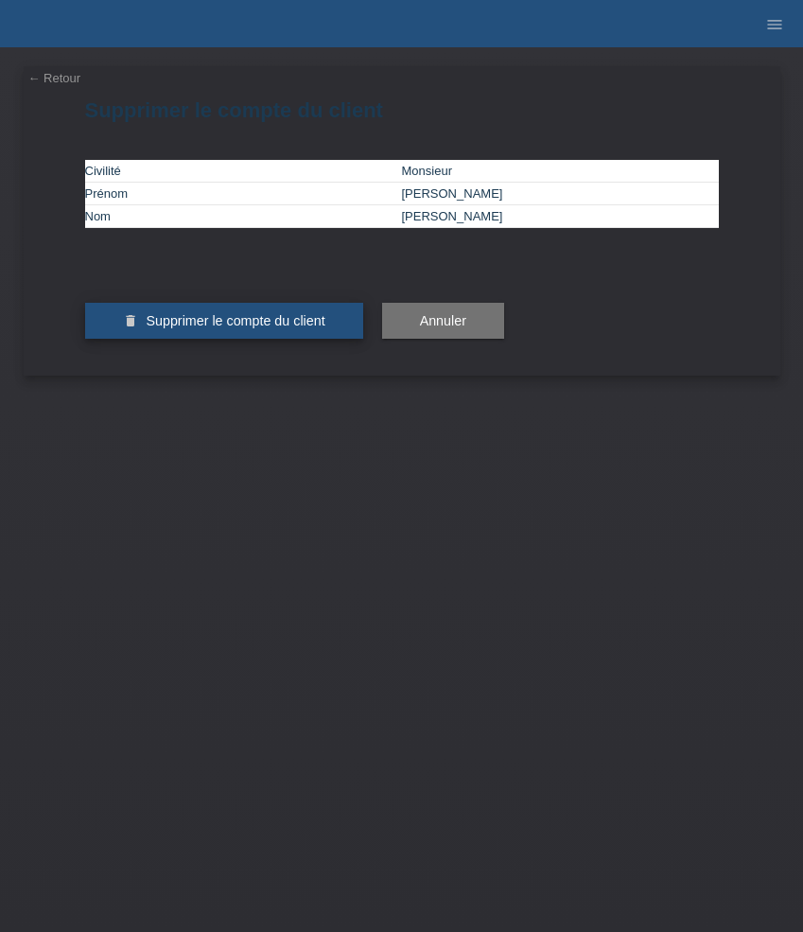
click at [190, 328] on span "Supprimer le compte du client" at bounding box center [235, 320] width 179 height 15
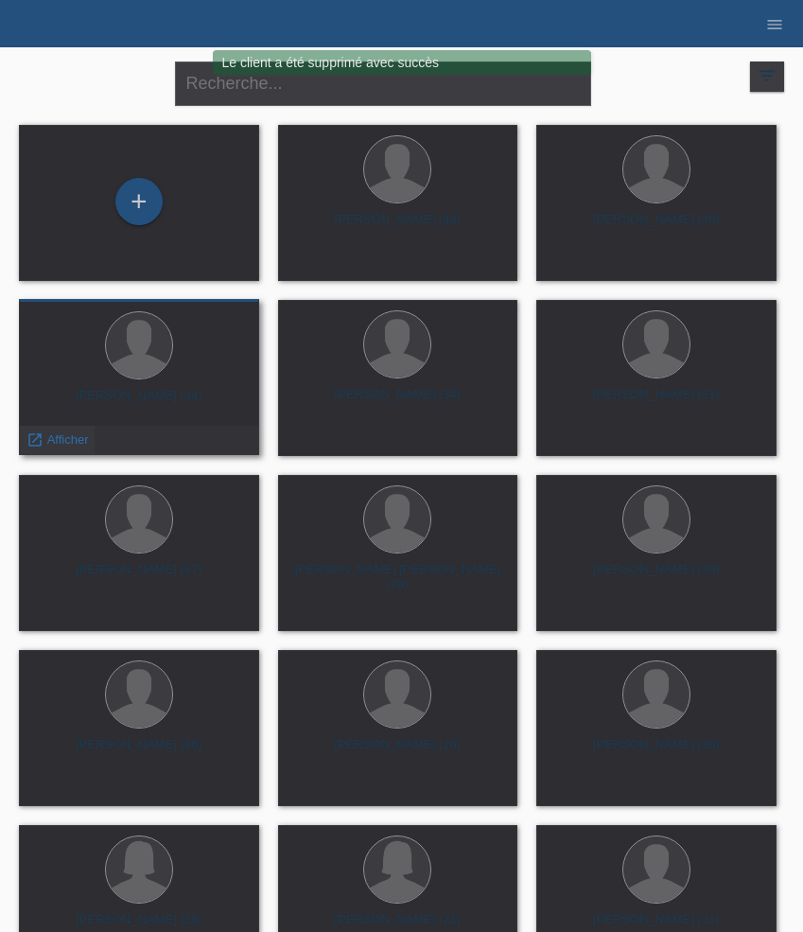
click at [56, 440] on span "Afficher" at bounding box center [68, 439] width 42 height 14
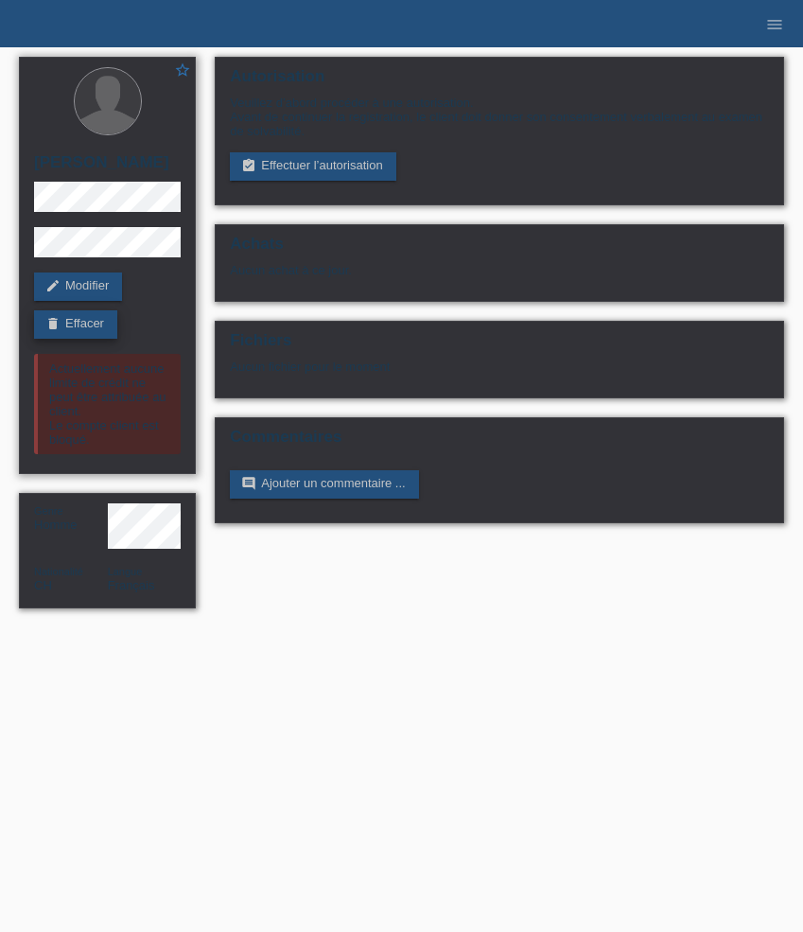
click at [98, 319] on link "delete Effacer" at bounding box center [75, 324] width 83 height 28
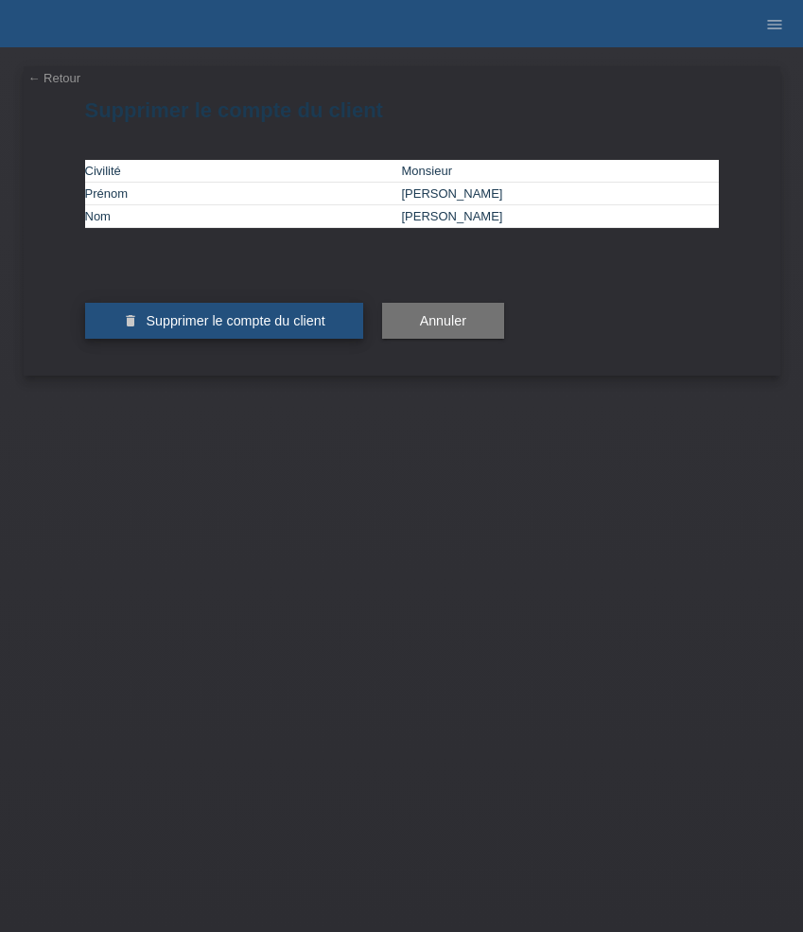
click at [181, 339] on button "delete Supprimer le compte du client" at bounding box center [224, 321] width 278 height 36
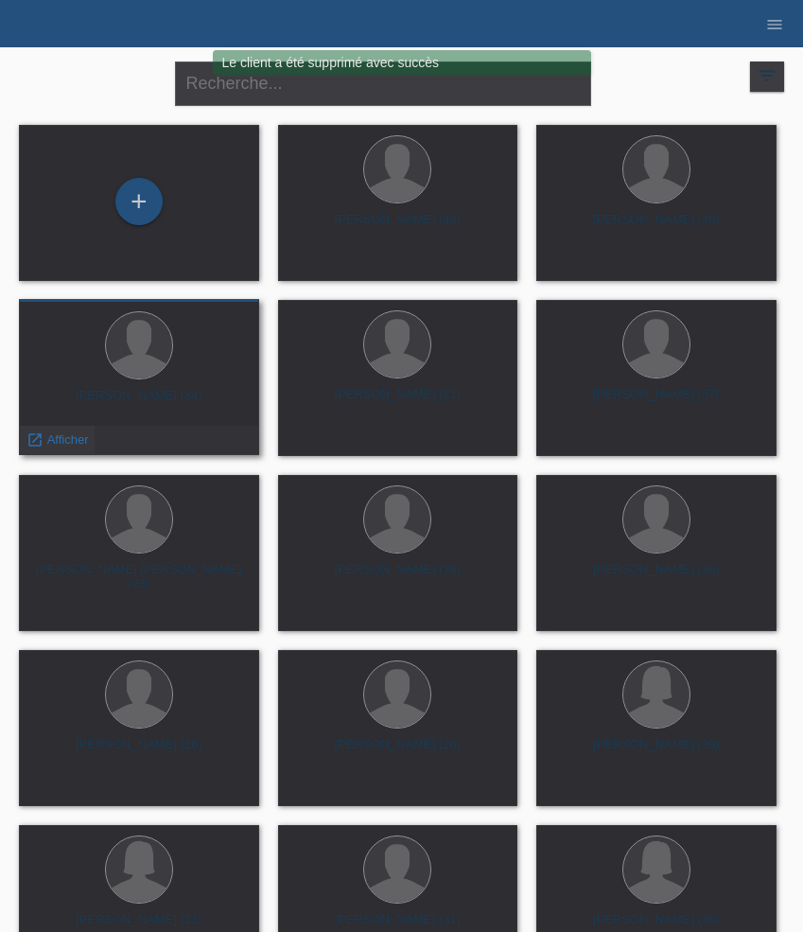
click at [63, 438] on span "Afficher" at bounding box center [68, 439] width 42 height 14
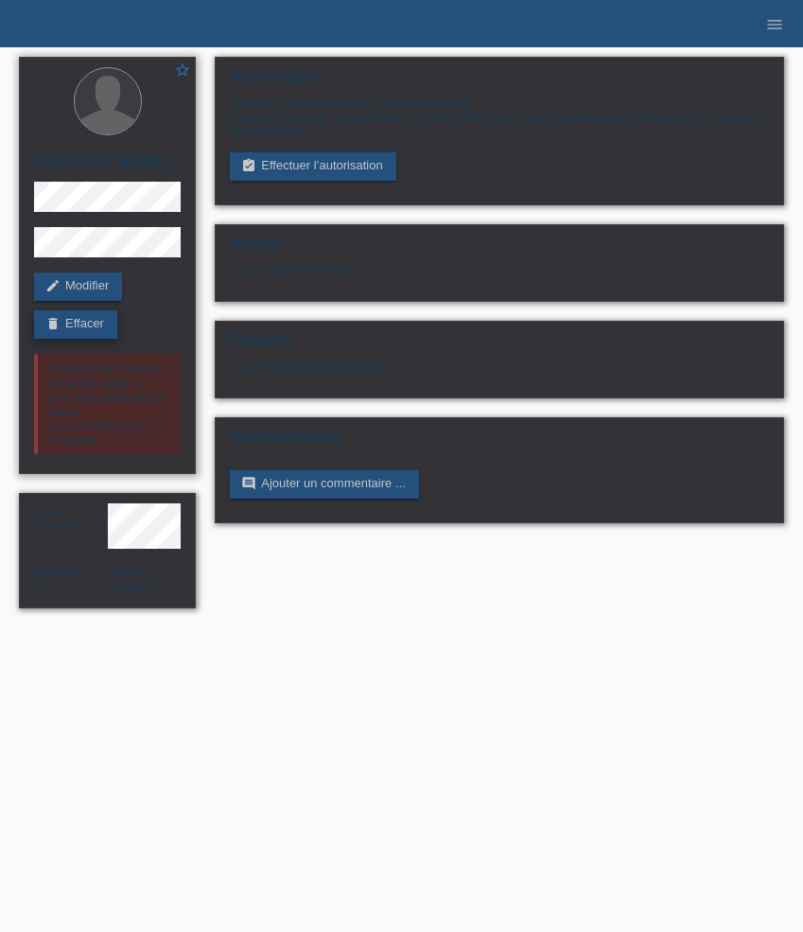
click at [103, 324] on link "delete Effacer" at bounding box center [75, 324] width 83 height 28
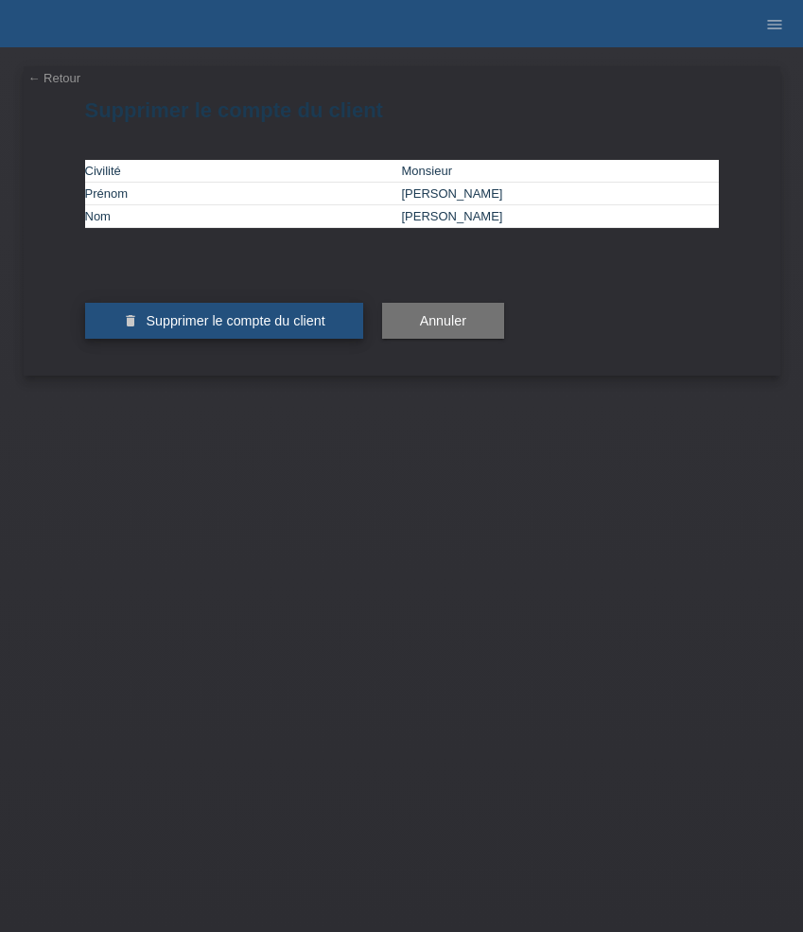
click at [163, 328] on span "Supprimer le compte du client" at bounding box center [235, 320] width 179 height 15
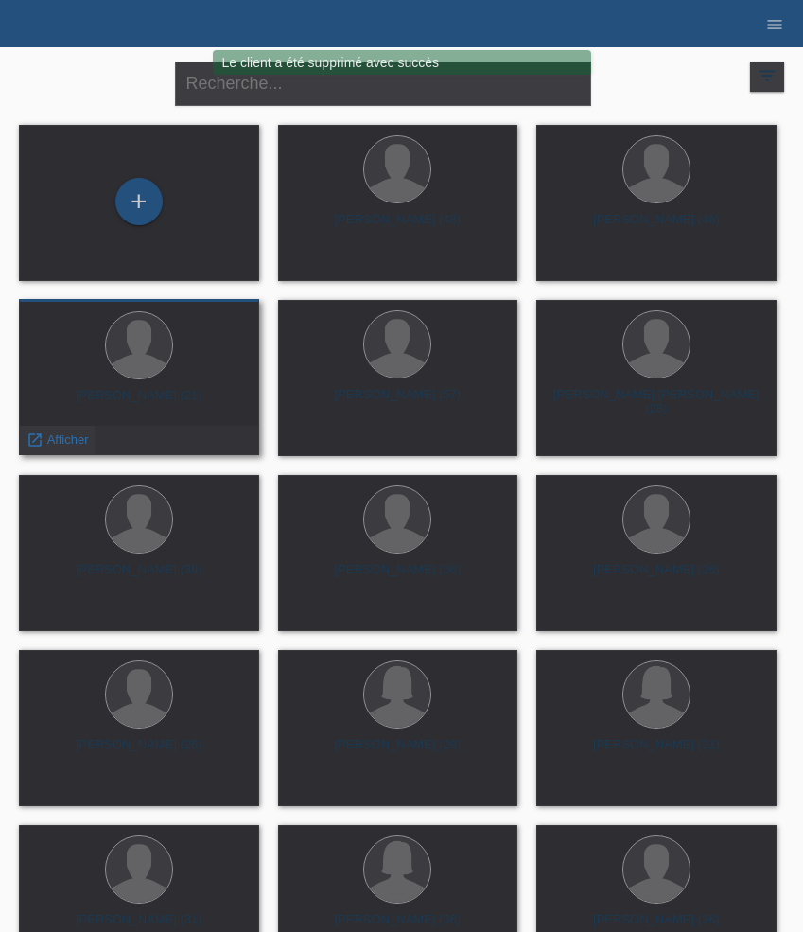
click at [70, 439] on span "Afficher" at bounding box center [68, 439] width 42 height 14
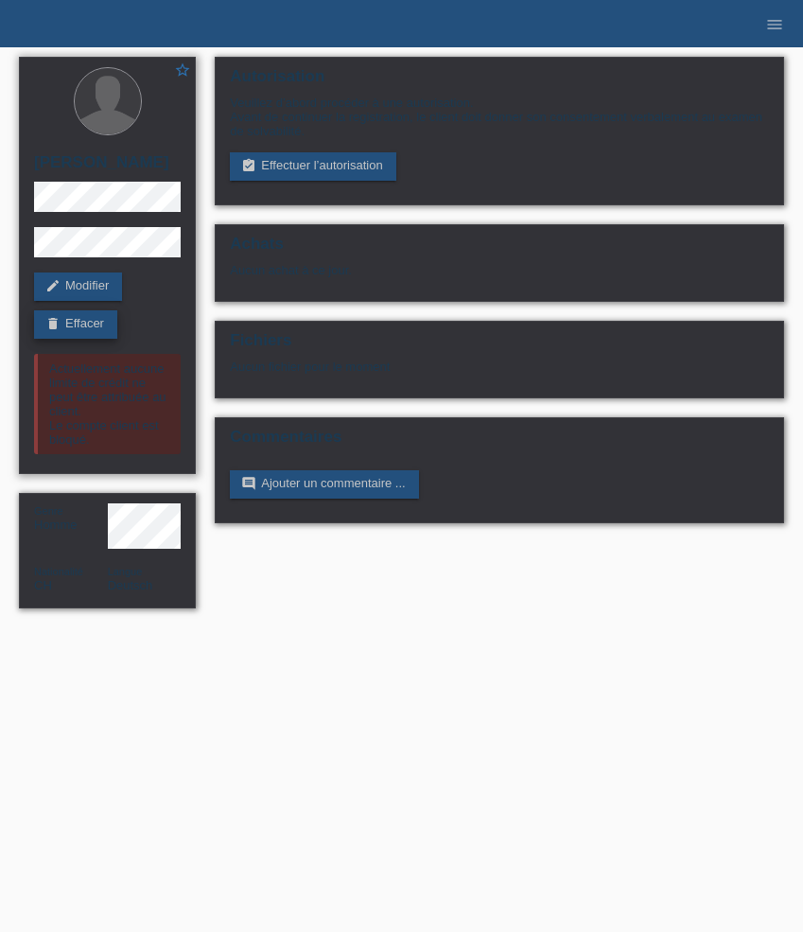
click at [100, 325] on link "delete Effacer" at bounding box center [75, 324] width 83 height 28
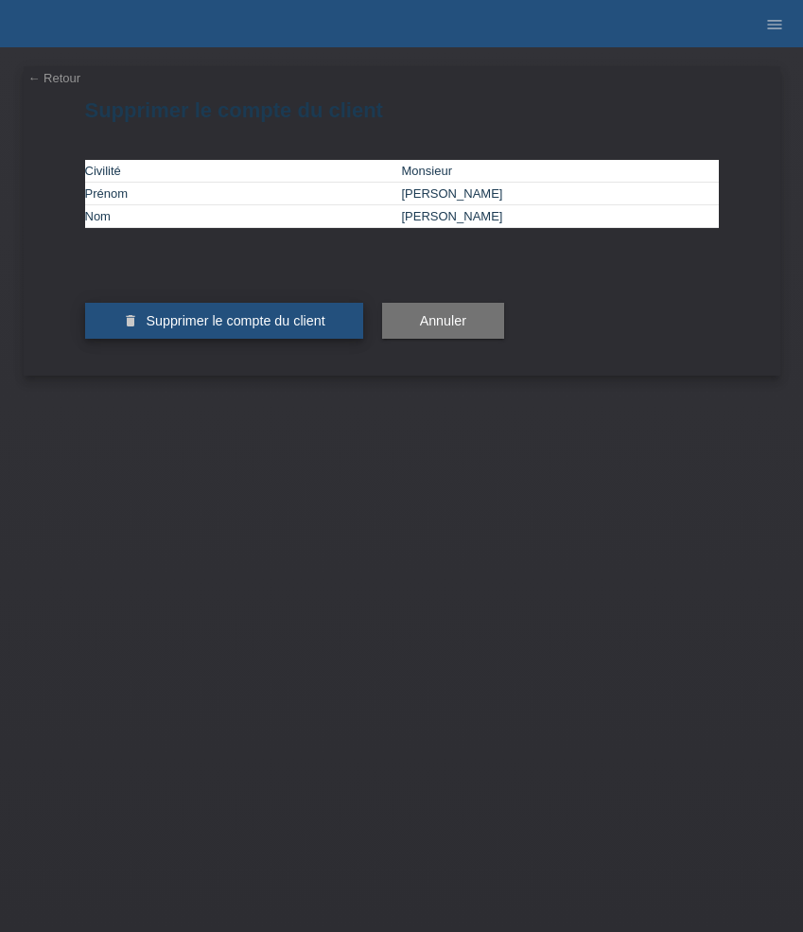
click at [178, 328] on span "Supprimer le compte du client" at bounding box center [235, 320] width 179 height 15
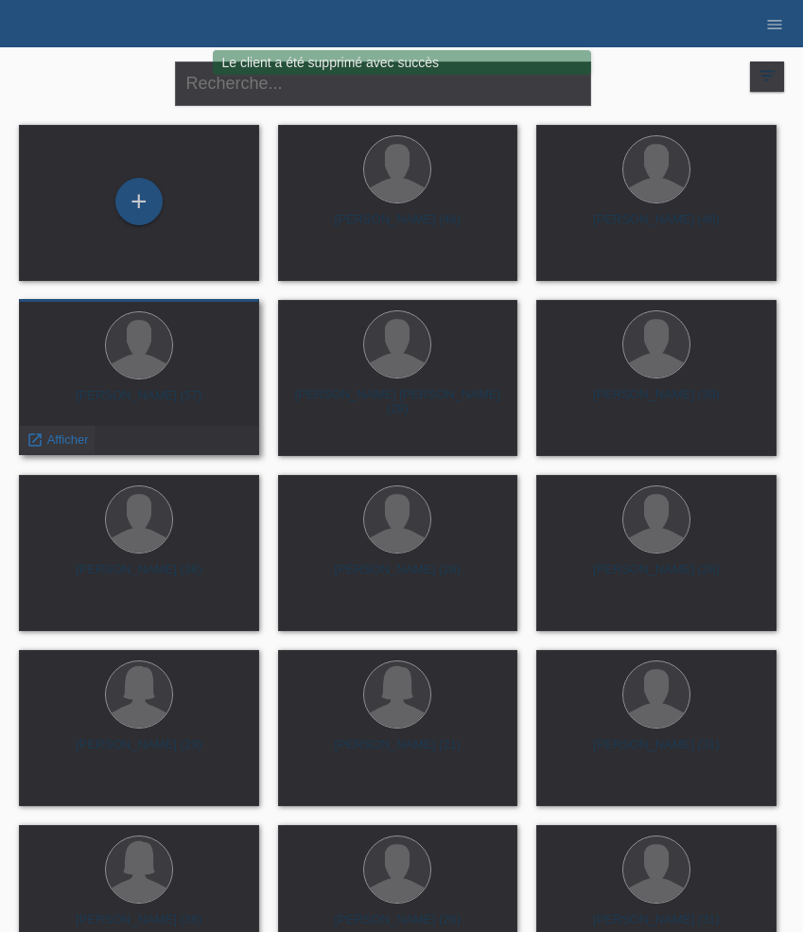
click at [72, 438] on span "Afficher" at bounding box center [68, 439] width 42 height 14
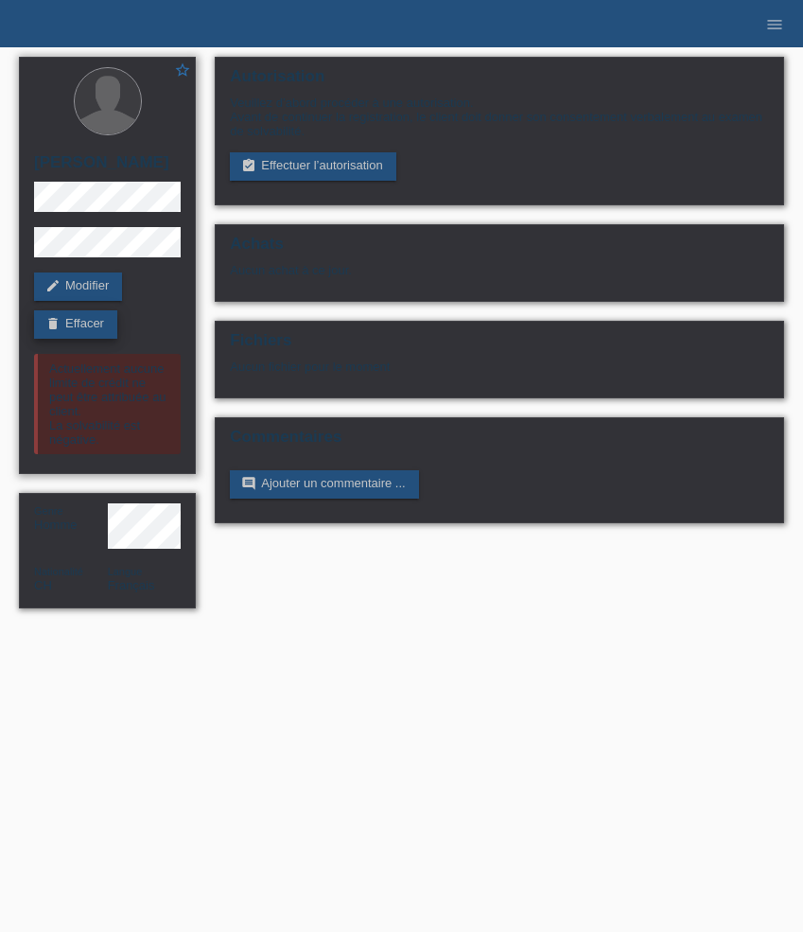
click at [105, 324] on link "delete Effacer" at bounding box center [75, 324] width 83 height 28
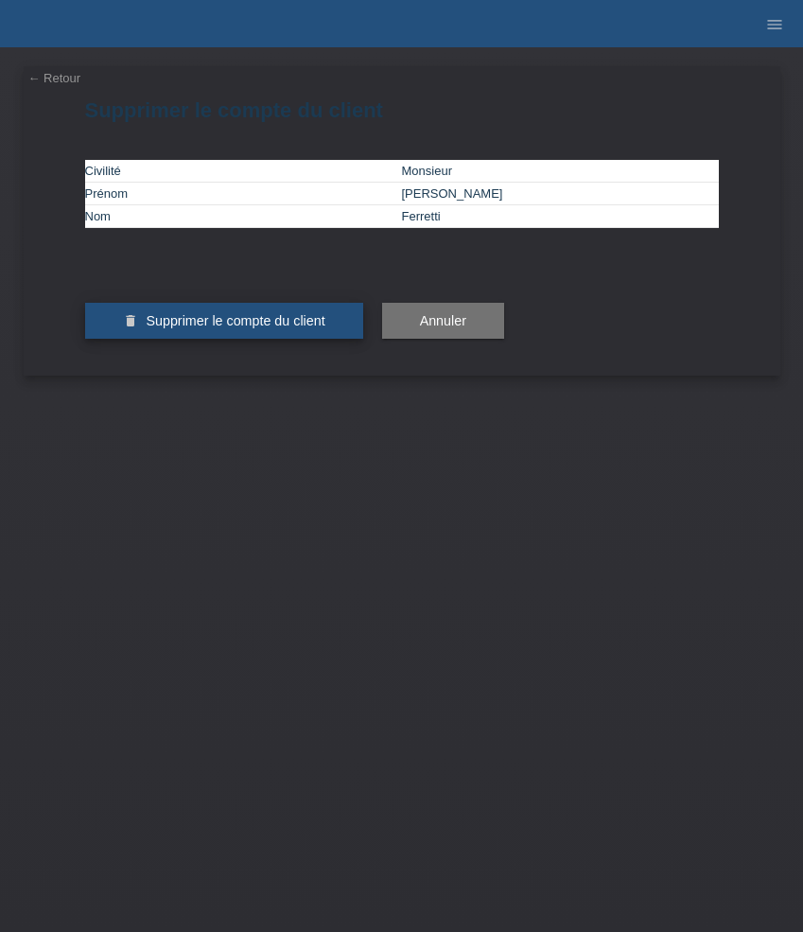
click at [200, 328] on span "Supprimer le compte du client" at bounding box center [235, 320] width 179 height 15
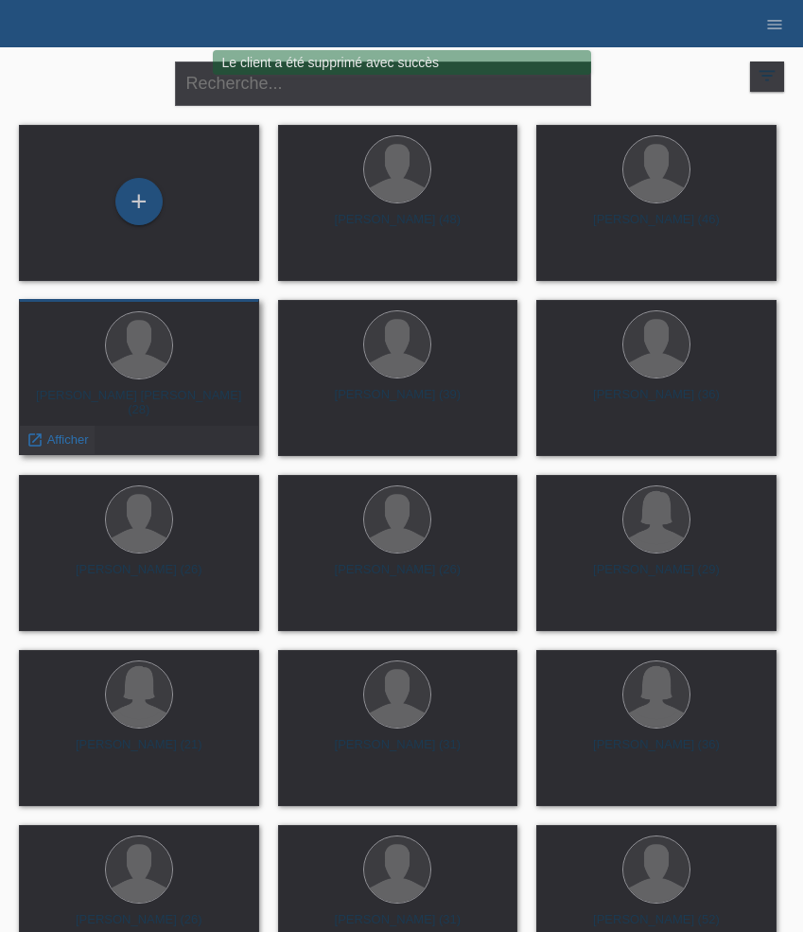
click at [56, 438] on span "Afficher" at bounding box center [68, 439] width 42 height 14
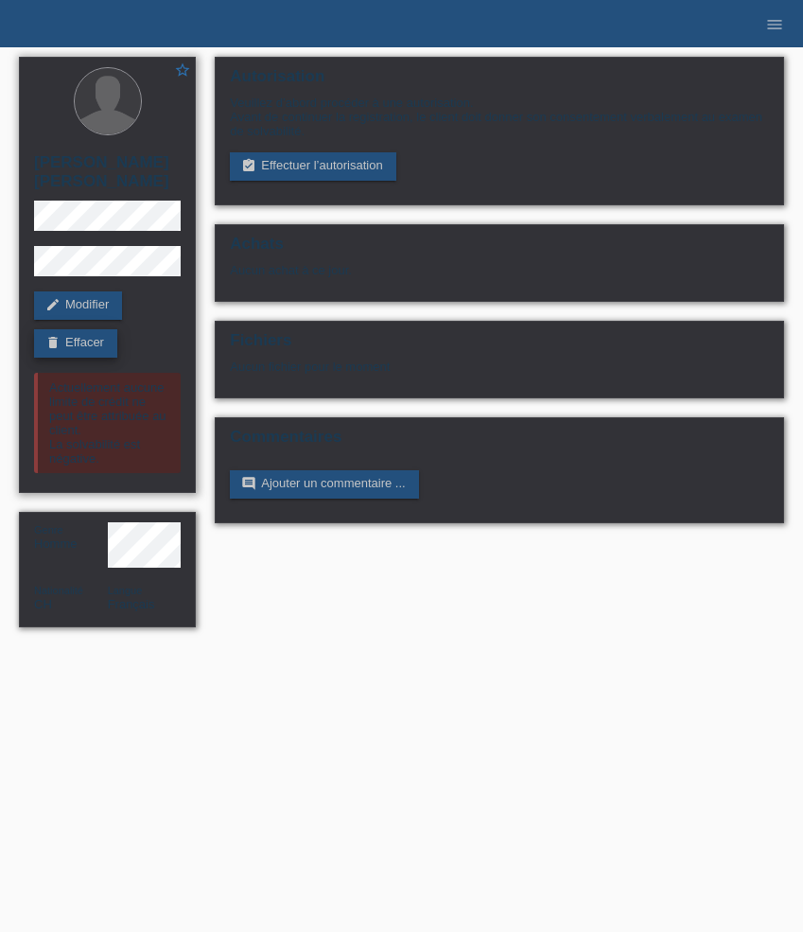
click at [98, 344] on link "delete Effacer" at bounding box center [75, 343] width 83 height 28
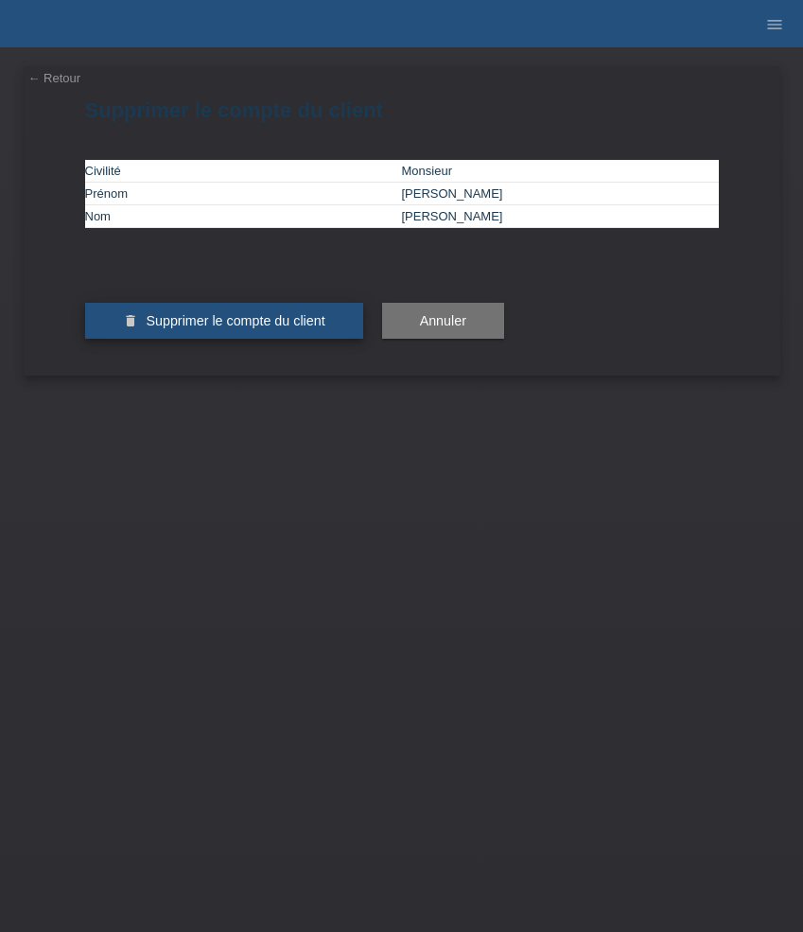
click at [155, 328] on span "Supprimer le compte du client" at bounding box center [235, 320] width 179 height 15
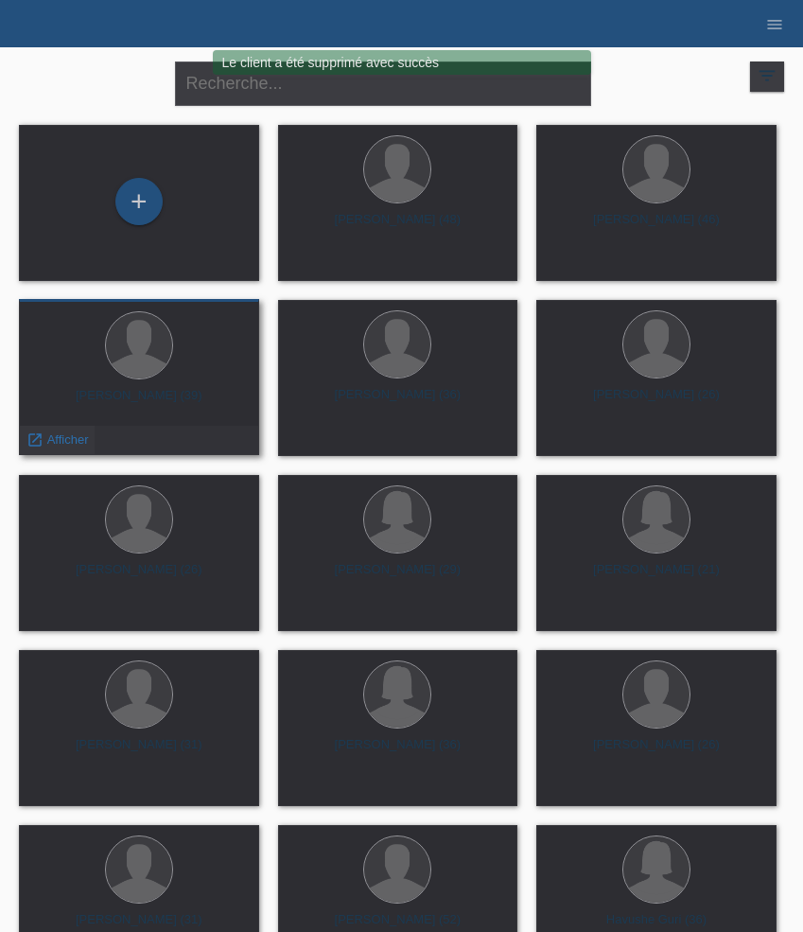
click at [60, 437] on span "Afficher" at bounding box center [68, 439] width 42 height 14
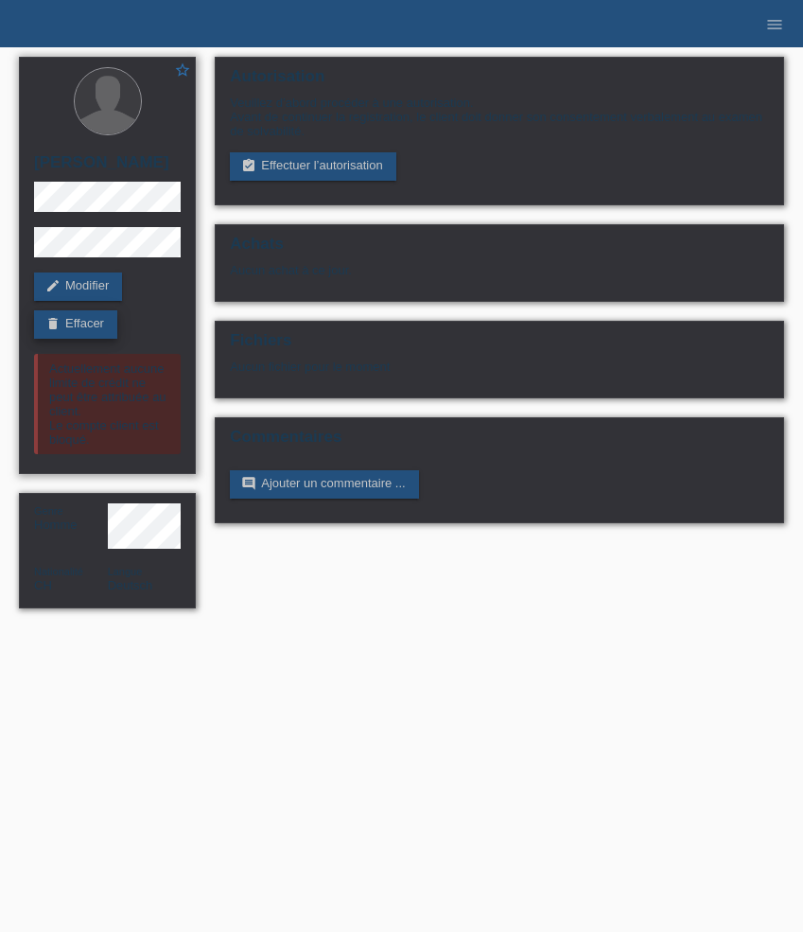
click at [96, 327] on link "delete Effacer" at bounding box center [75, 324] width 83 height 28
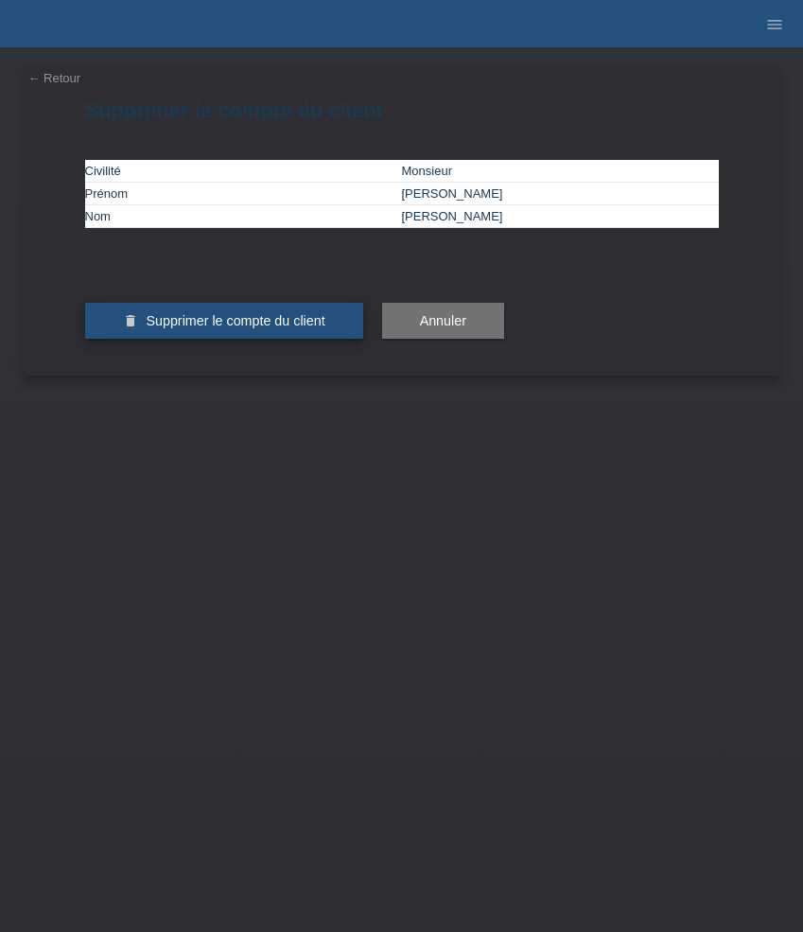
click at [171, 328] on span "Supprimer le compte du client" at bounding box center [235, 320] width 179 height 15
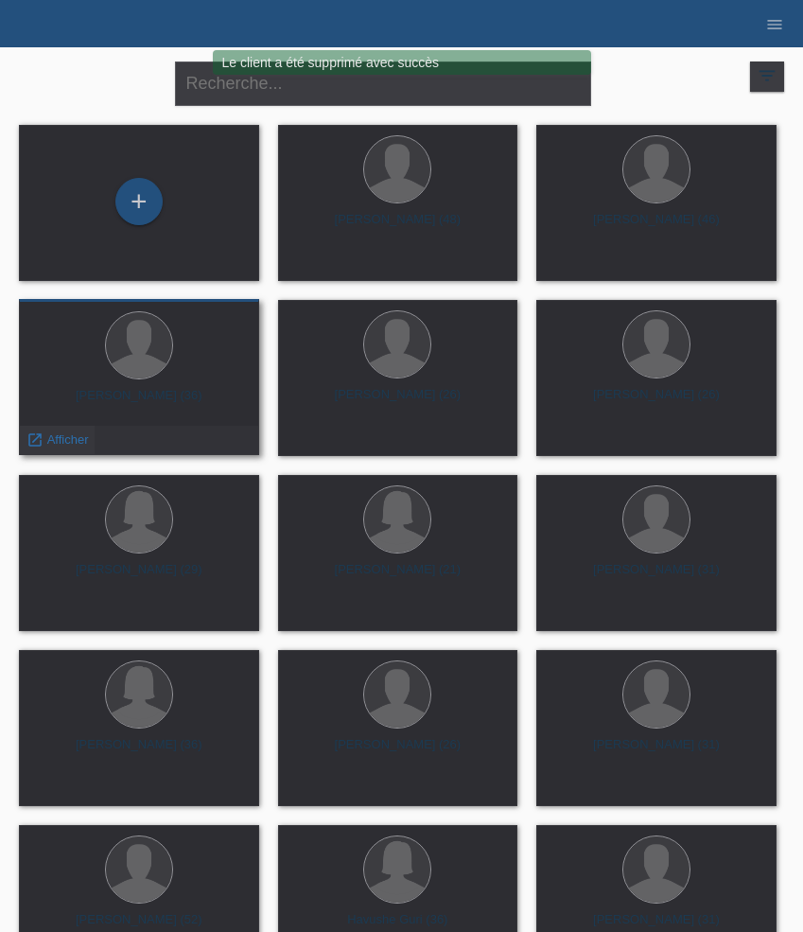
click at [76, 435] on span "Afficher" at bounding box center [68, 439] width 42 height 14
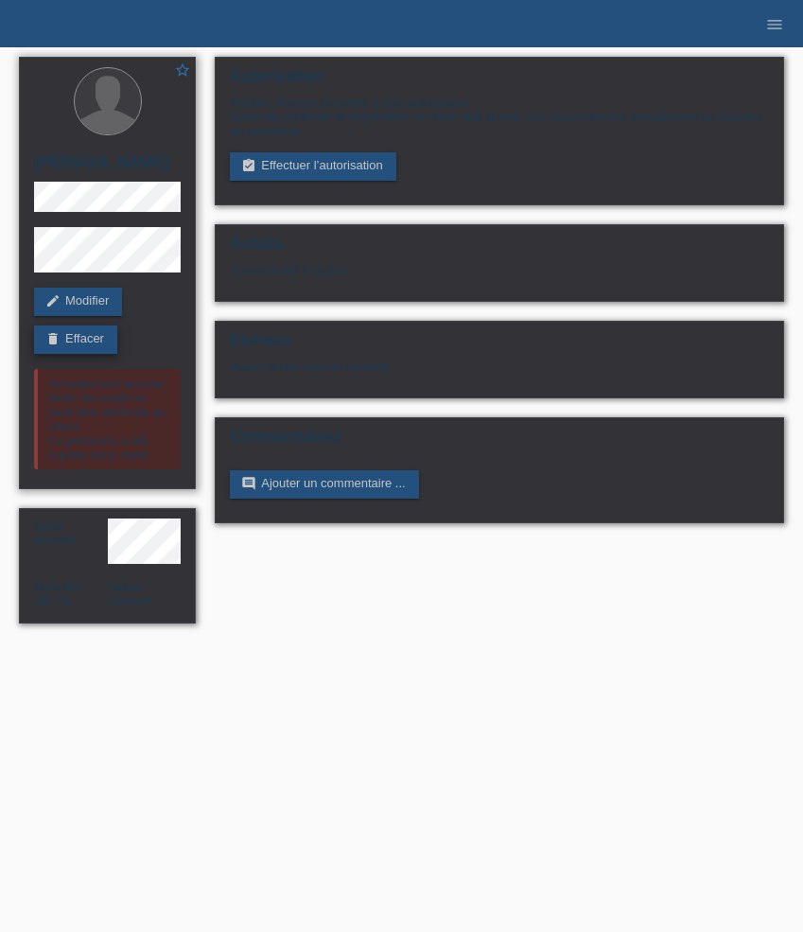
click at [89, 344] on link "delete Effacer" at bounding box center [75, 339] width 83 height 28
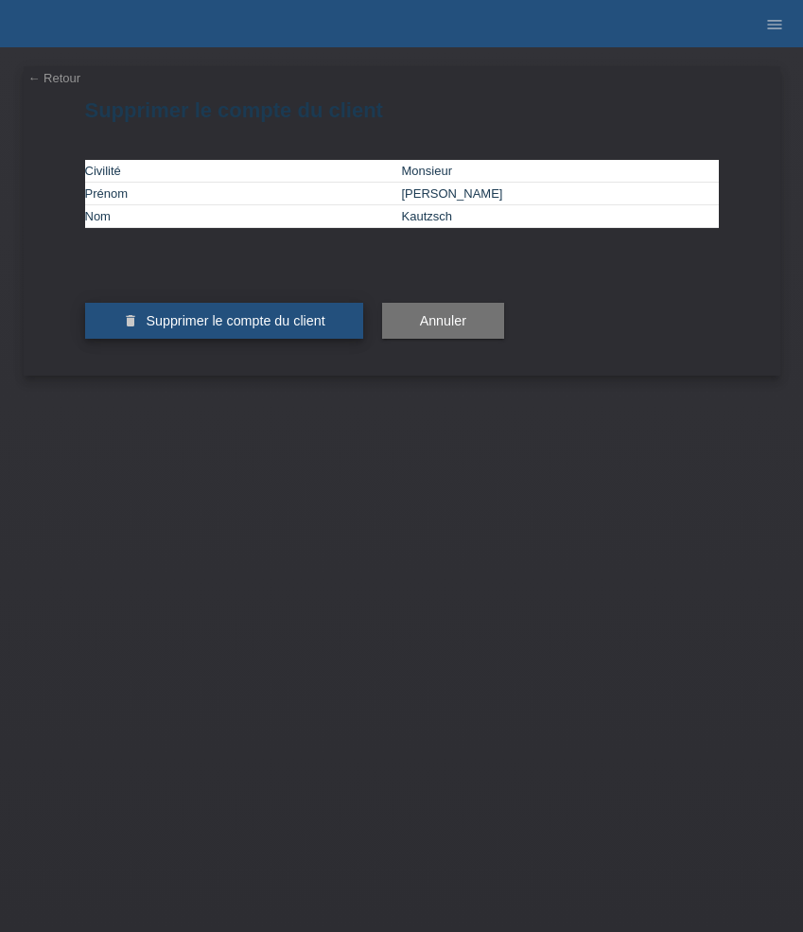
click at [179, 328] on span "Supprimer le compte du client" at bounding box center [235, 320] width 179 height 15
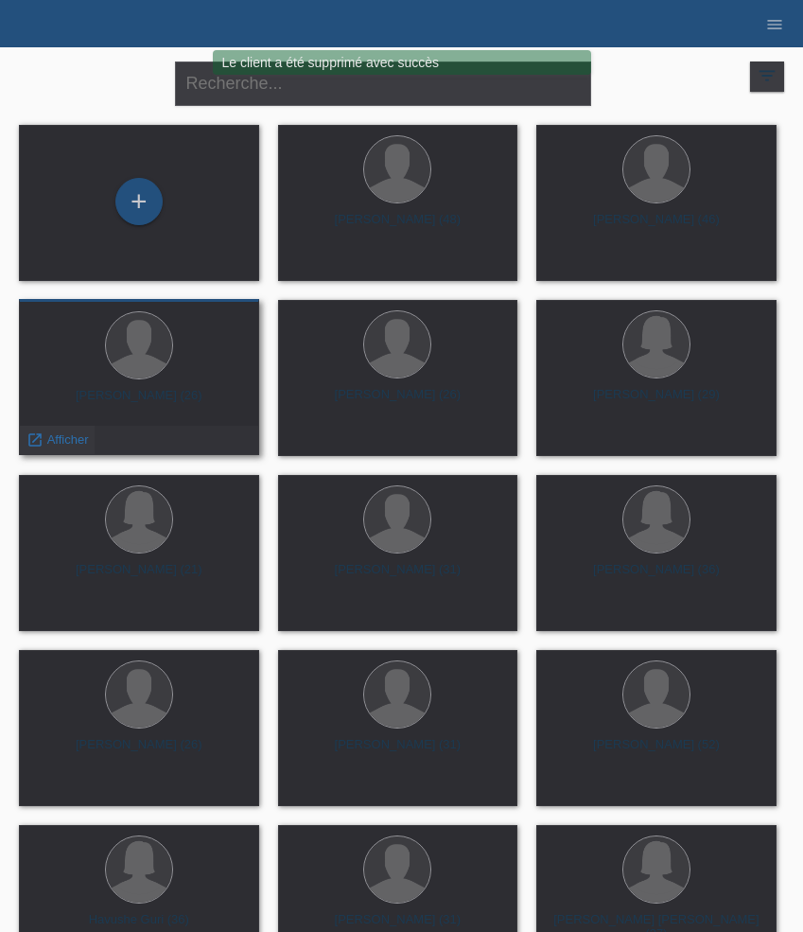
click at [71, 438] on span "Afficher" at bounding box center [68, 439] width 42 height 14
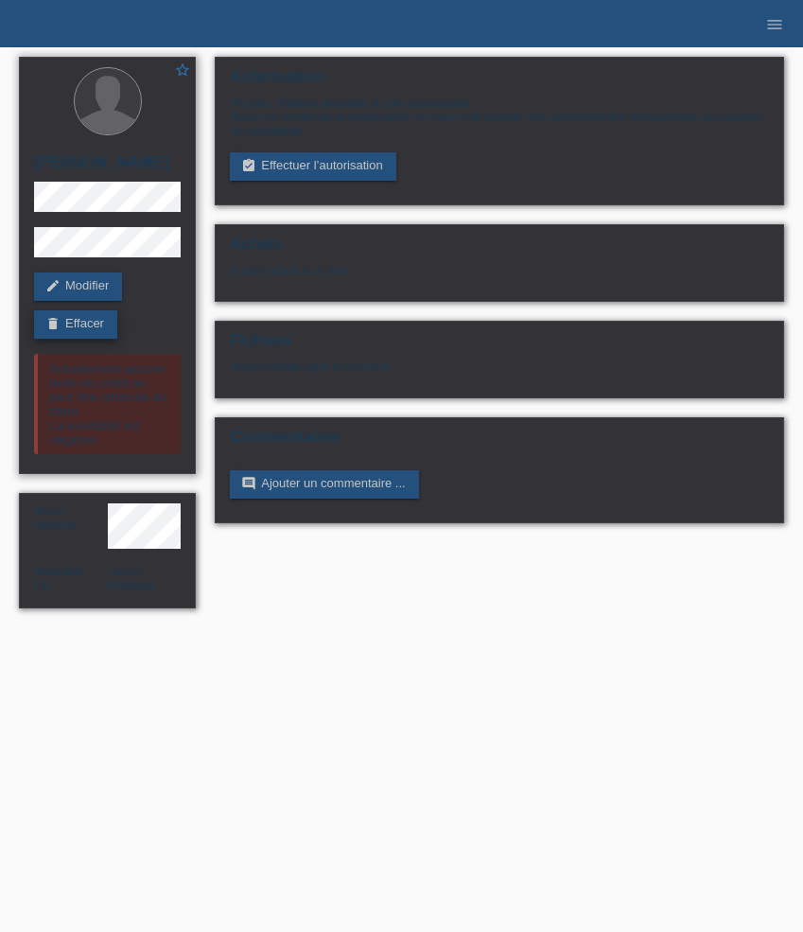
click at [96, 335] on link "delete Effacer" at bounding box center [75, 324] width 83 height 28
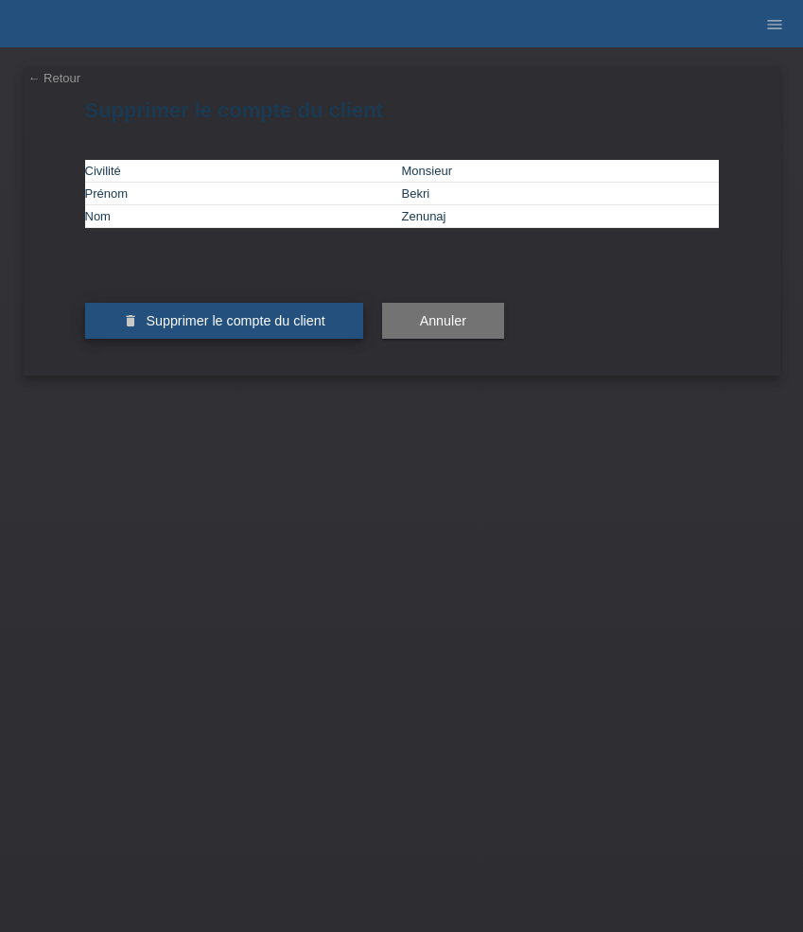
click at [179, 328] on span "Supprimer le compte du client" at bounding box center [235, 320] width 179 height 15
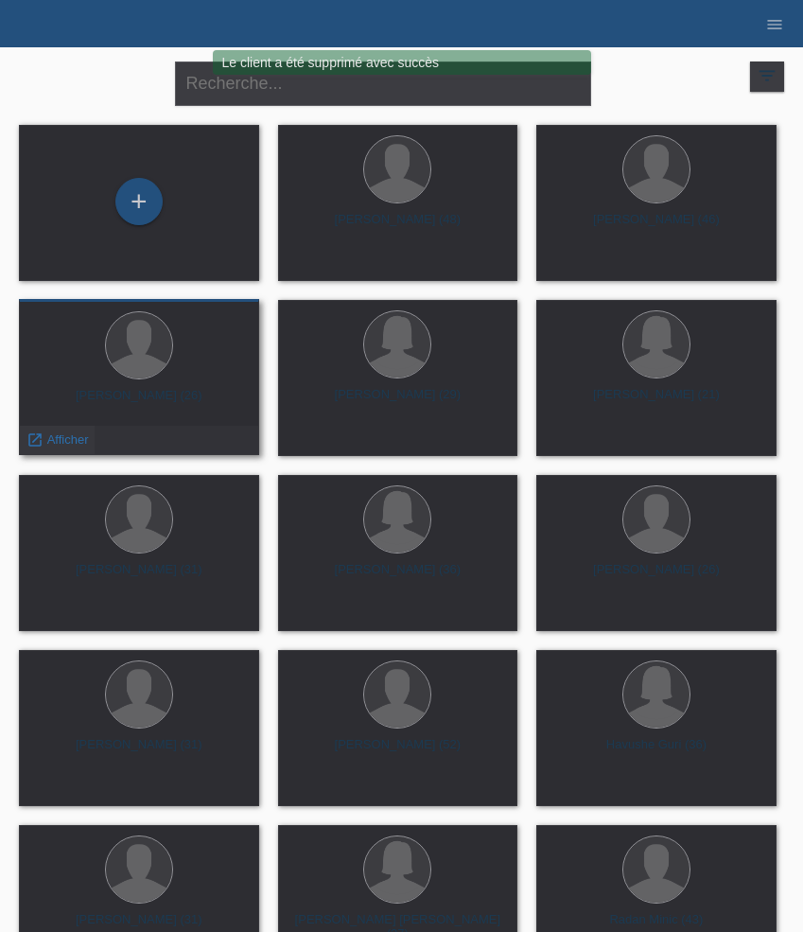
click at [61, 438] on span "Afficher" at bounding box center [68, 439] width 42 height 14
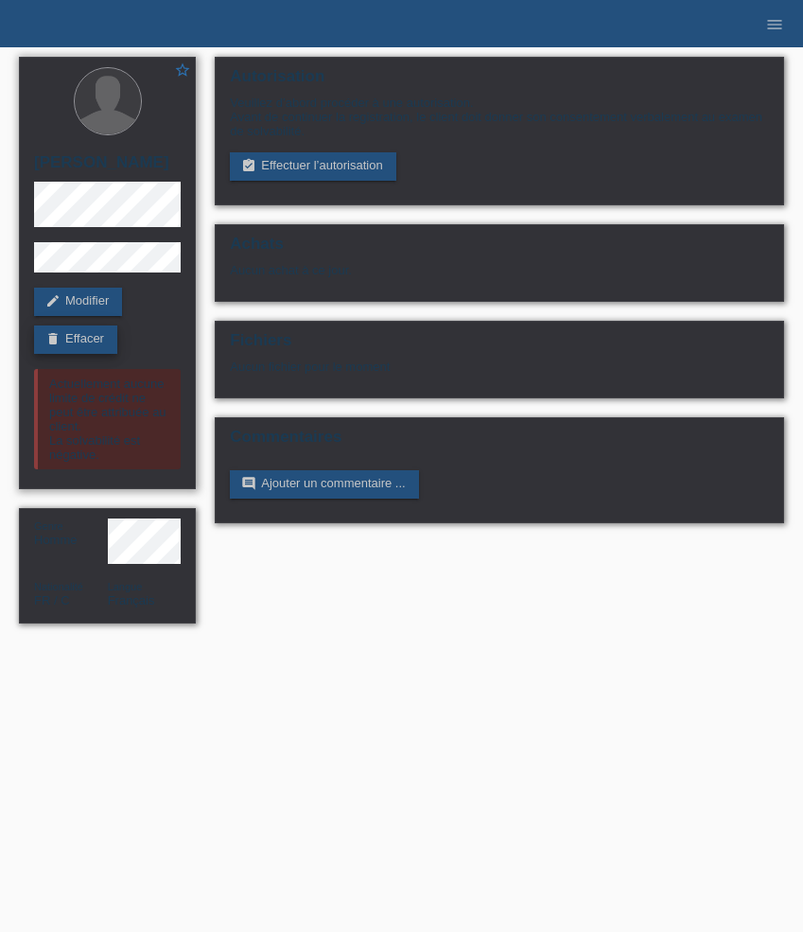
click at [88, 342] on link "delete Effacer" at bounding box center [75, 339] width 83 height 28
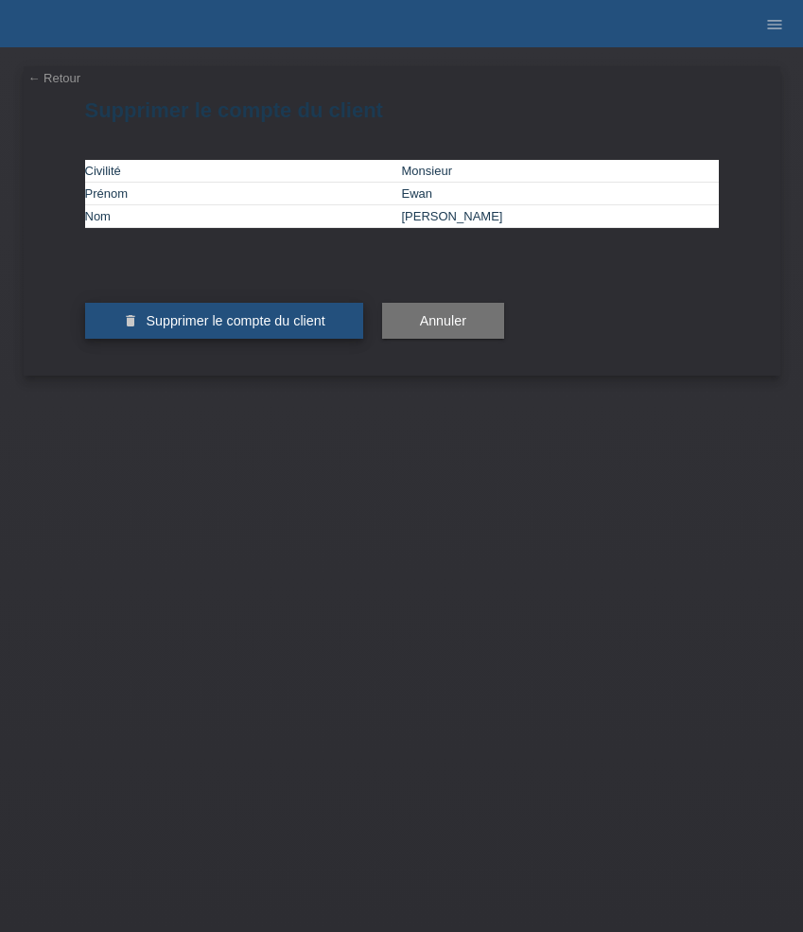
click at [180, 328] on span "Supprimer le compte du client" at bounding box center [235, 320] width 179 height 15
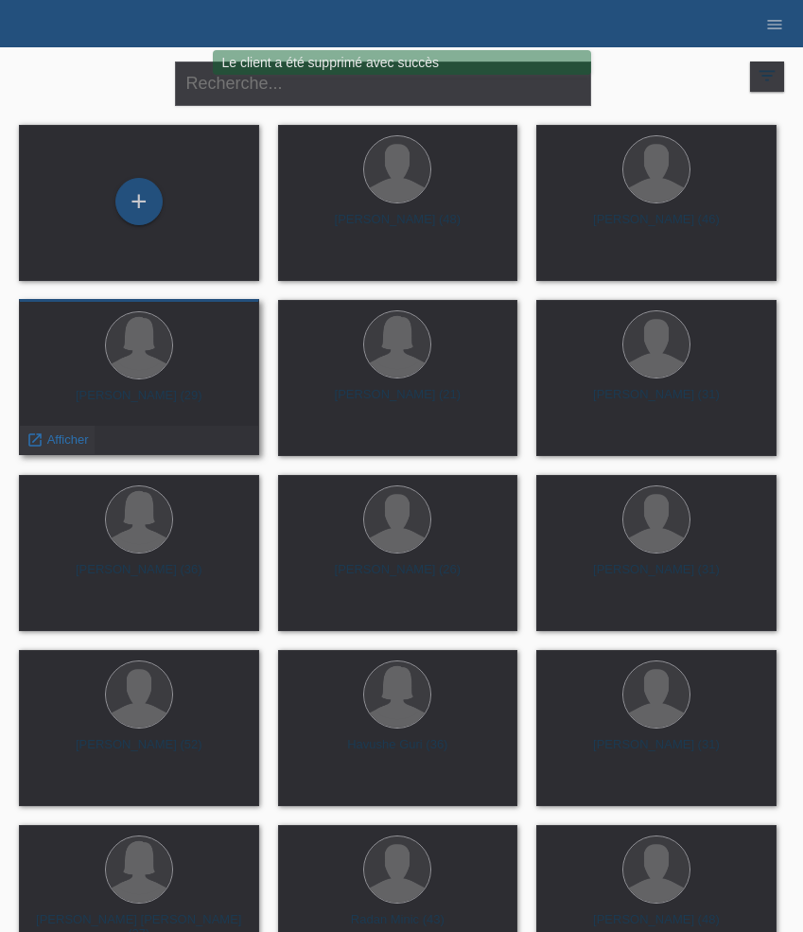
click at [57, 435] on span "Afficher" at bounding box center [68, 439] width 42 height 14
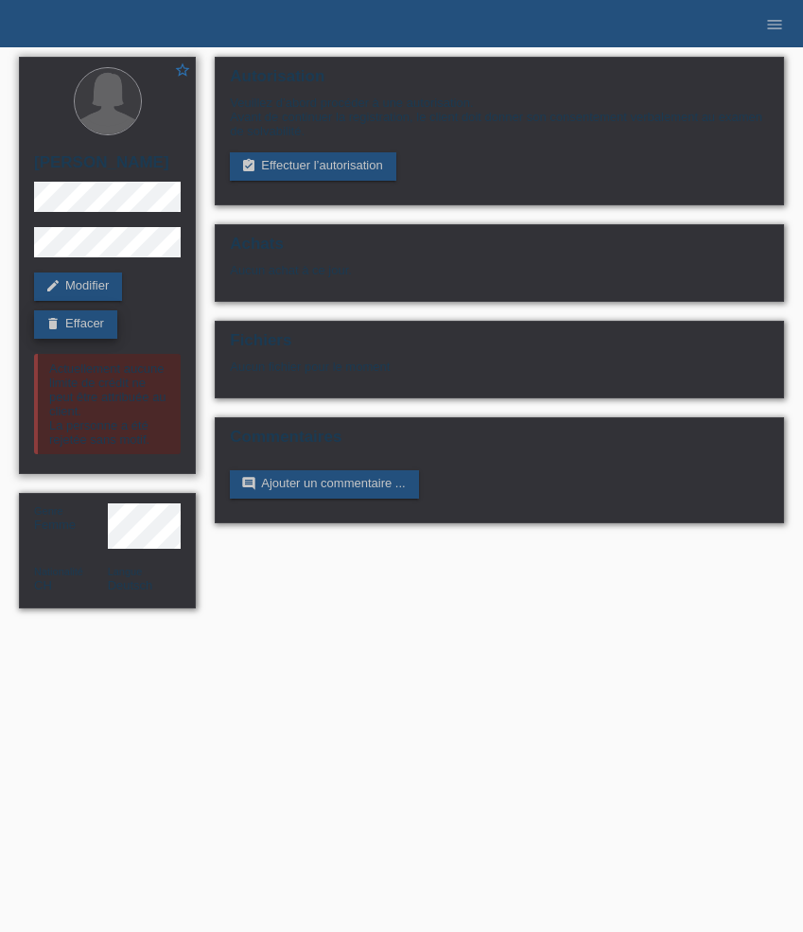
click at [95, 330] on link "delete Effacer" at bounding box center [75, 324] width 83 height 28
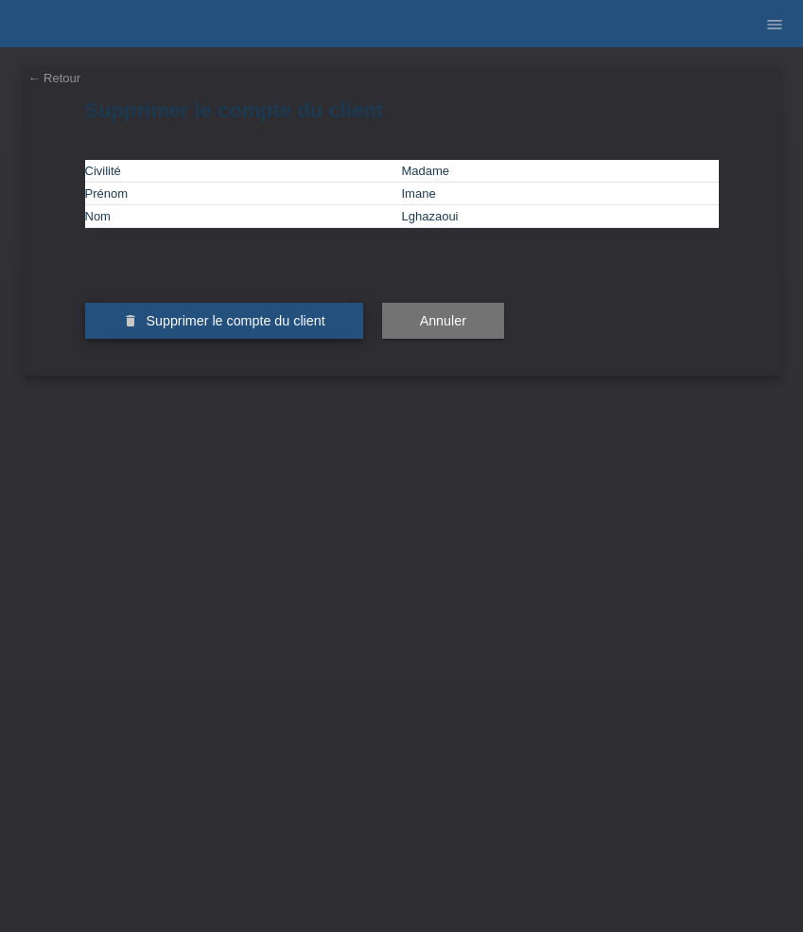
click at [149, 339] on button "delete Supprimer le compte du client" at bounding box center [224, 321] width 278 height 36
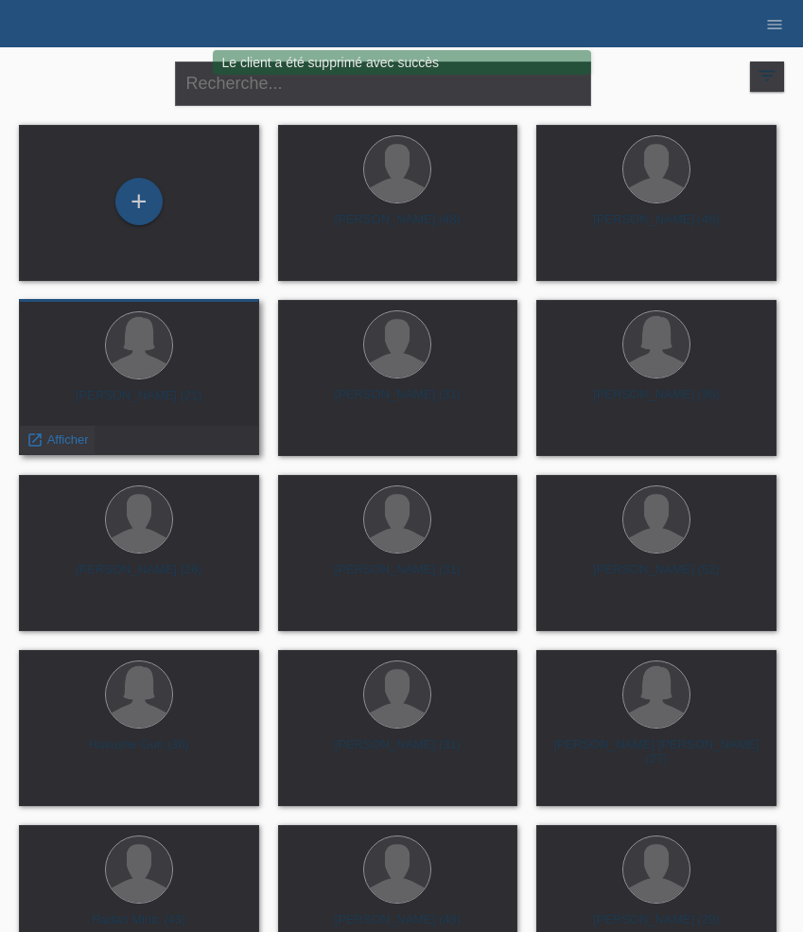
click at [62, 435] on span "Afficher" at bounding box center [68, 439] width 42 height 14
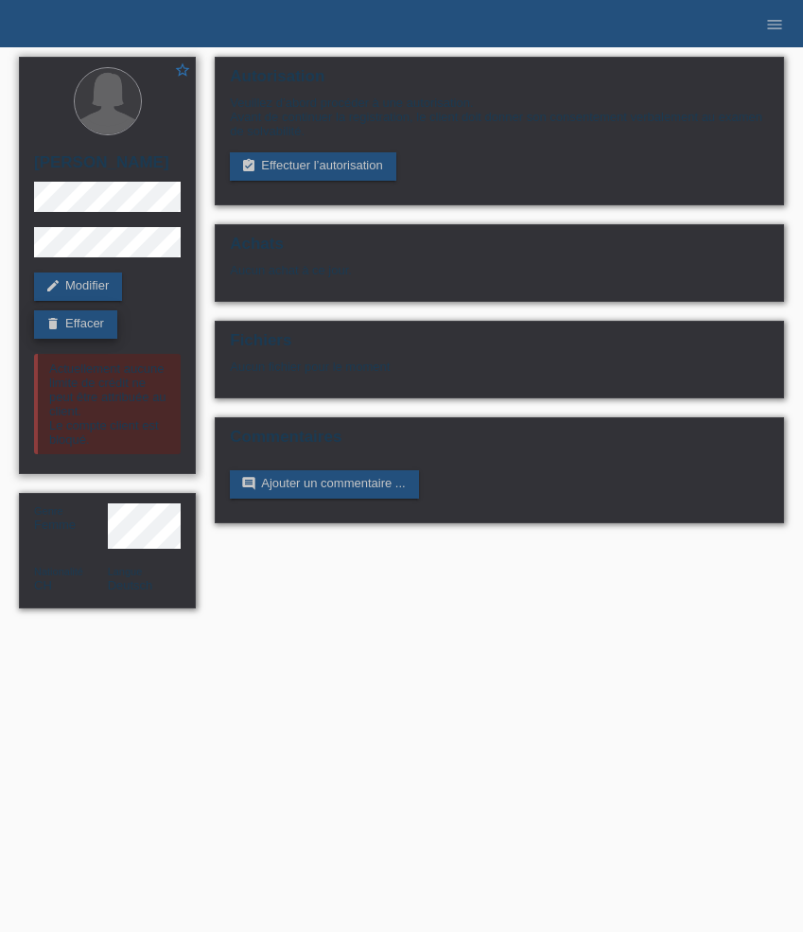
click at [97, 339] on link "delete Effacer" at bounding box center [75, 324] width 83 height 28
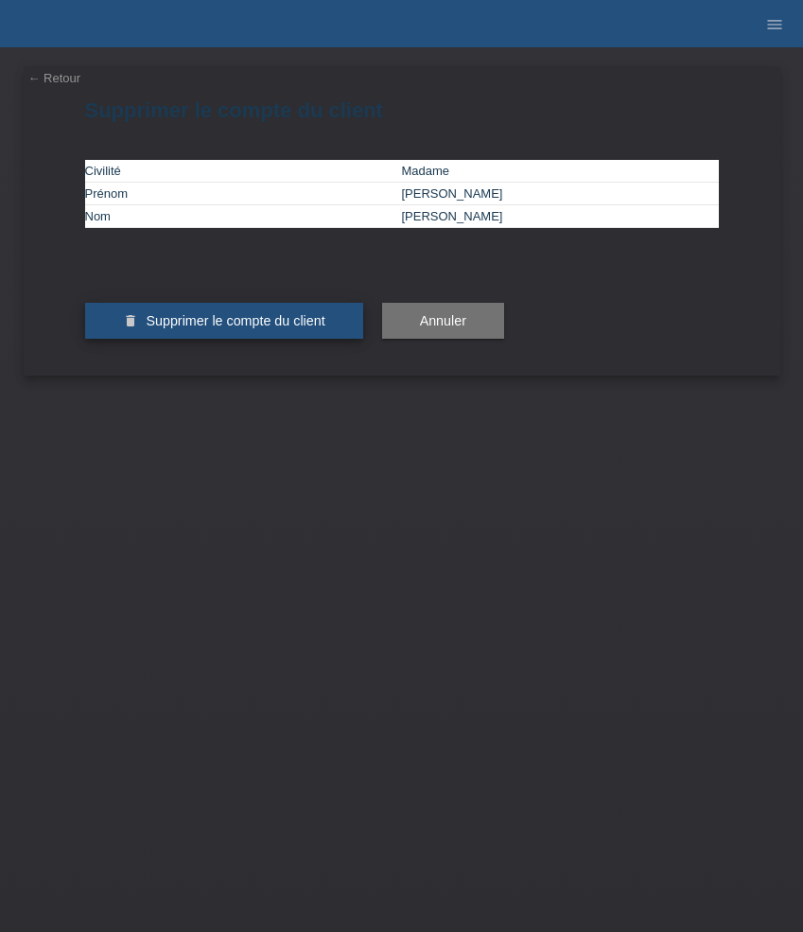
click at [184, 339] on button "delete Supprimer le compte du client" at bounding box center [224, 321] width 278 height 36
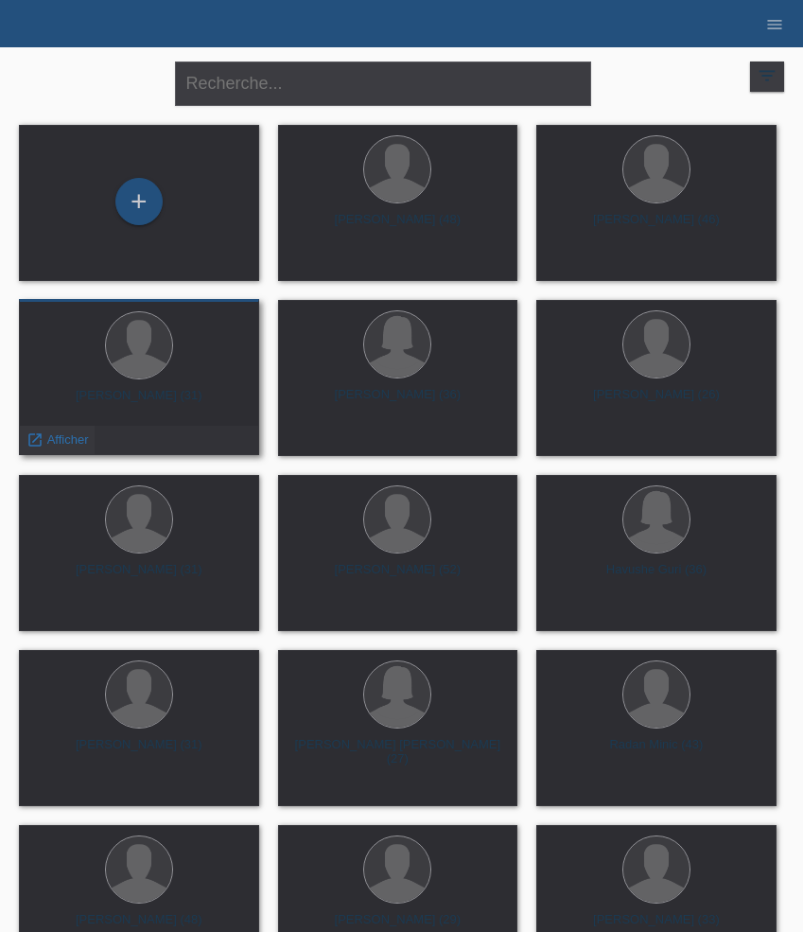
click at [61, 437] on span "Afficher" at bounding box center [68, 439] width 42 height 14
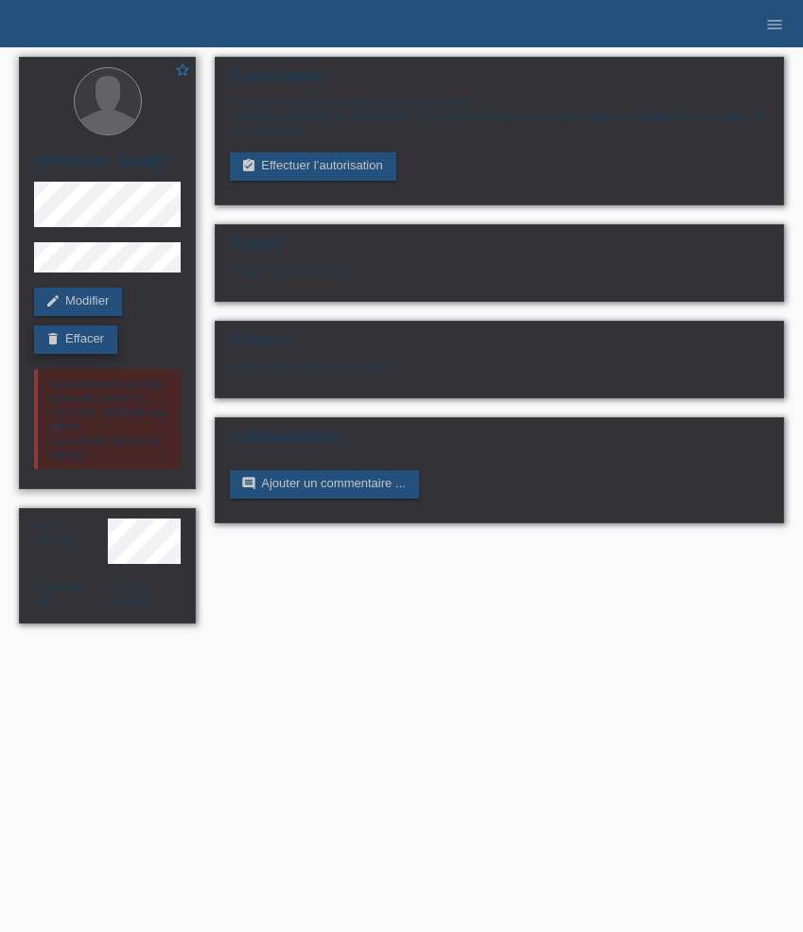
click at [84, 346] on link "delete Effacer" at bounding box center [75, 339] width 83 height 28
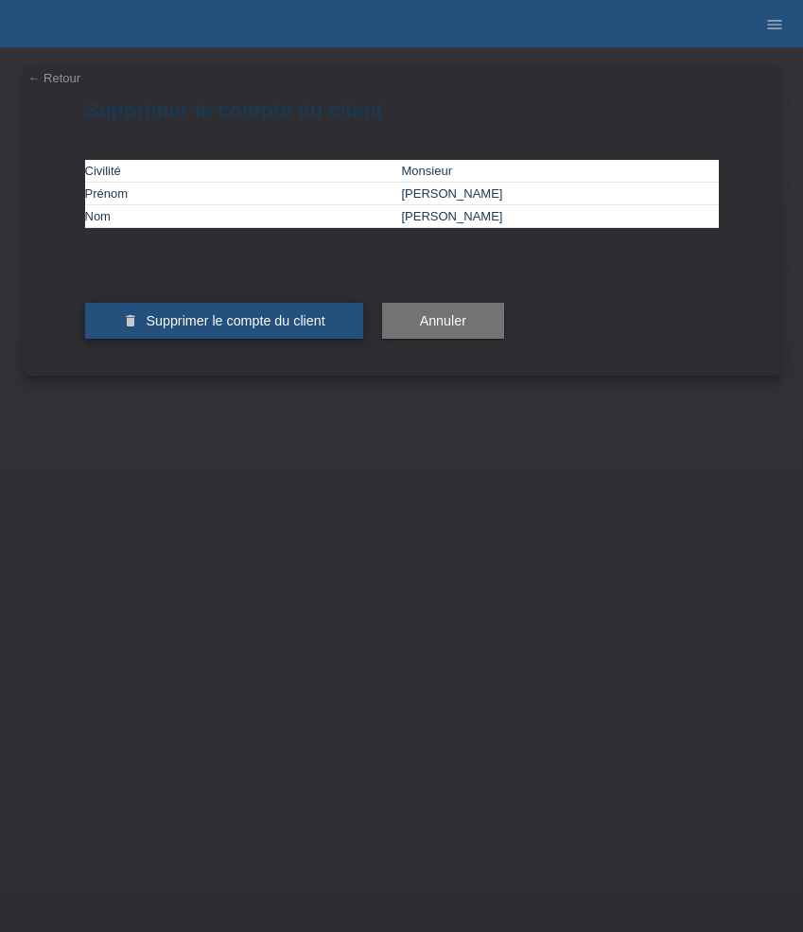
click at [143, 339] on button "delete Supprimer le compte du client" at bounding box center [224, 321] width 278 height 36
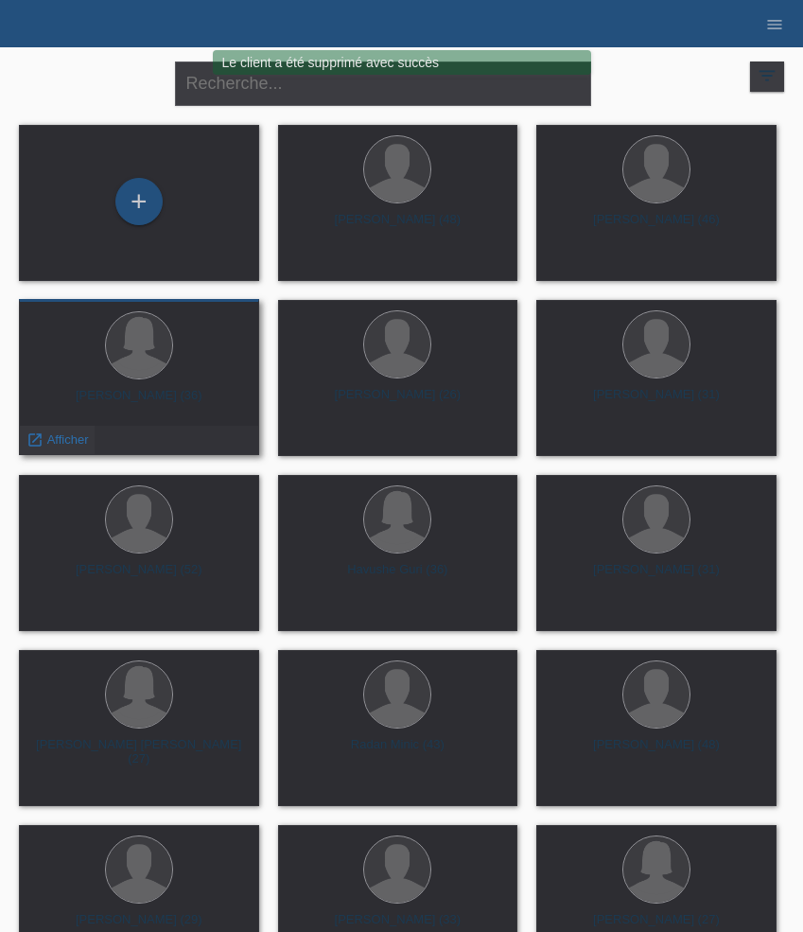
click at [56, 435] on span "Afficher" at bounding box center [68, 439] width 42 height 14
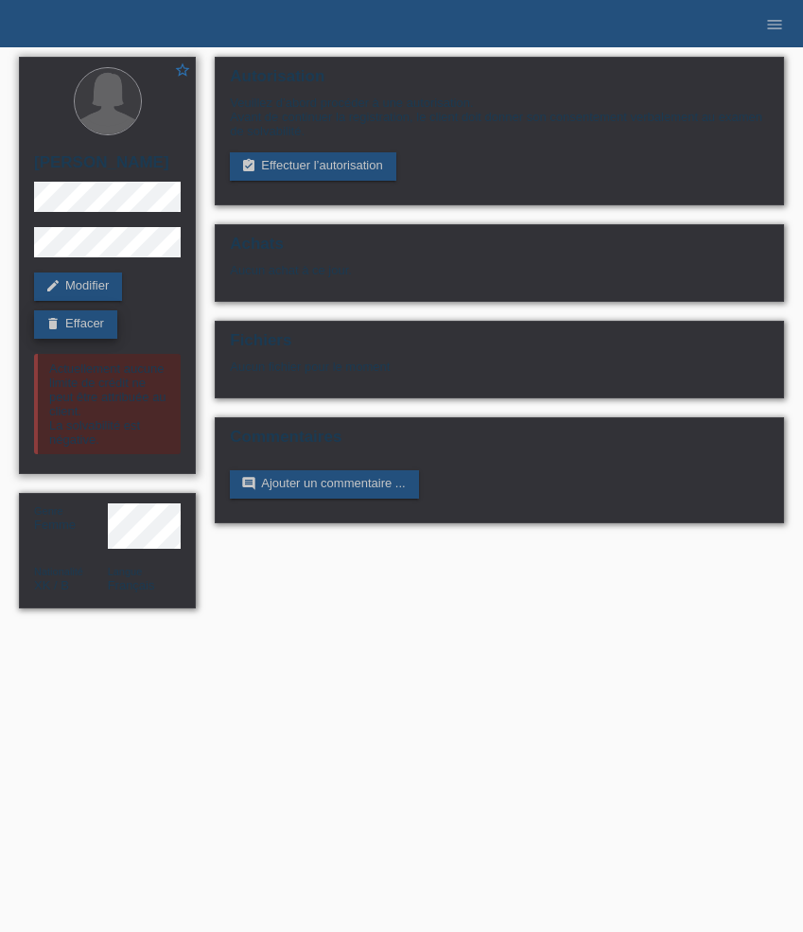
click at [88, 321] on link "delete Effacer" at bounding box center [75, 324] width 83 height 28
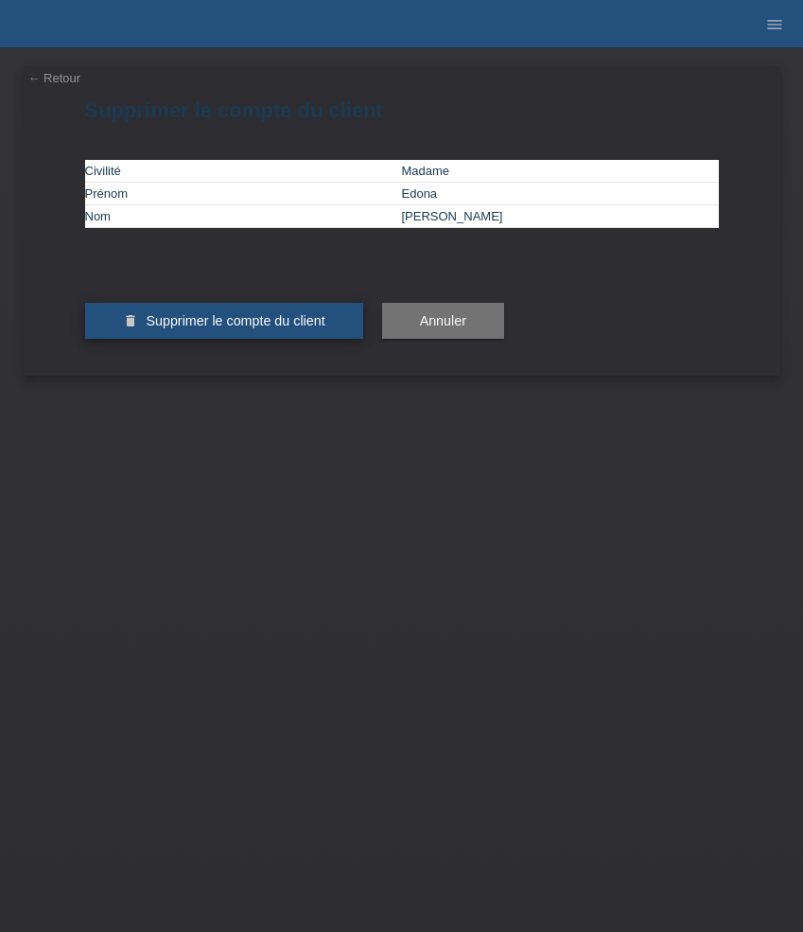
click at [150, 339] on button "delete Supprimer le compte du client" at bounding box center [224, 321] width 278 height 36
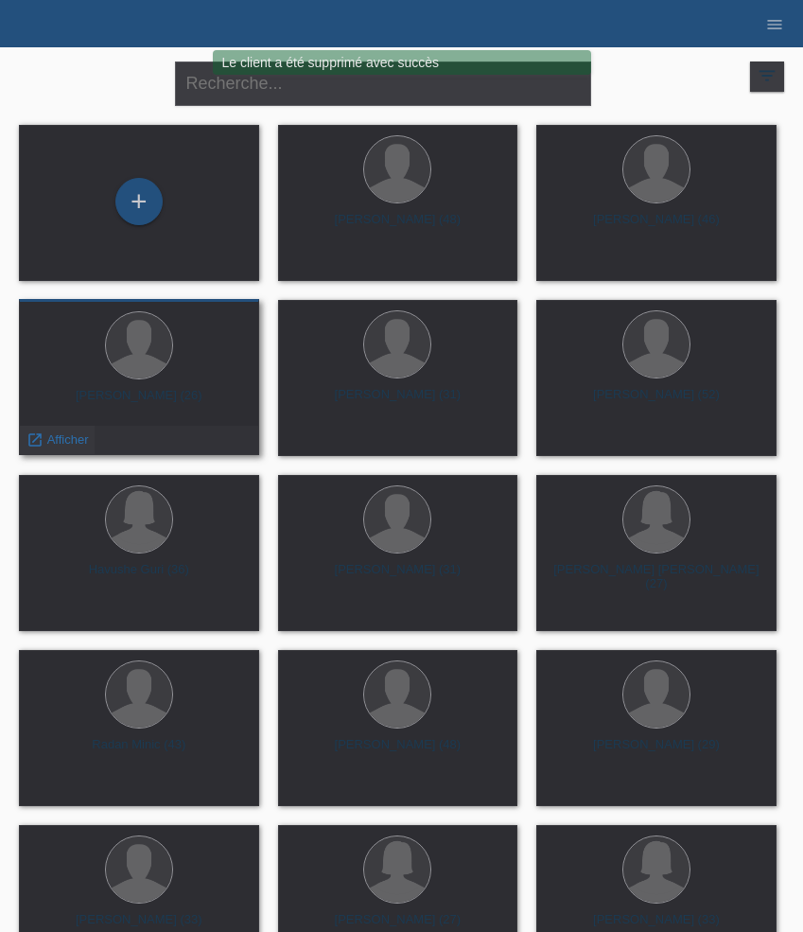
click at [61, 441] on span "Afficher" at bounding box center [68, 439] width 42 height 14
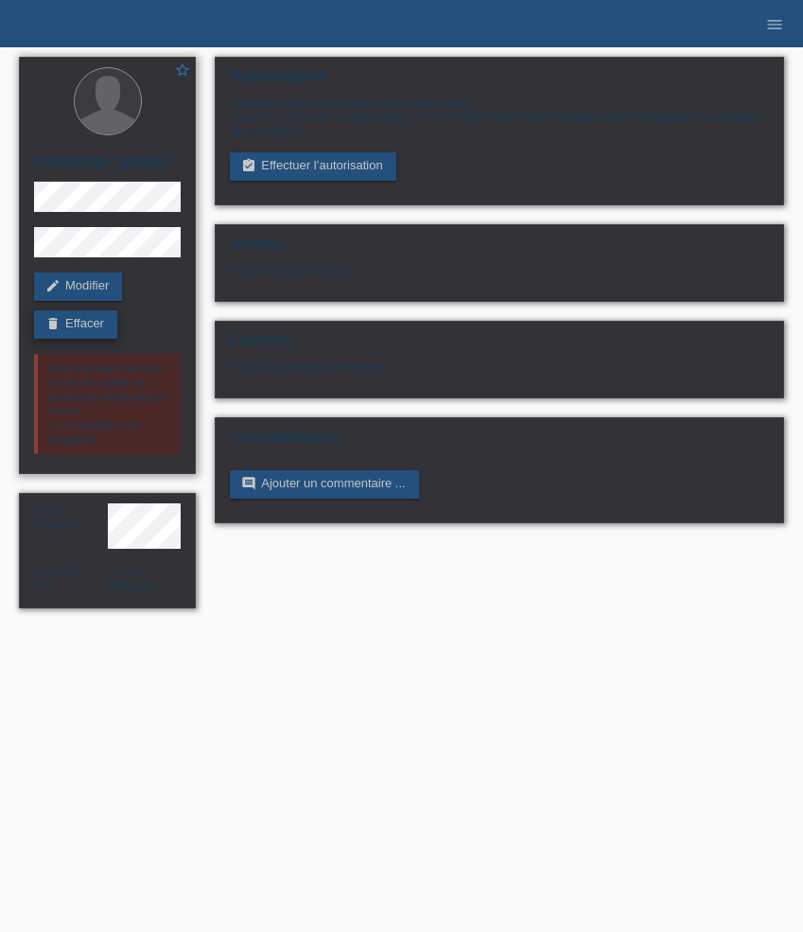
click at [90, 331] on link "delete Effacer" at bounding box center [75, 324] width 83 height 28
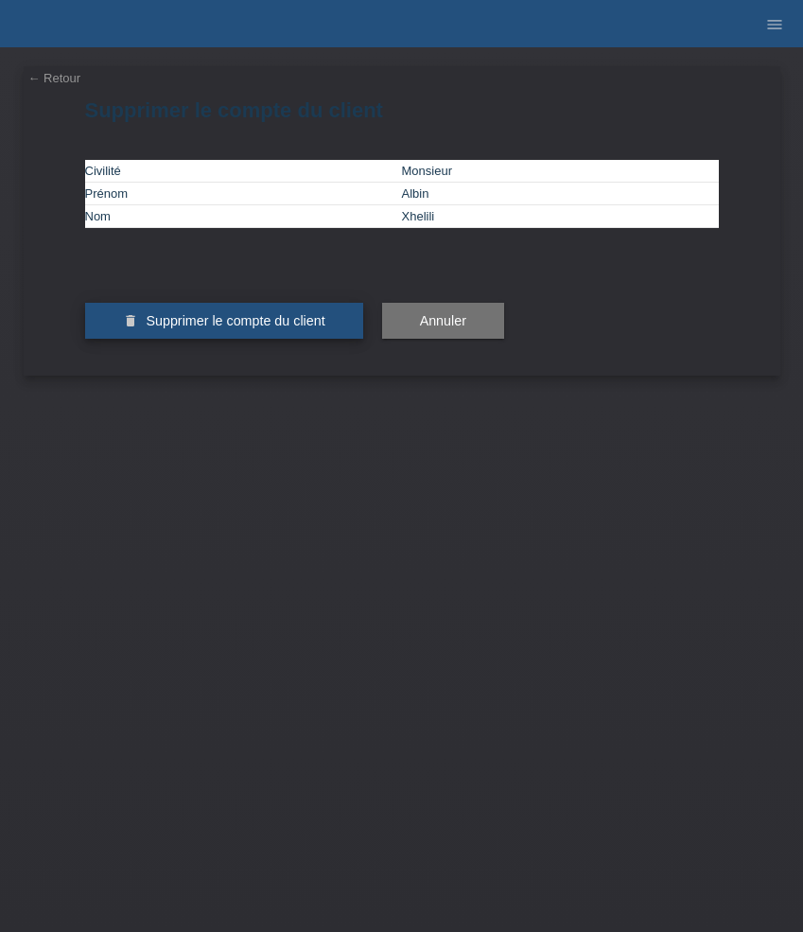
click at [179, 328] on span "Supprimer le compte du client" at bounding box center [235, 320] width 179 height 15
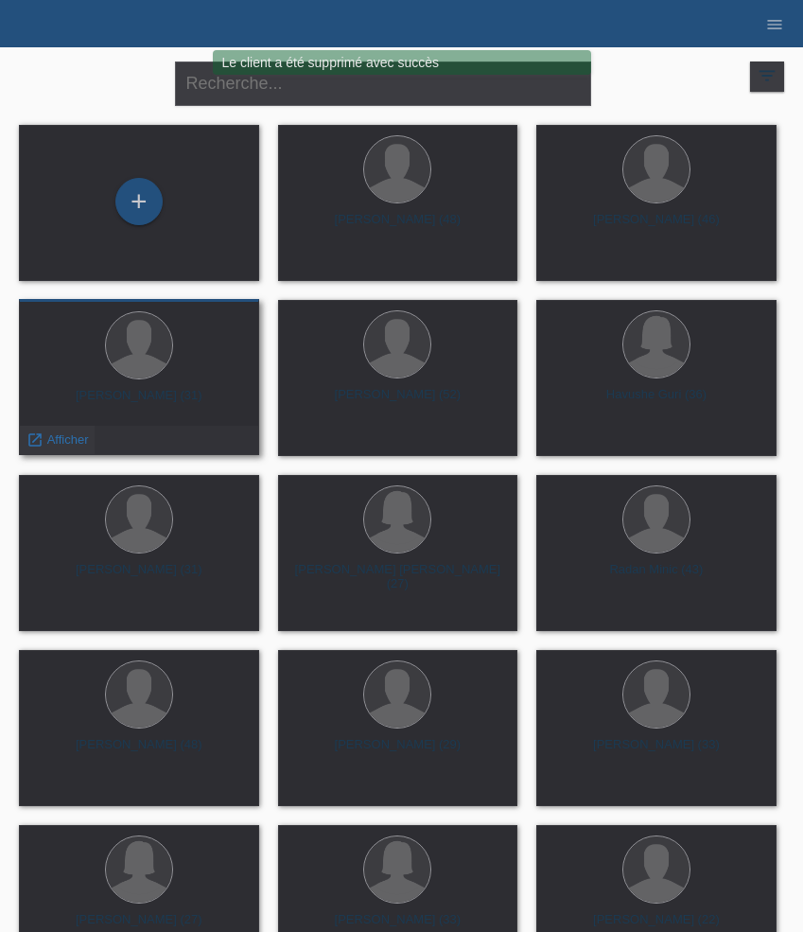
click at [74, 436] on span "Afficher" at bounding box center [68, 439] width 42 height 14
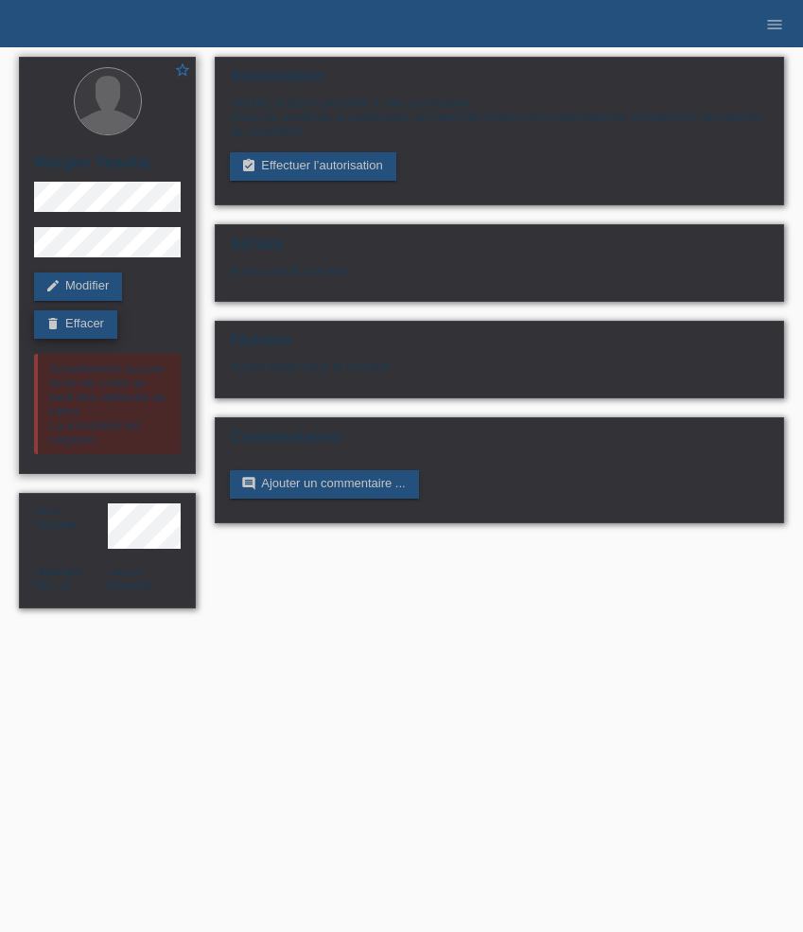
click at [99, 331] on link "delete Effacer" at bounding box center [75, 324] width 83 height 28
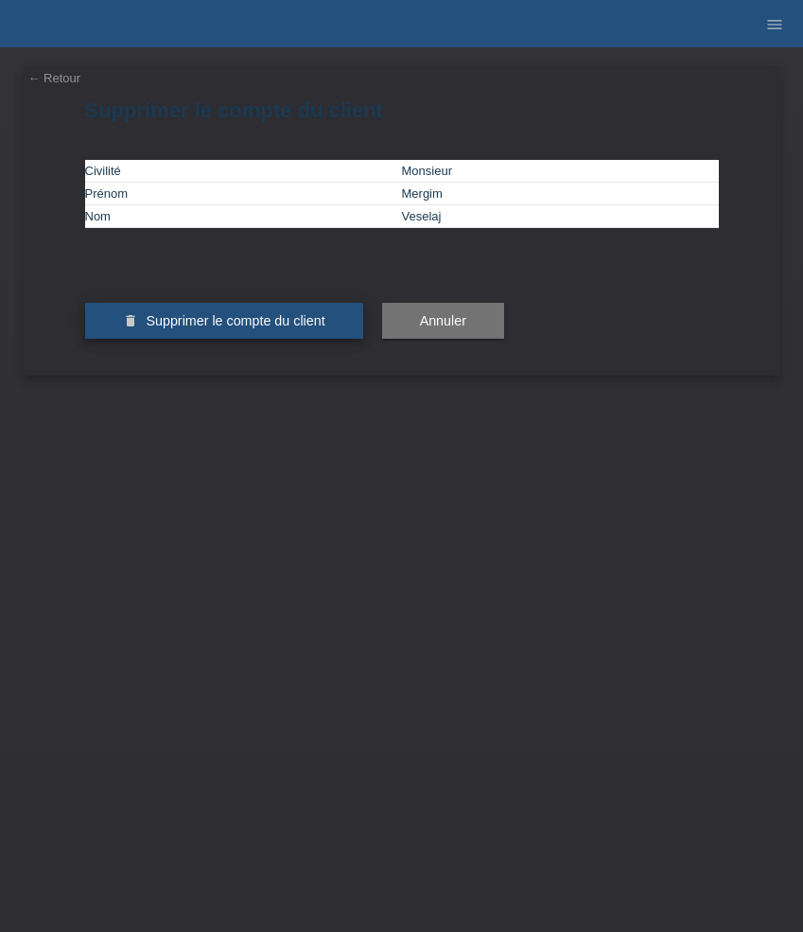
click at [148, 339] on button "delete Supprimer le compte du client" at bounding box center [224, 321] width 278 height 36
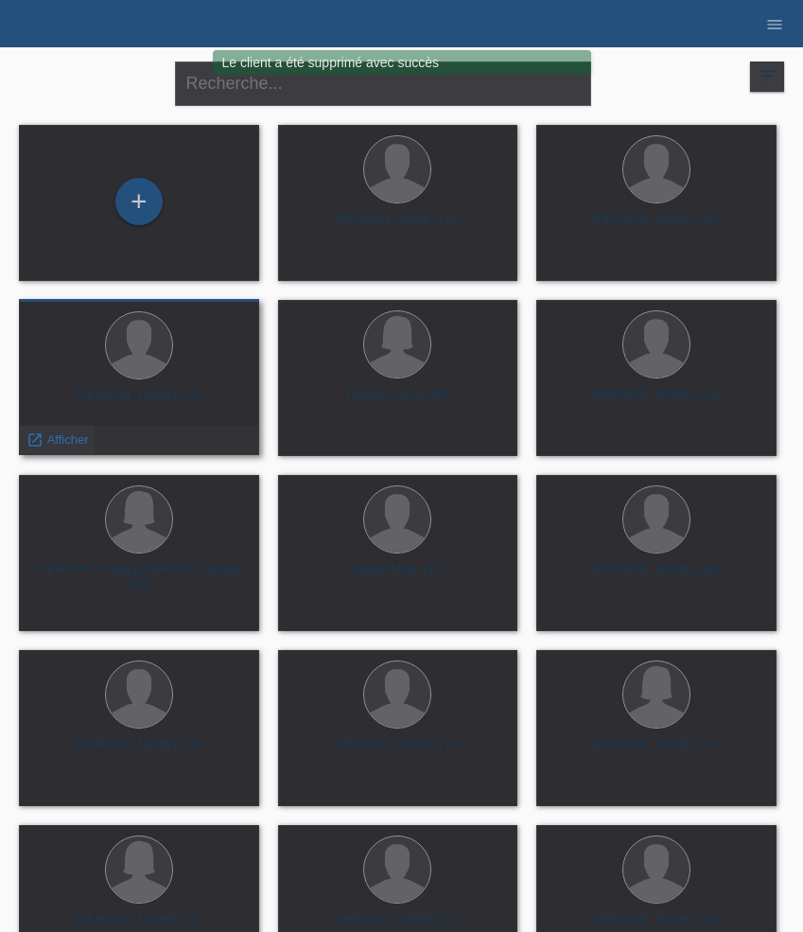
click at [67, 436] on span "Afficher" at bounding box center [68, 439] width 42 height 14
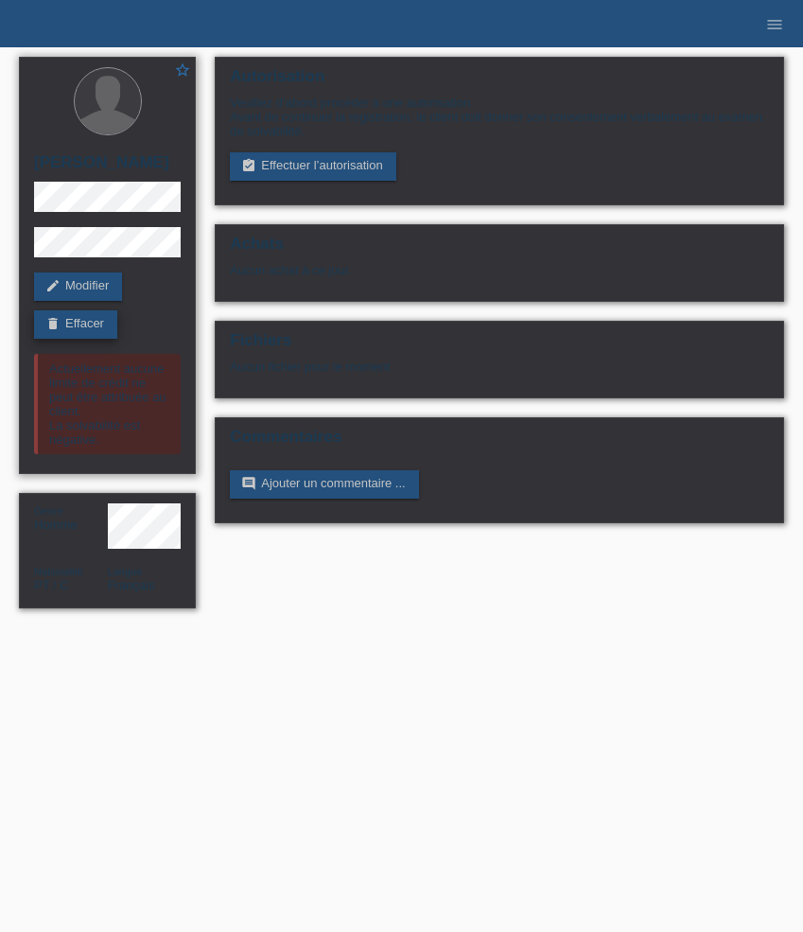
click at [97, 332] on link "delete Effacer" at bounding box center [75, 324] width 83 height 28
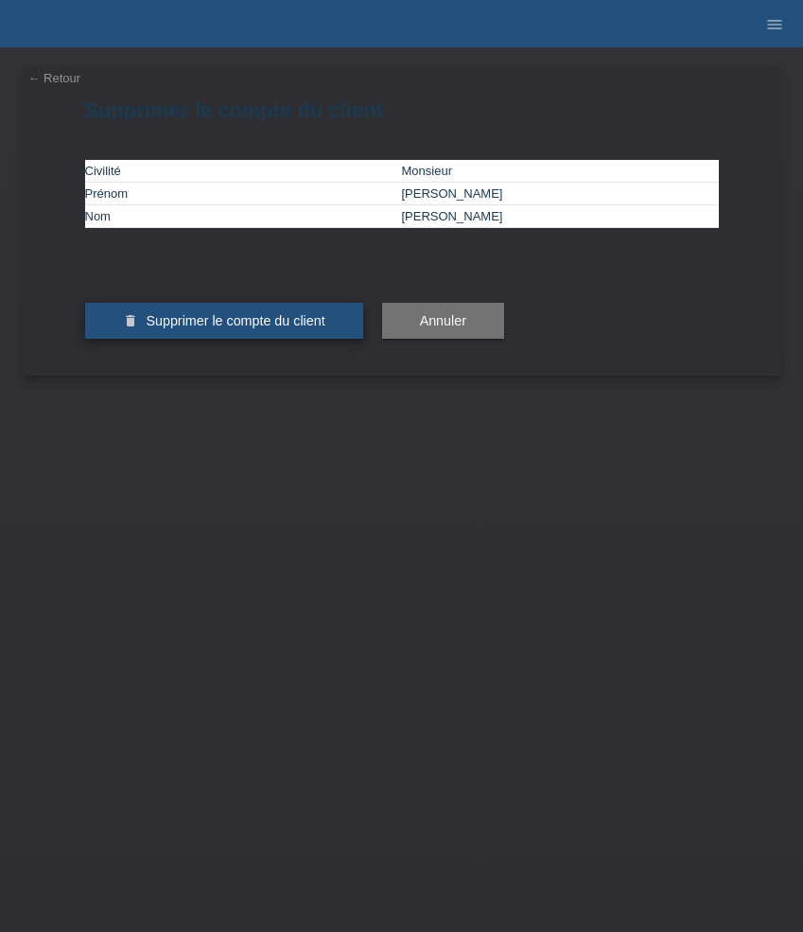
click at [120, 339] on button "delete Supprimer le compte du client" at bounding box center [224, 321] width 278 height 36
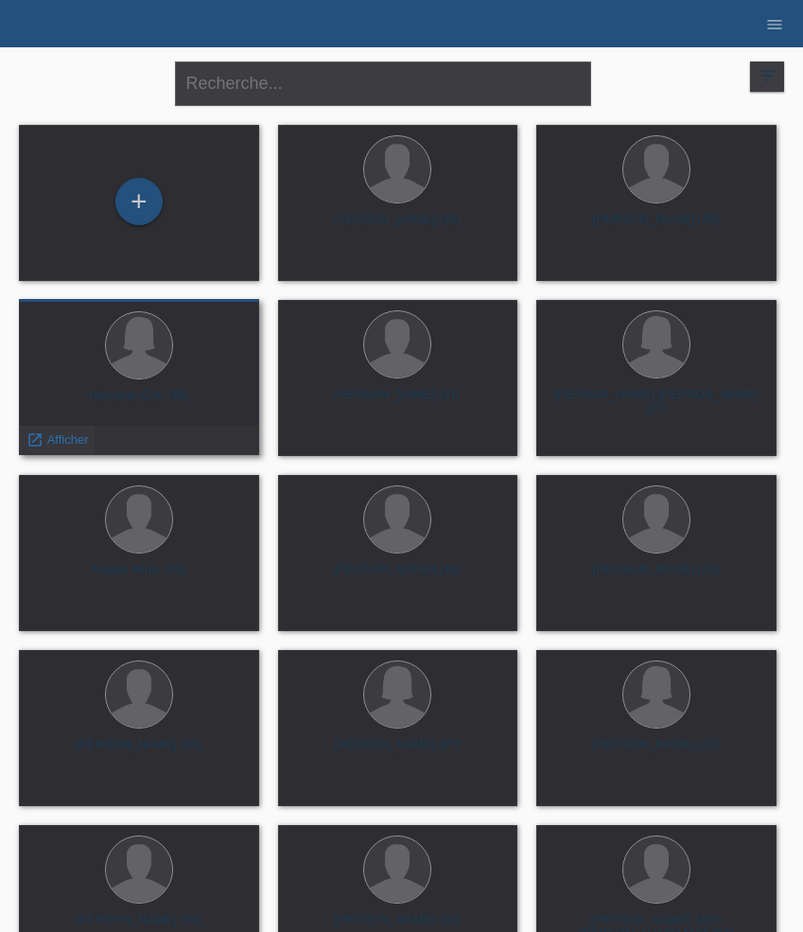
click at [63, 437] on span "Afficher" at bounding box center [68, 439] width 42 height 14
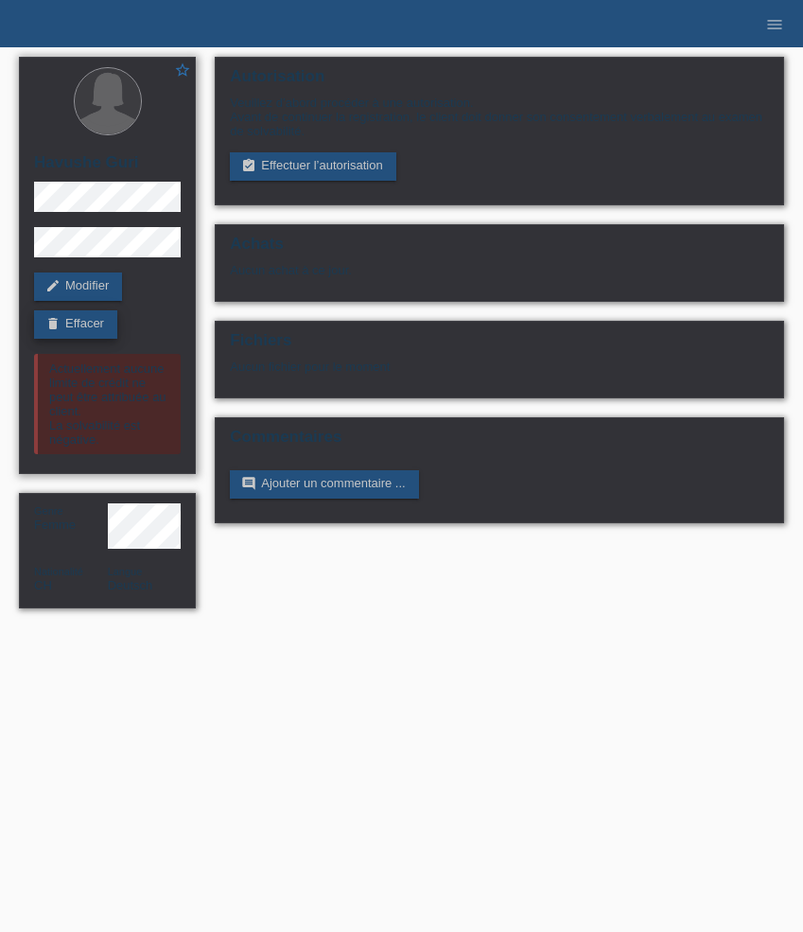
click at [99, 329] on link "delete Effacer" at bounding box center [75, 324] width 83 height 28
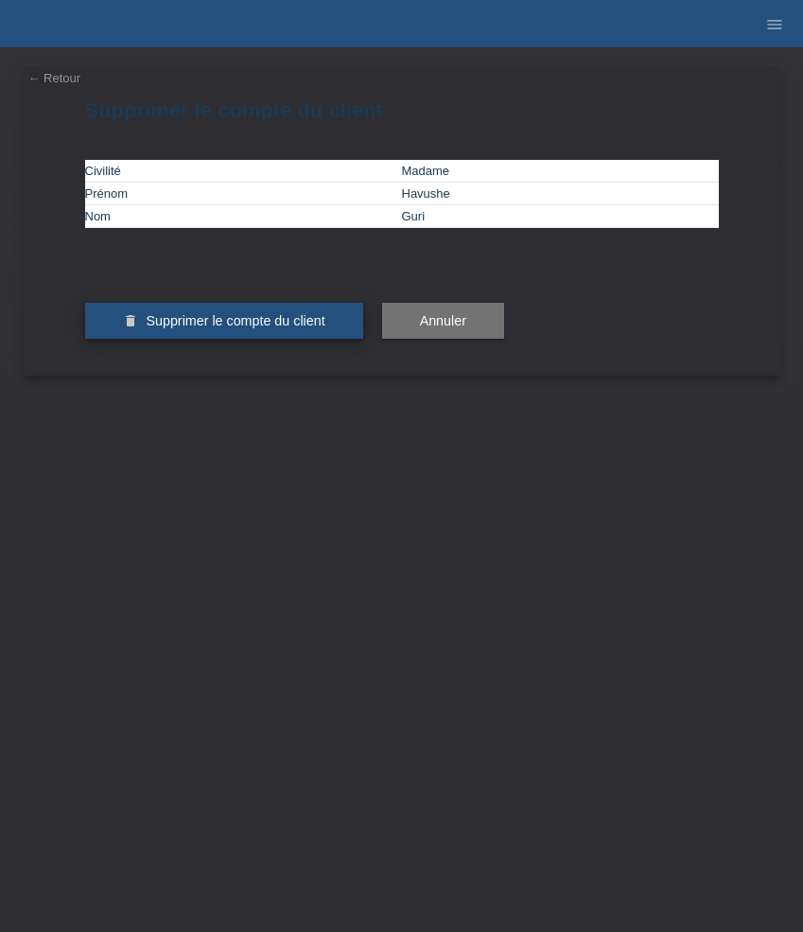
click at [163, 328] on span "Supprimer le compte du client" at bounding box center [235, 320] width 179 height 15
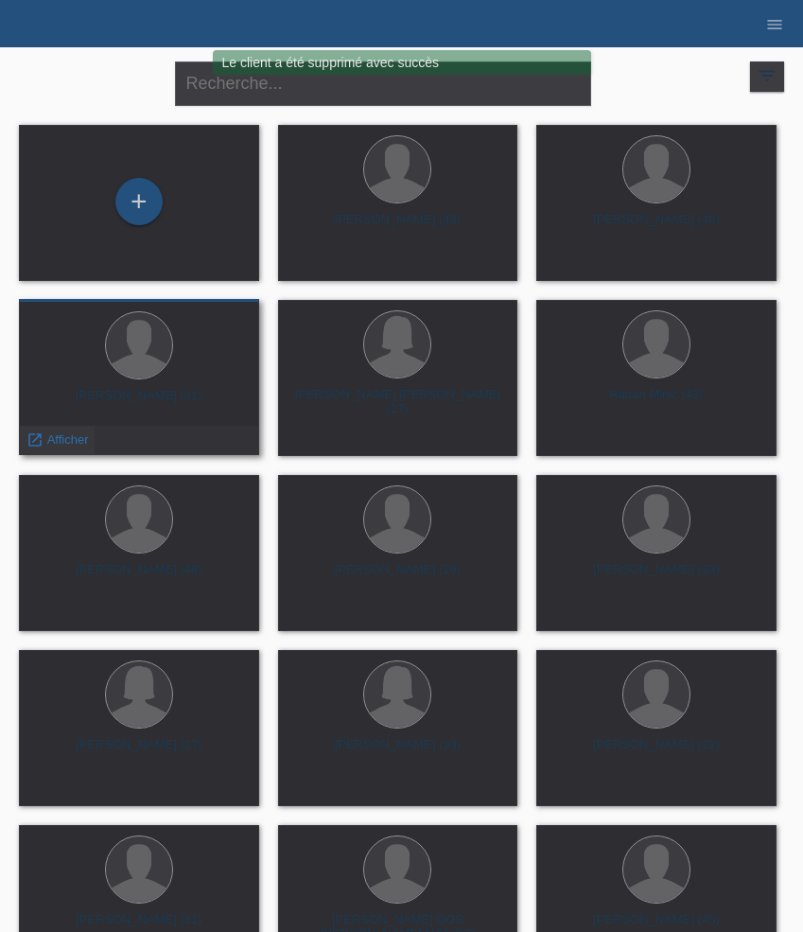
click at [58, 440] on span "Afficher" at bounding box center [68, 439] width 42 height 14
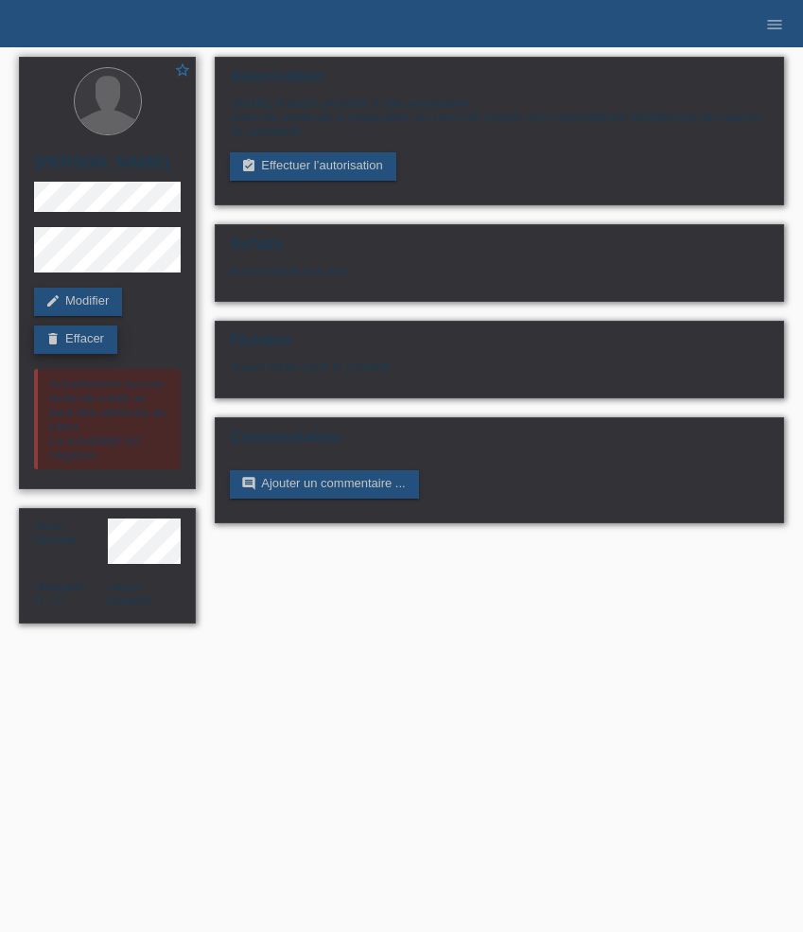
click at [98, 345] on link "delete Effacer" at bounding box center [75, 339] width 83 height 28
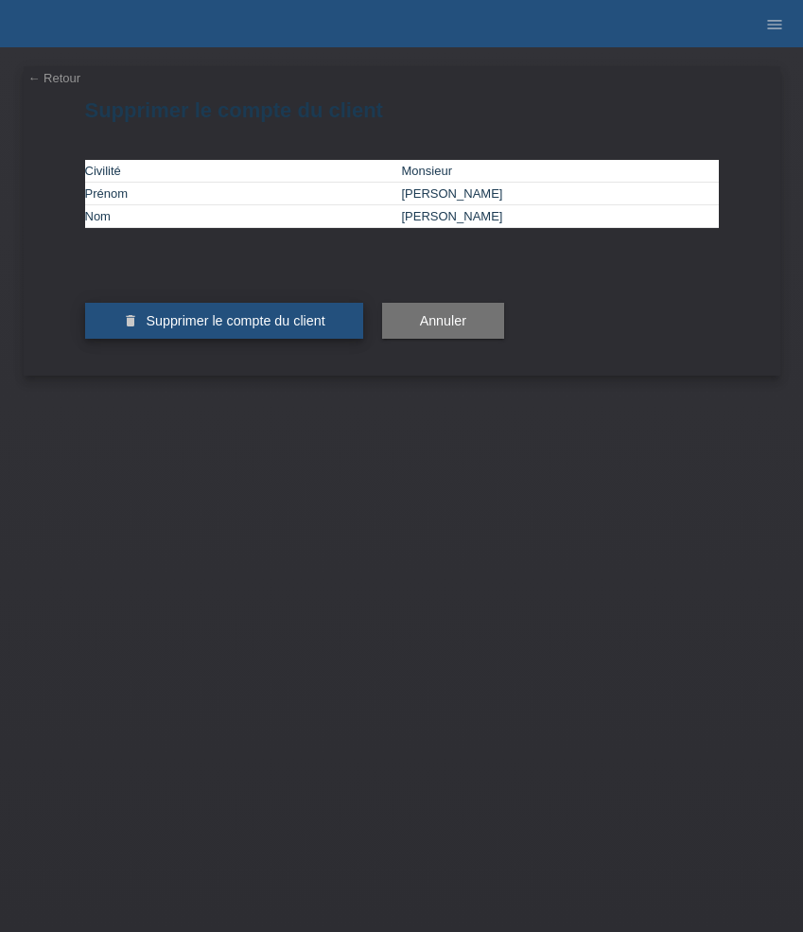
click at [188, 328] on span "Supprimer le compte du client" at bounding box center [235, 320] width 179 height 15
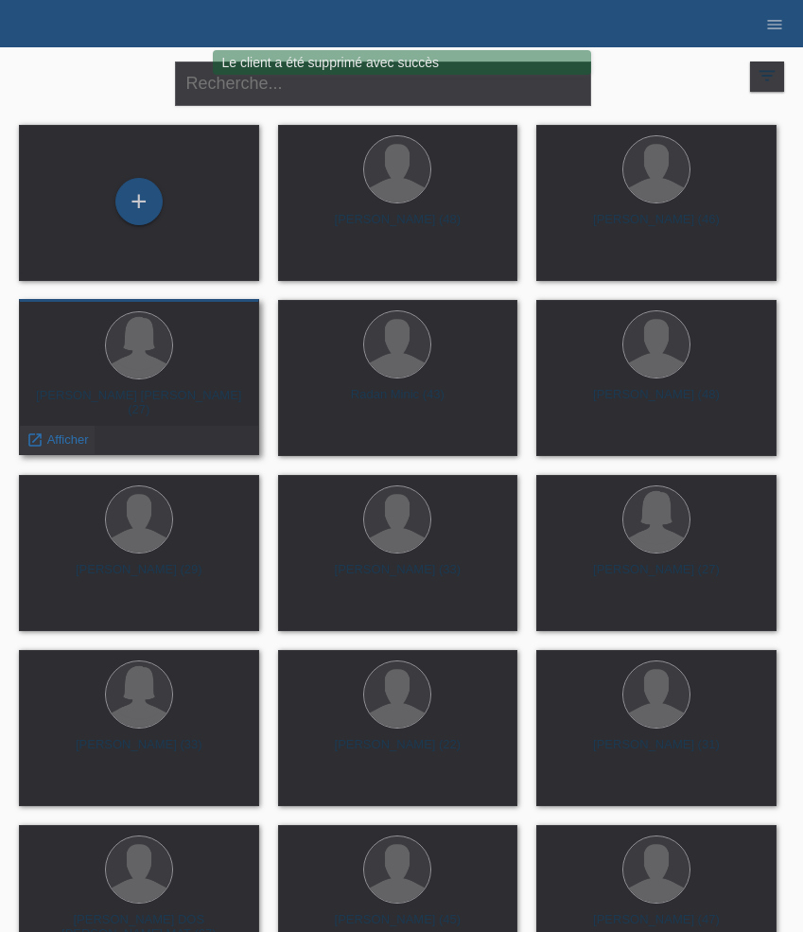
click at [69, 439] on span "Afficher" at bounding box center [68, 439] width 42 height 14
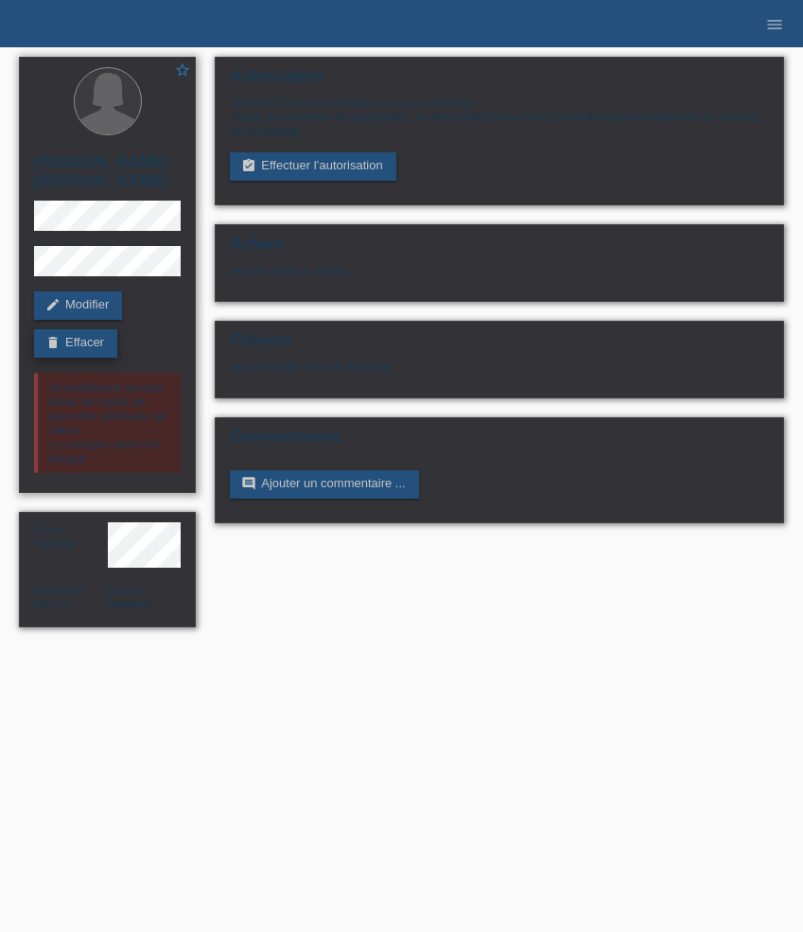
click at [87, 329] on link "delete Effacer" at bounding box center [75, 343] width 83 height 28
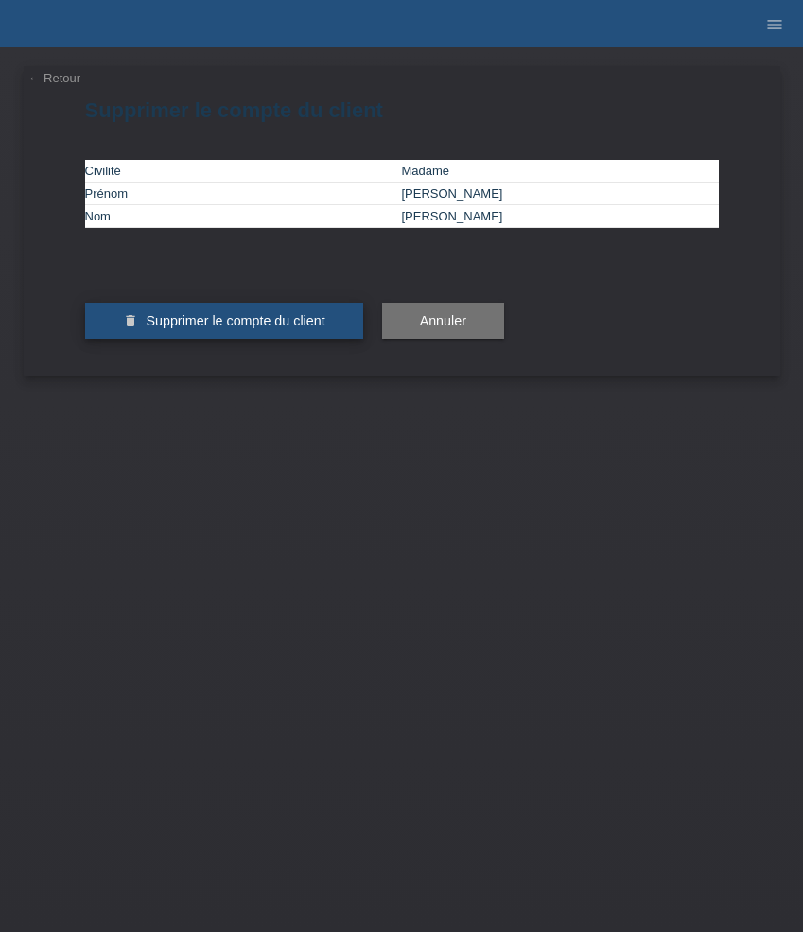
click at [194, 328] on span "Supprimer le compte du client" at bounding box center [235, 320] width 179 height 15
